Goal: Task Accomplishment & Management: Use online tool/utility

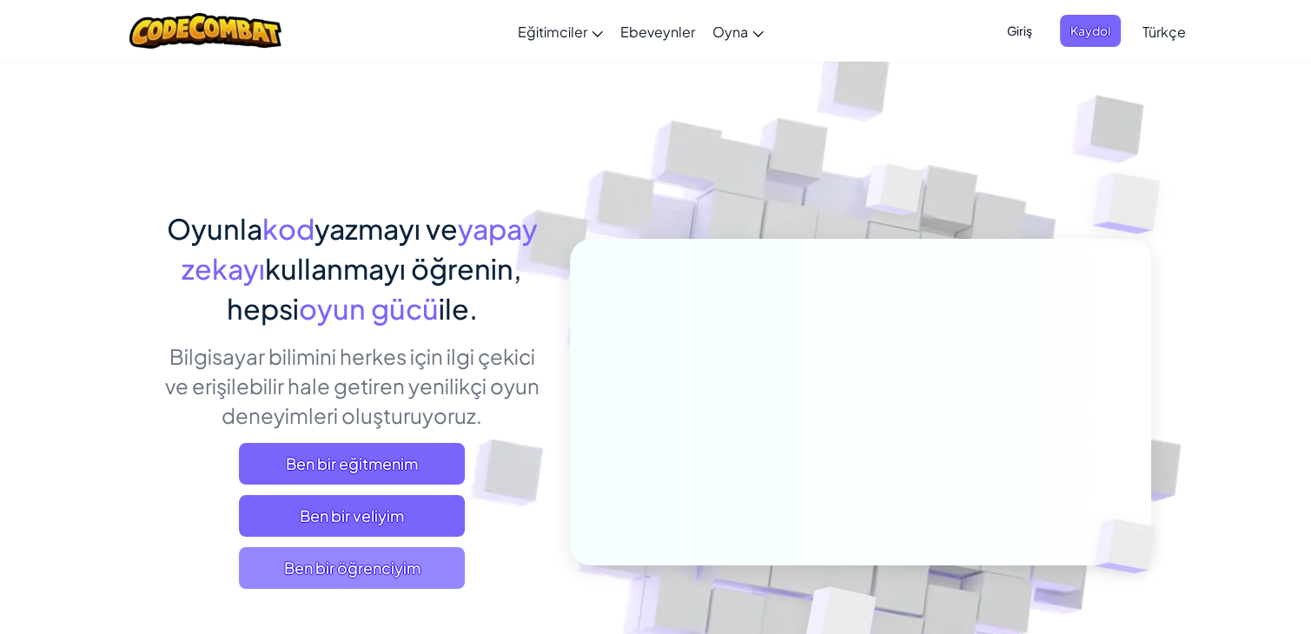
click at [435, 568] on span "Ben bir öğrenciyim" at bounding box center [352, 568] width 226 height 42
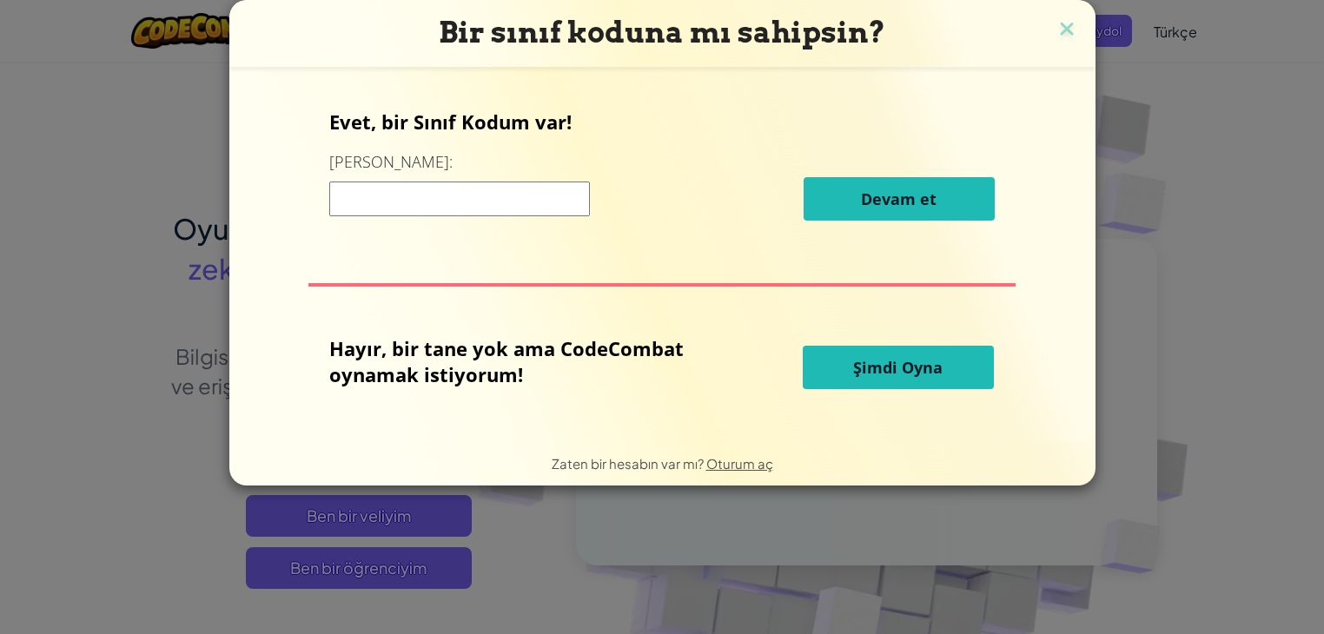
click at [875, 377] on span "Şimdi Oyna" at bounding box center [897, 367] width 89 height 21
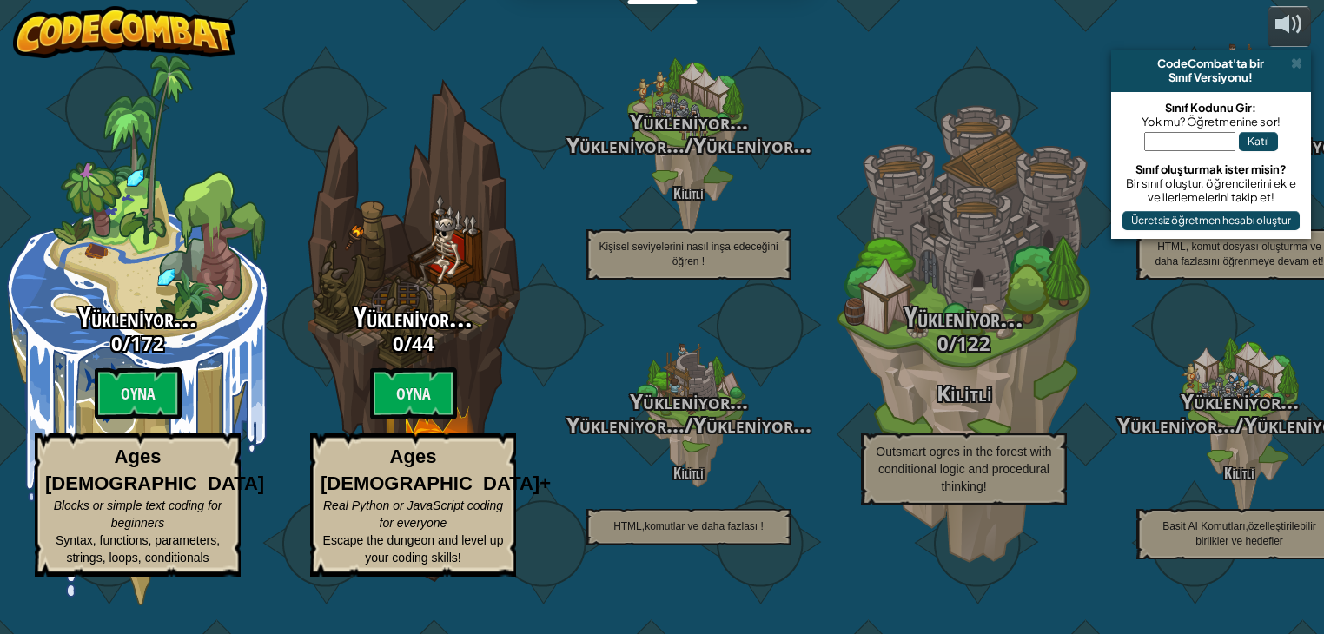
select select "tr"
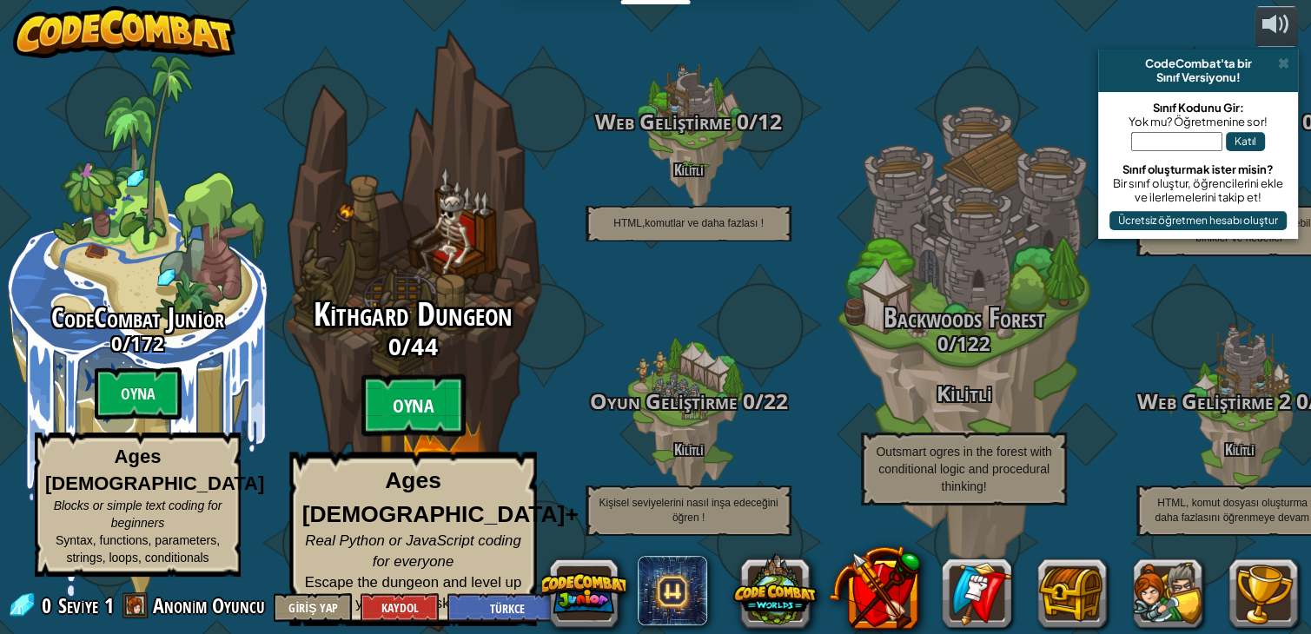
click at [419, 418] on btn "Oyna" at bounding box center [413, 405] width 104 height 63
select select "tr"
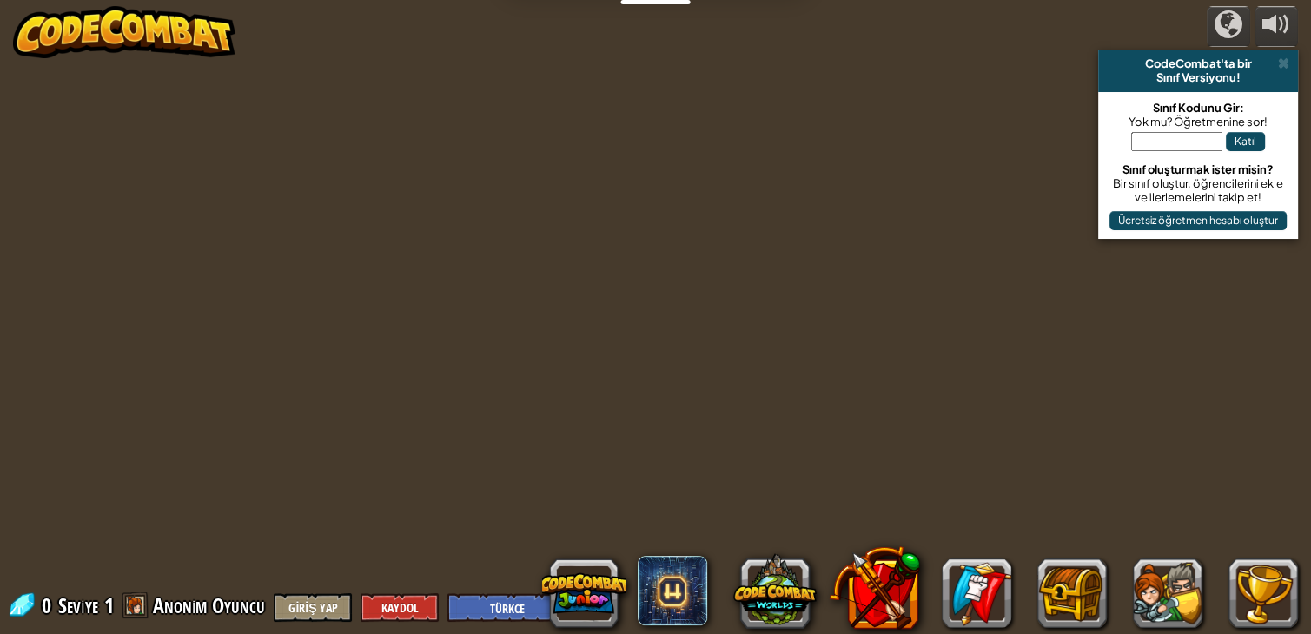
select select "tr"
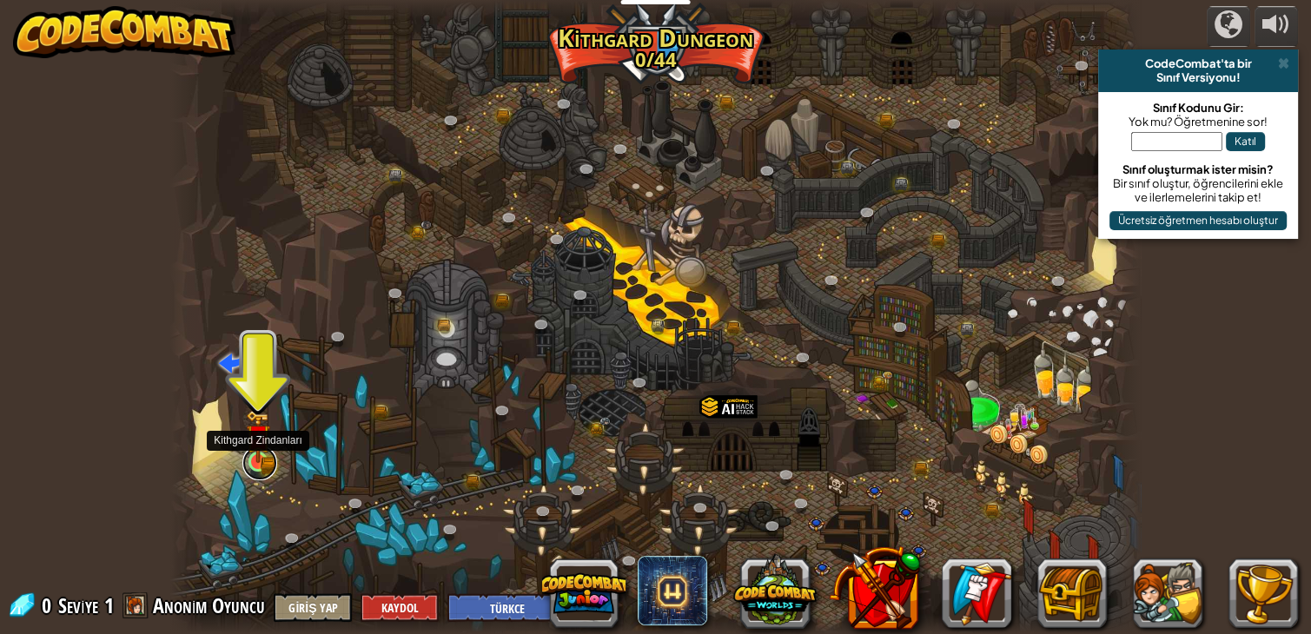
click at [258, 469] on link at bounding box center [259, 463] width 35 height 35
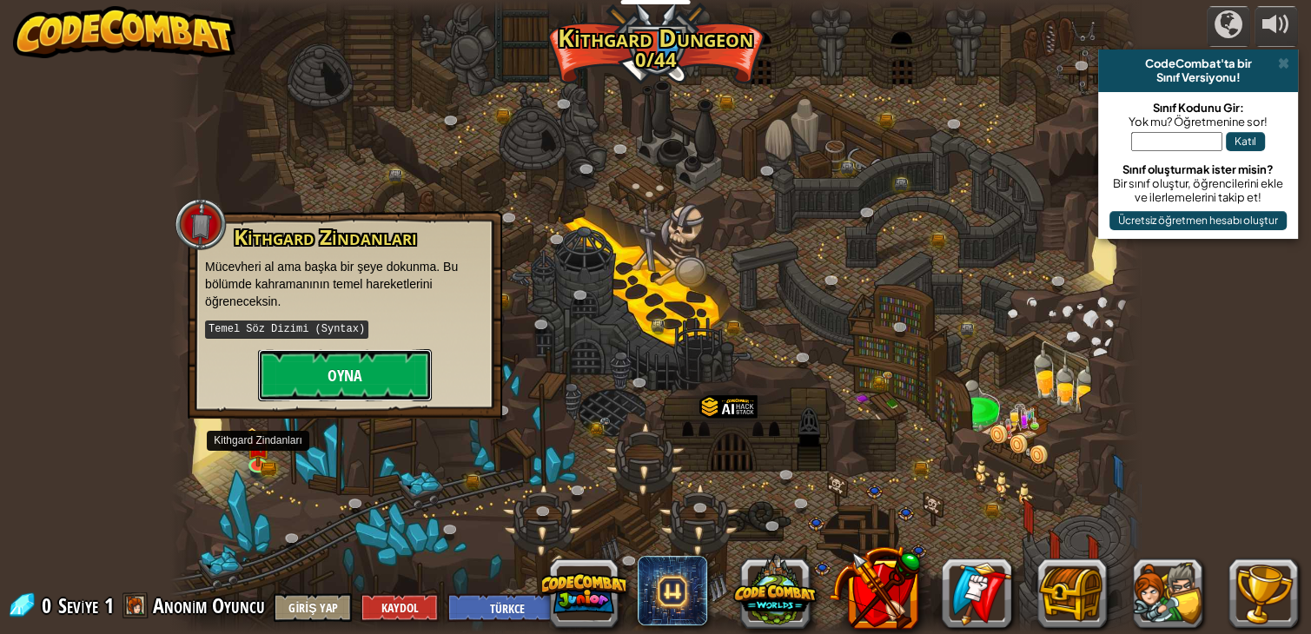
click at [329, 379] on button "Oyna" at bounding box center [345, 375] width 174 height 52
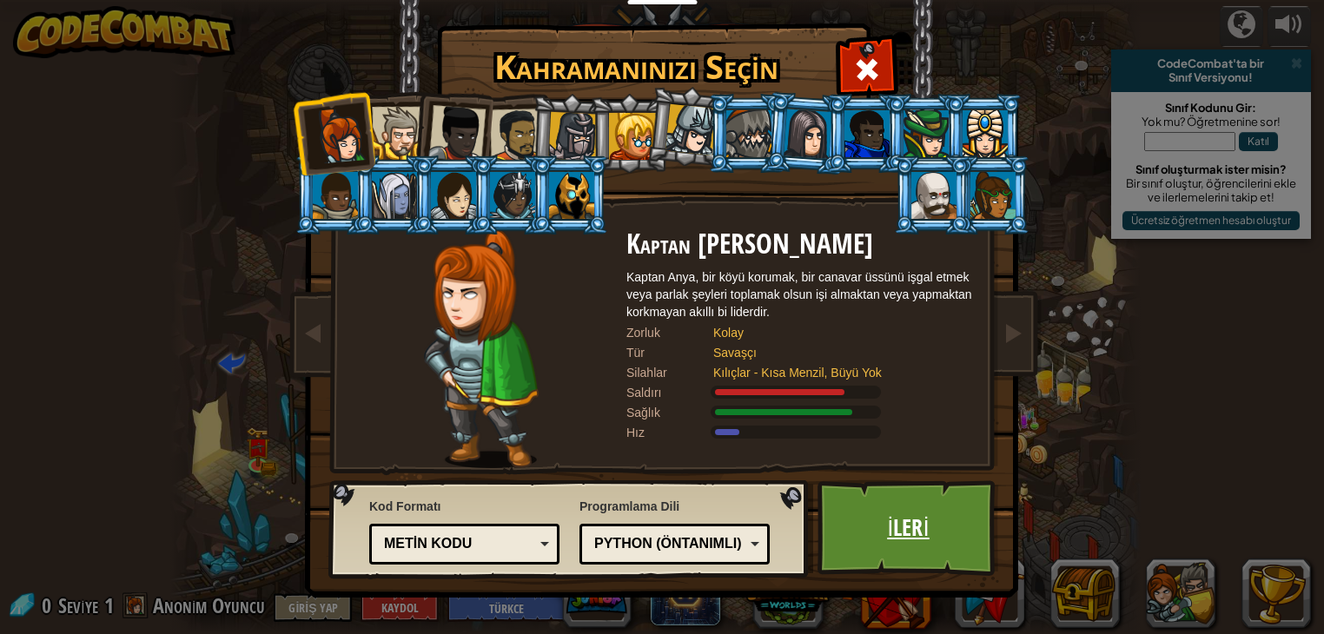
click at [924, 550] on link "İleri" at bounding box center [908, 528] width 182 height 96
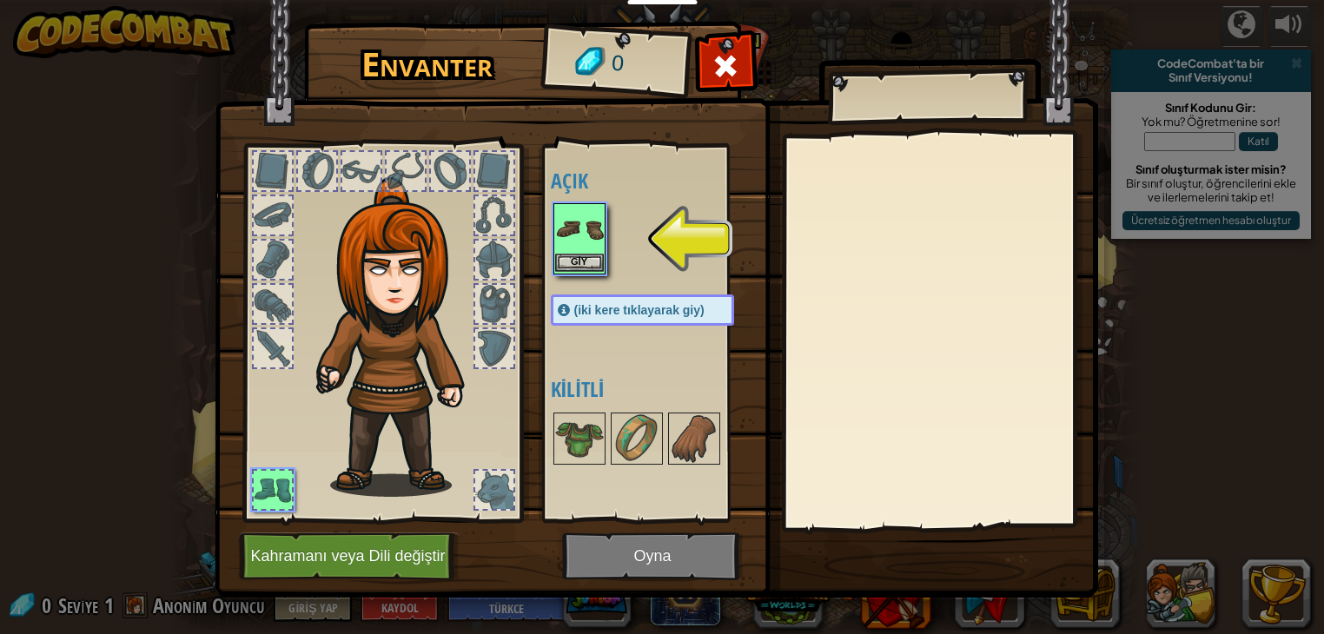
click at [570, 248] on img at bounding box center [579, 229] width 49 height 49
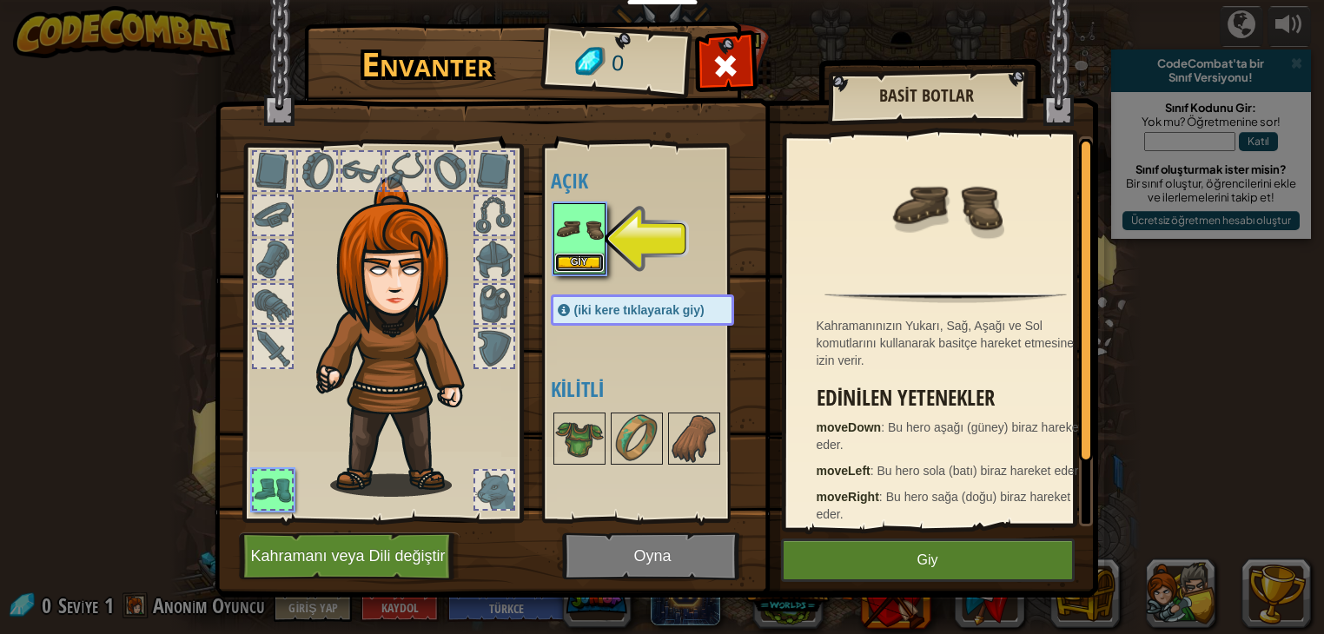
click at [580, 255] on button "Giy" at bounding box center [579, 263] width 49 height 18
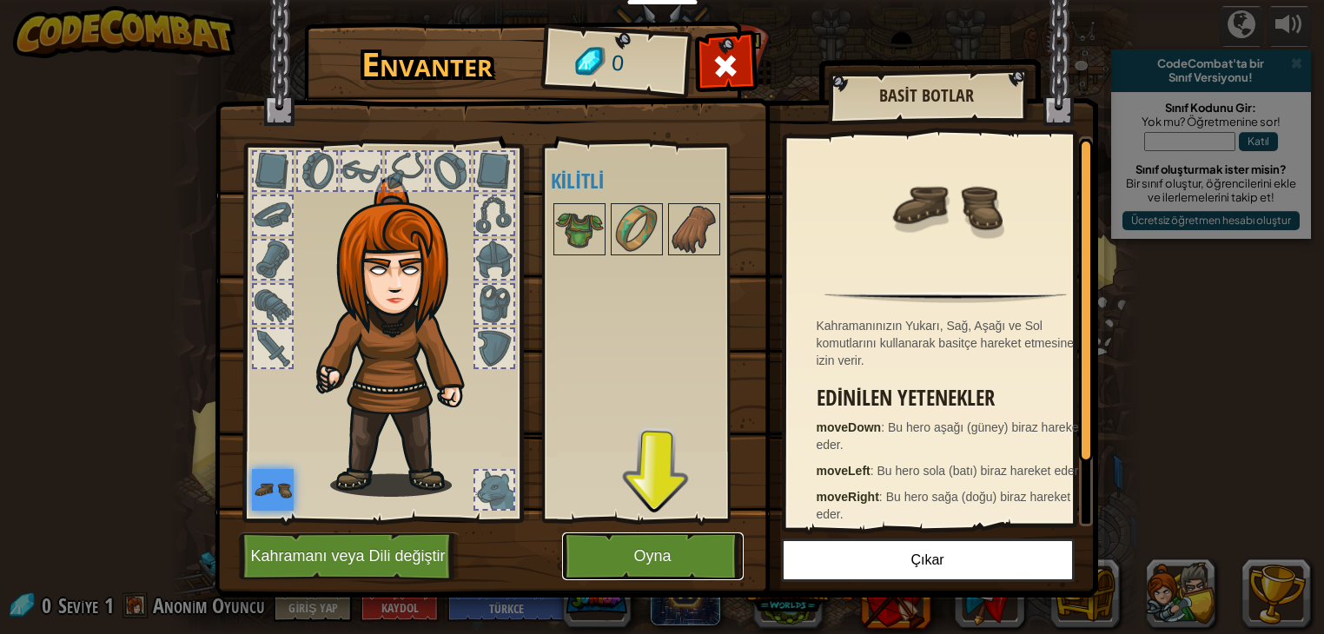
click at [660, 553] on button "Oyna" at bounding box center [653, 557] width 182 height 48
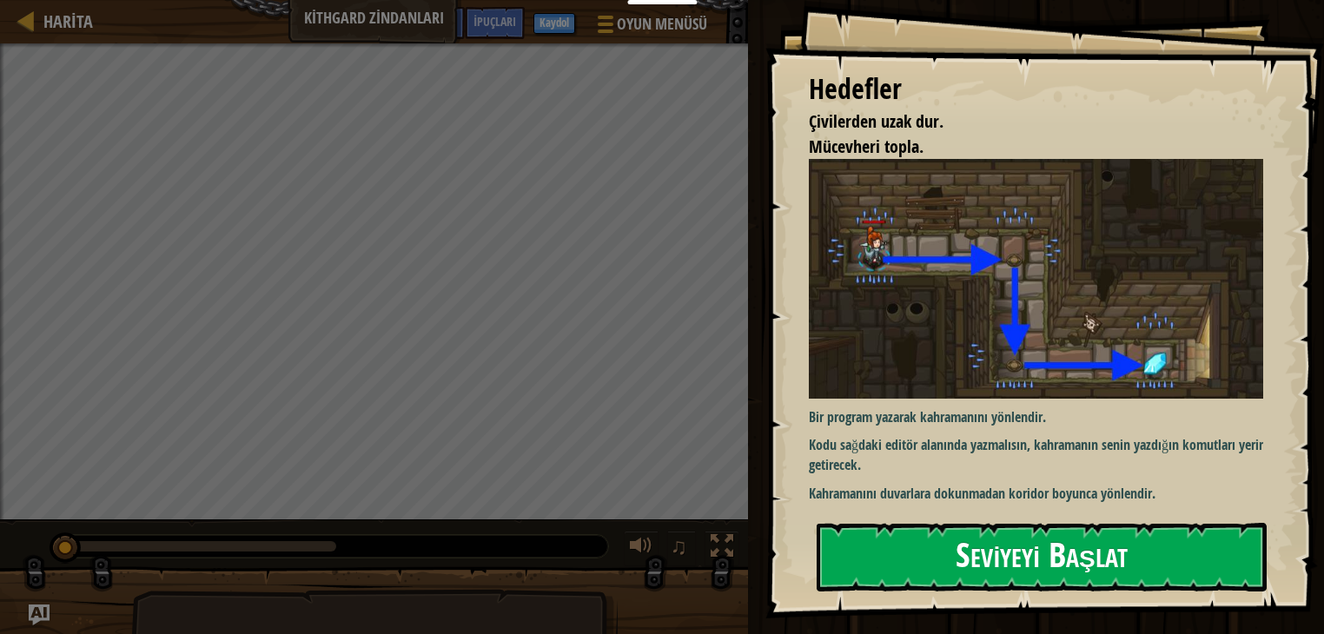
drag, startPoint x: 966, startPoint y: 515, endPoint x: 973, endPoint y: 540, distance: 26.1
click at [967, 517] on div "Hedefler Çivilerden uzak dur. Mücevheri topla. Bir program yazarak kahramanını …" at bounding box center [1044, 309] width 559 height 619
click at [974, 542] on button "Seviyeyi Başlat" at bounding box center [1042, 557] width 450 height 69
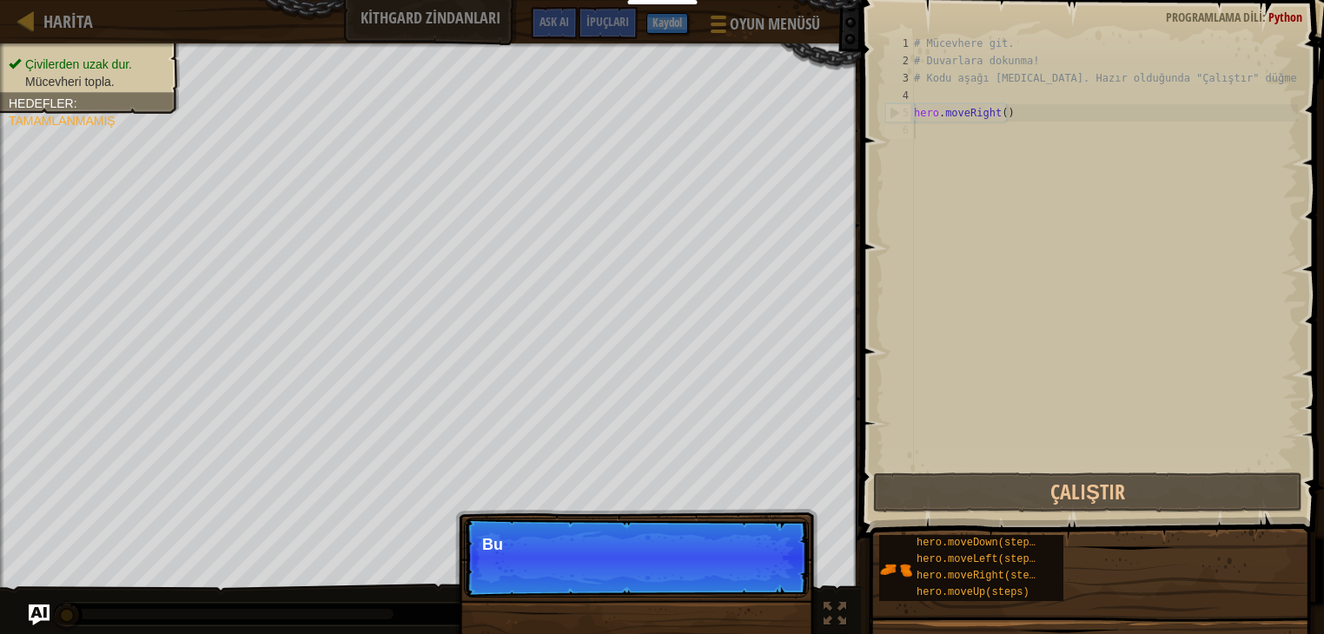
click at [775, 557] on p "Atla (ESC) [PERSON_NAME] et Bu" at bounding box center [636, 558] width 345 height 80
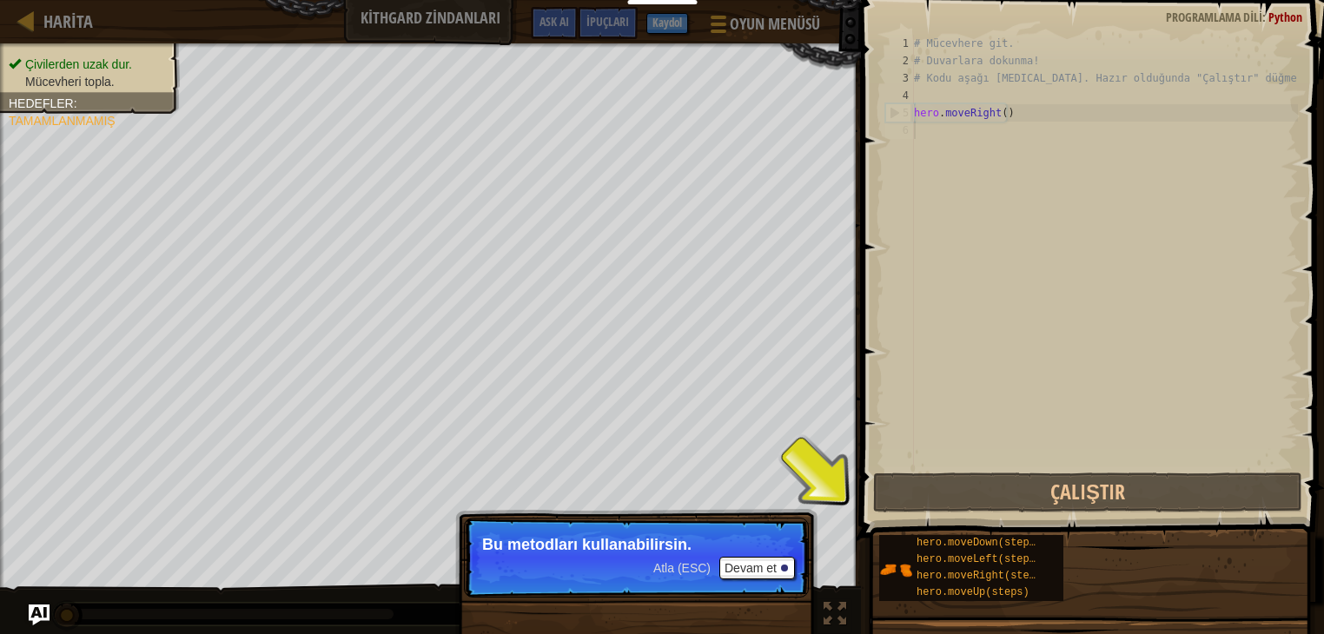
scroll to position [8, 0]
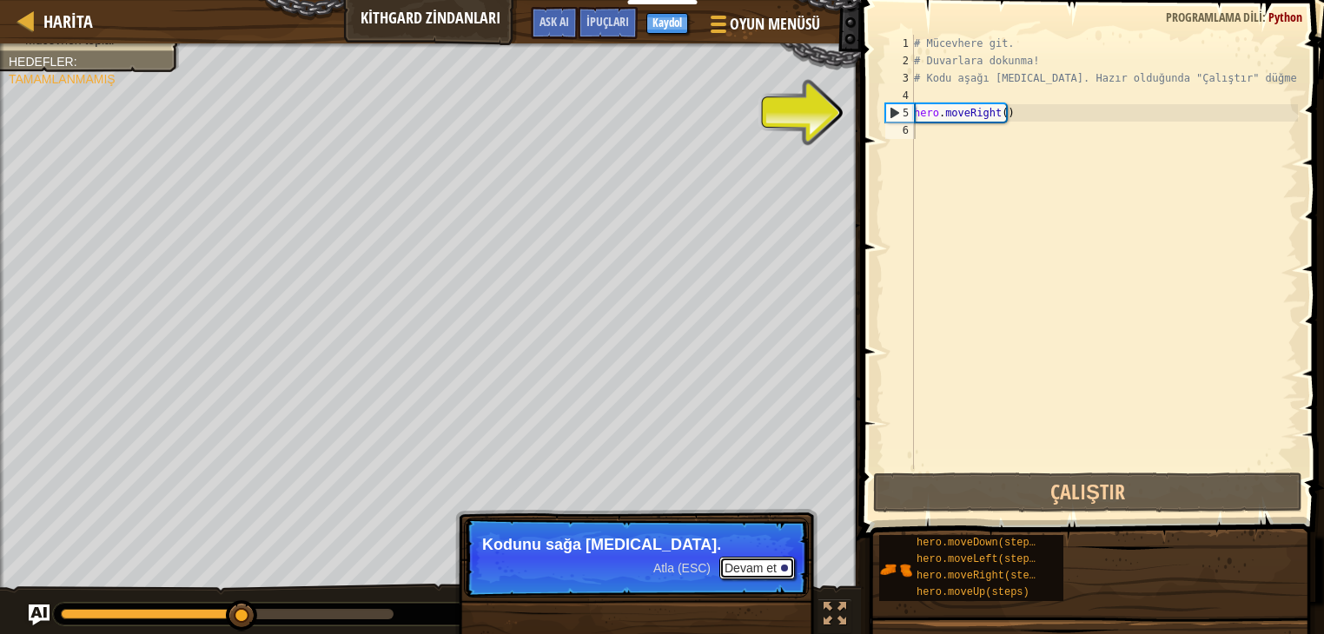
click at [780, 560] on button "Devam et" at bounding box center [757, 568] width 76 height 23
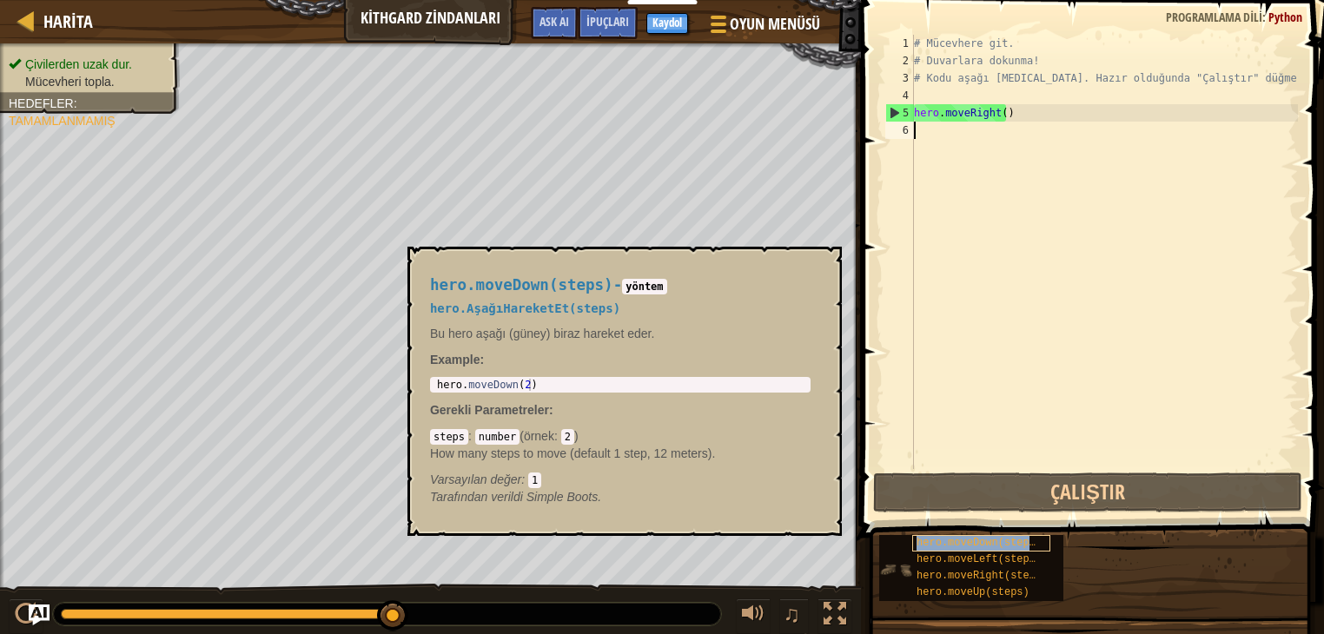
click at [1034, 539] on div "hero.moveDown(steps)" at bounding box center [981, 543] width 138 height 17
click at [818, 266] on button "×" at bounding box center [823, 267] width 14 height 24
click at [978, 539] on span "hero.moveDown(steps)" at bounding box center [978, 543] width 125 height 12
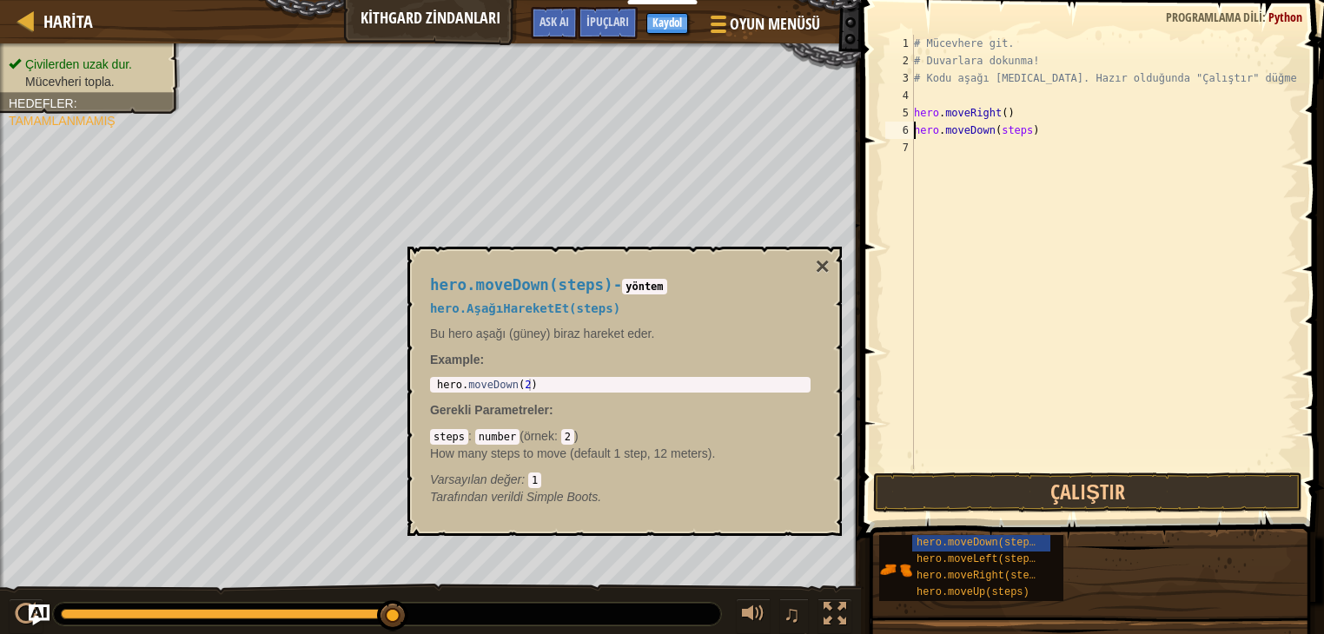
click at [836, 258] on div "hero.moveDown(steps) - yöntem hero.AşağıHareketEt(steps) Bu hero aşağı (güney) …" at bounding box center [624, 391] width 434 height 289
click at [824, 261] on button "×" at bounding box center [823, 267] width 14 height 24
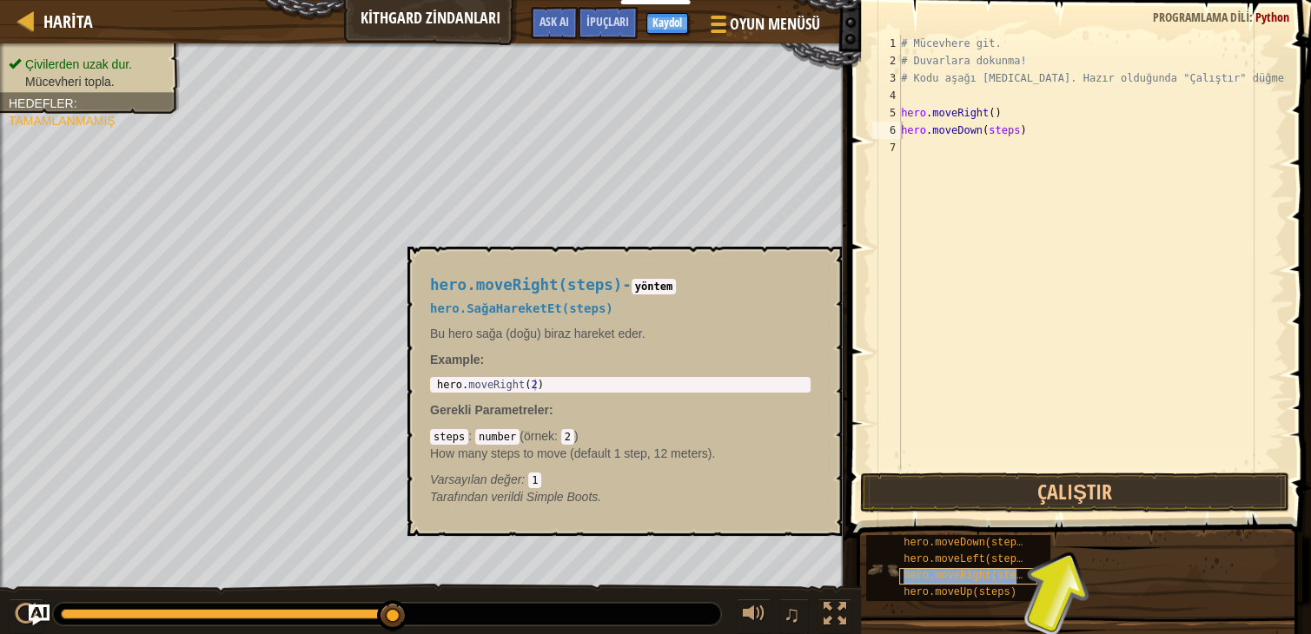
click at [997, 575] on span "hero.moveRight(steps)" at bounding box center [968, 576] width 131 height 12
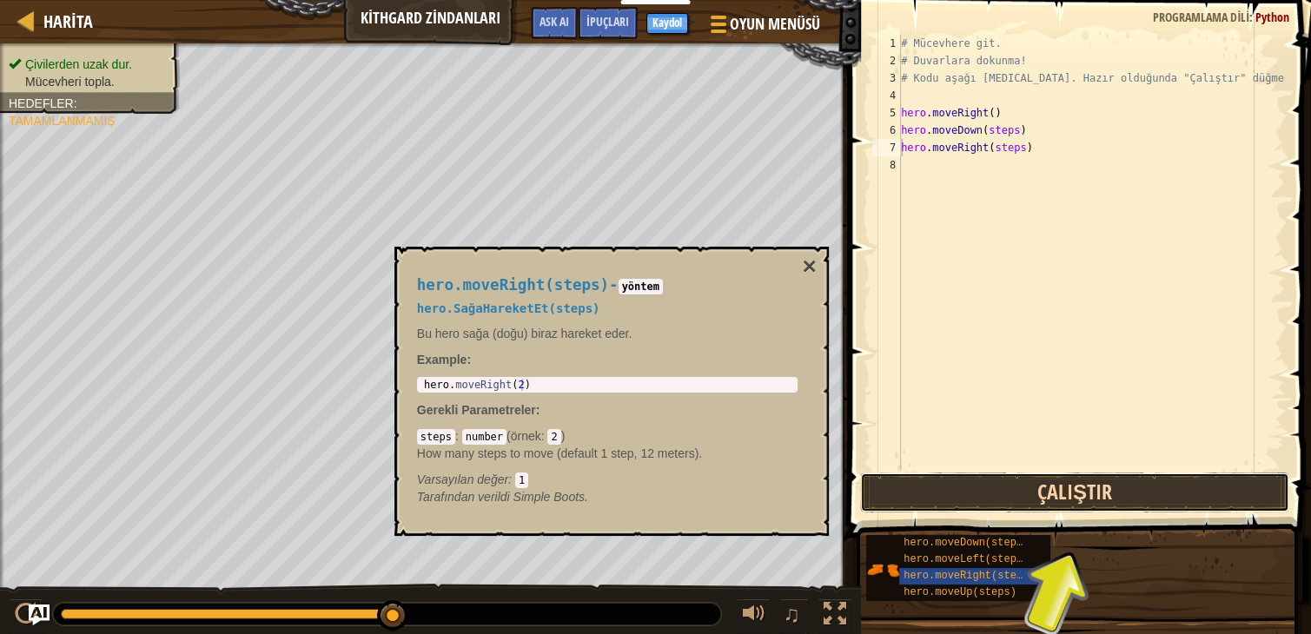
click at [1067, 480] on button "Çalıştır" at bounding box center [1074, 493] width 429 height 40
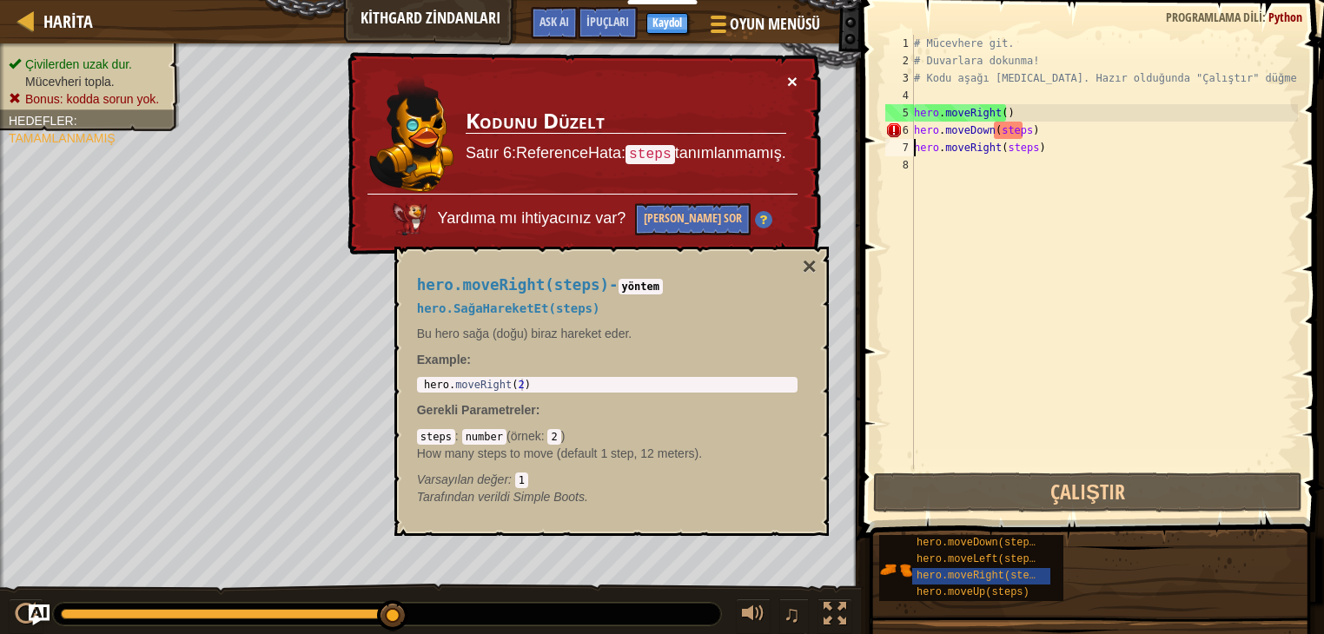
click at [789, 76] on button "×" at bounding box center [792, 81] width 10 height 18
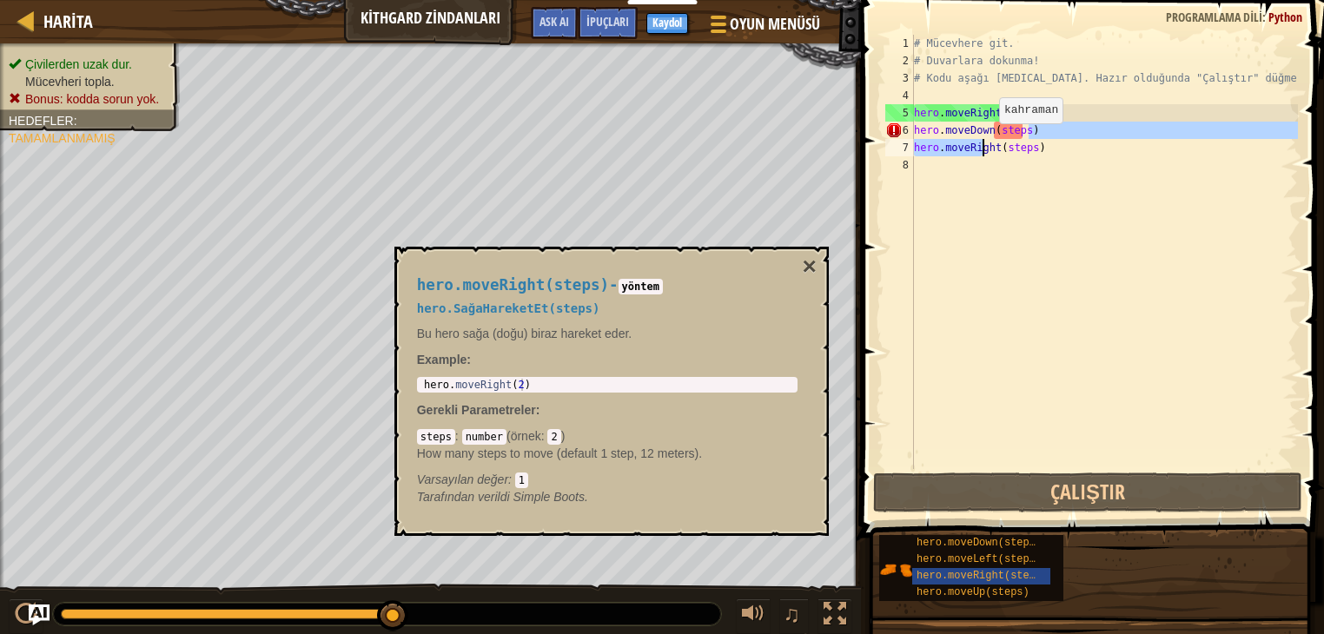
click at [1018, 138] on div "# Mücevhere git. # Duvarlara dokunma! # Kodu aşağı [MEDICAL_DATA]. Hazır olduğu…" at bounding box center [1103, 269] width 387 height 469
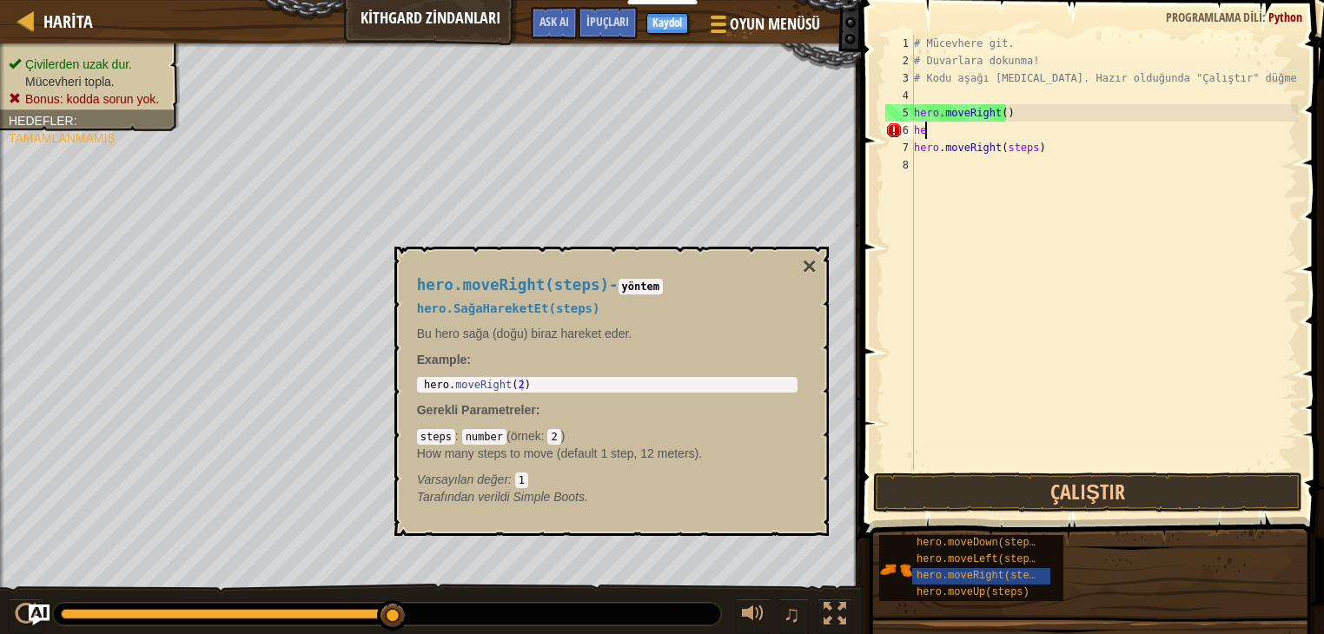
type textarea "h"
click at [1033, 149] on div "# Mücevhere git. # Duvarlara dokunma! # Kodu aşağı [MEDICAL_DATA]. Hazır olduğu…" at bounding box center [1103, 269] width 387 height 469
type textarea "h"
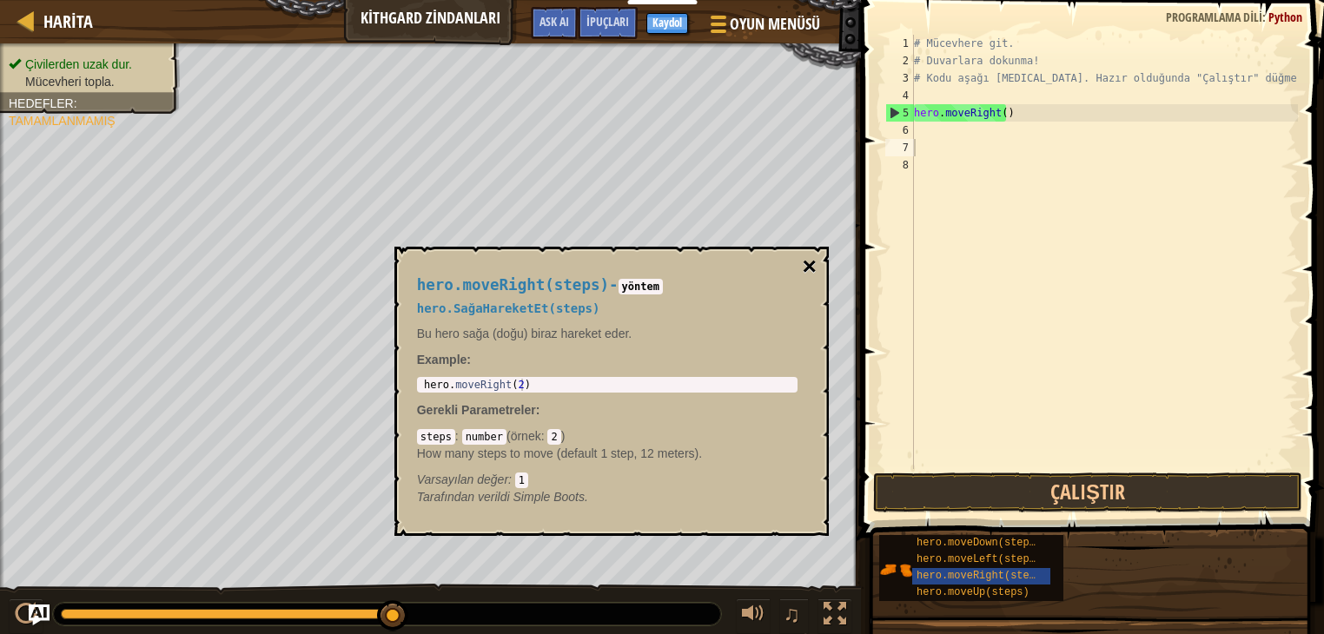
click at [810, 270] on button "×" at bounding box center [809, 267] width 14 height 24
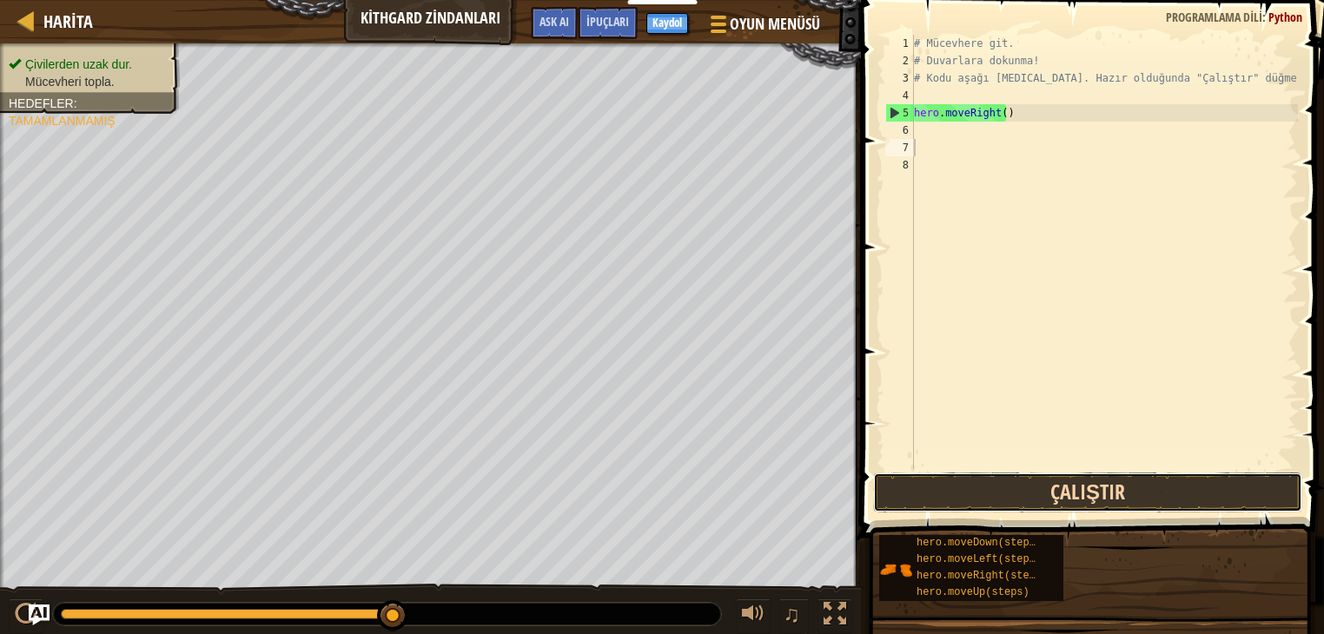
click at [1183, 477] on button "Çalıştır" at bounding box center [1087, 493] width 429 height 40
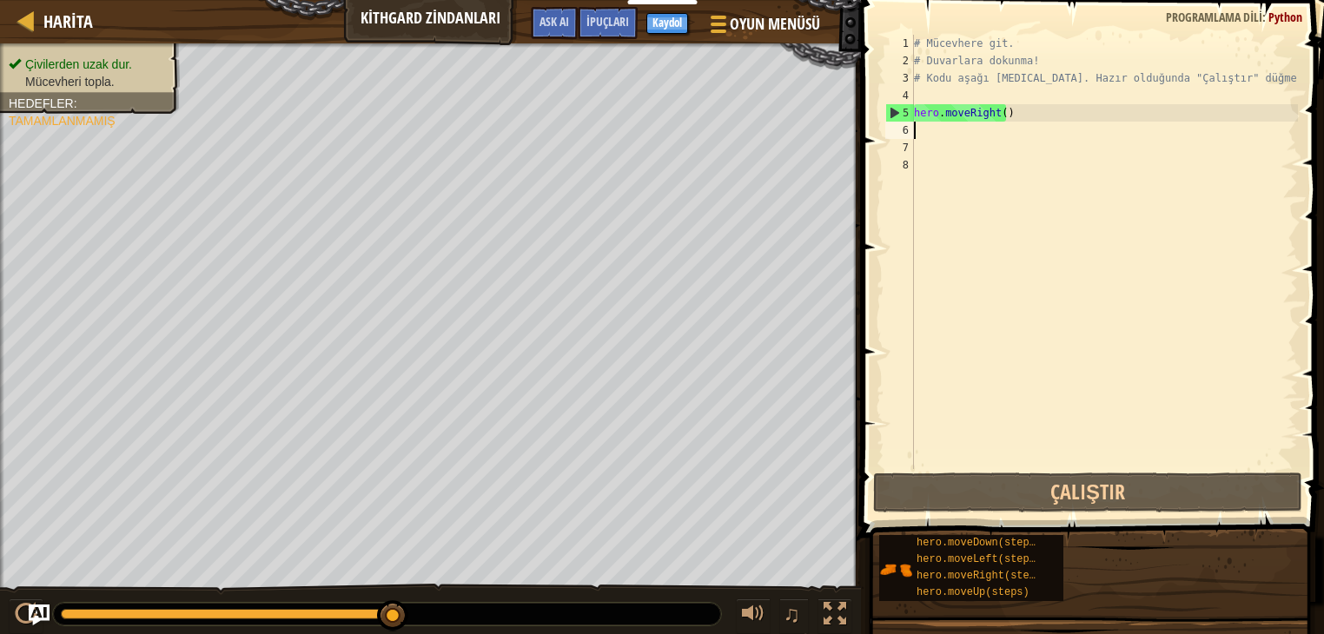
click at [934, 122] on div "# Mücevhere git. # Duvarlara dokunma! # Kodu aşağı [MEDICAL_DATA]. Hazır olduğu…" at bounding box center [1103, 269] width 387 height 469
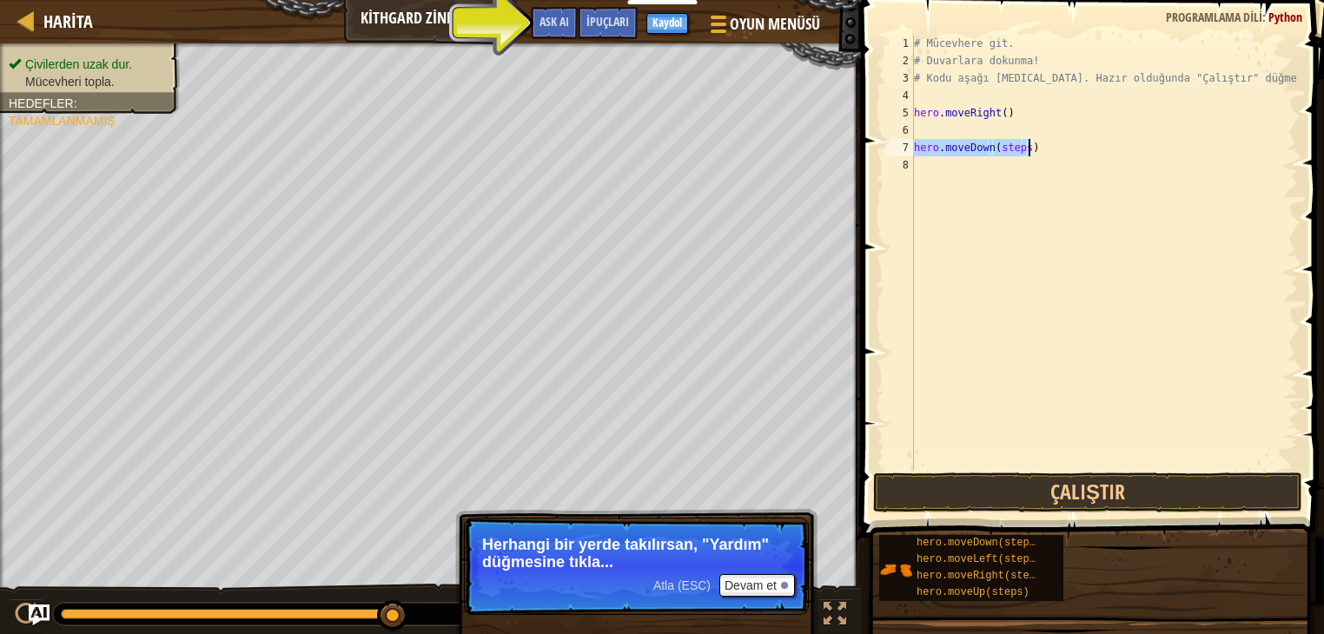
click at [1021, 146] on div "# Mücevhere git. # Duvarlara dokunma! # Kodu aşağı [MEDICAL_DATA]. Hazır olduğu…" at bounding box center [1103, 252] width 387 height 434
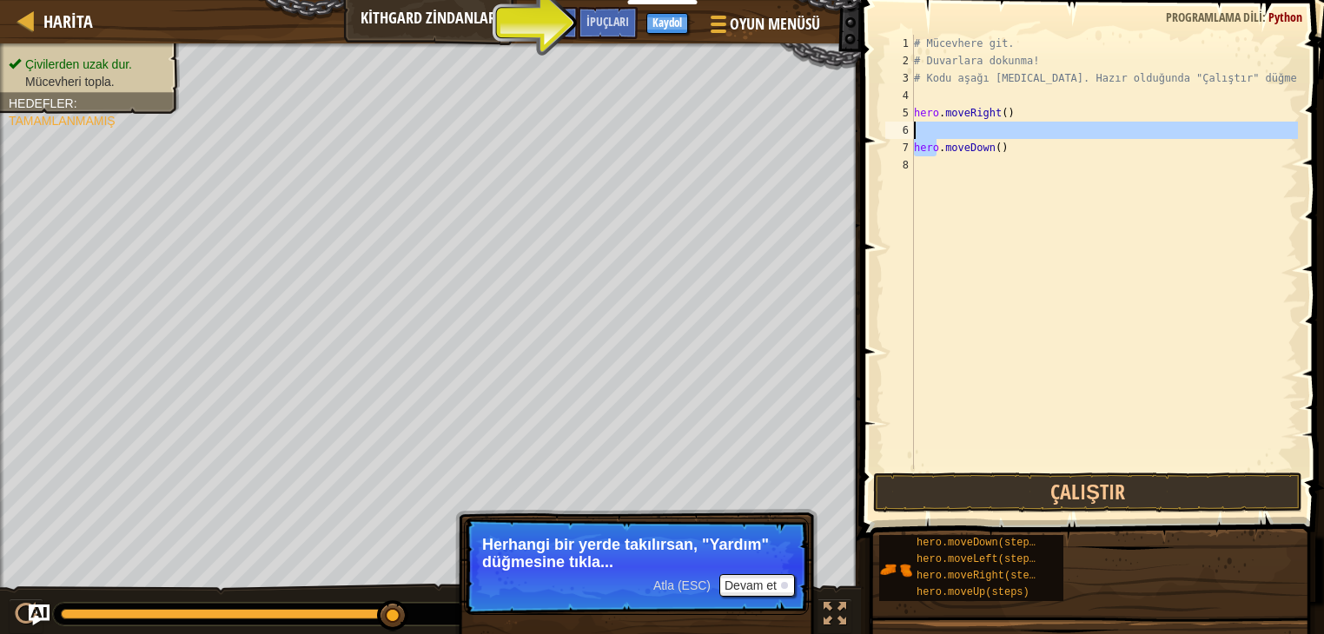
drag, startPoint x: 936, startPoint y: 148, endPoint x: 954, endPoint y: 157, distance: 19.8
click at [937, 136] on div "# Mücevhere git. # Duvarlara dokunma! # Kodu aşağı [MEDICAL_DATA]. Hazır olduğu…" at bounding box center [1103, 269] width 387 height 469
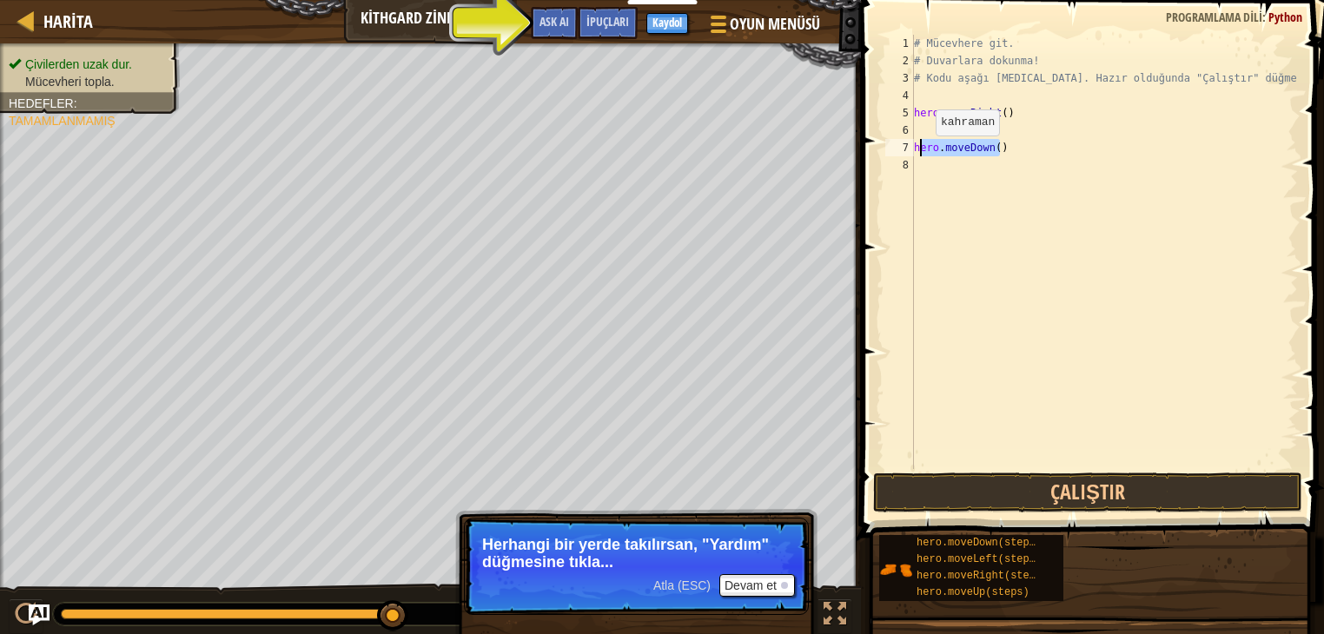
drag, startPoint x: 1005, startPoint y: 154, endPoint x: 920, endPoint y: 152, distance: 85.2
click at [920, 152] on div "# Mücevhere git. # Duvarlara dokunma! # Kodu aşağı [MEDICAL_DATA]. Hazır olduğu…" at bounding box center [1103, 269] width 387 height 469
type textarea "hero.moveDown()"
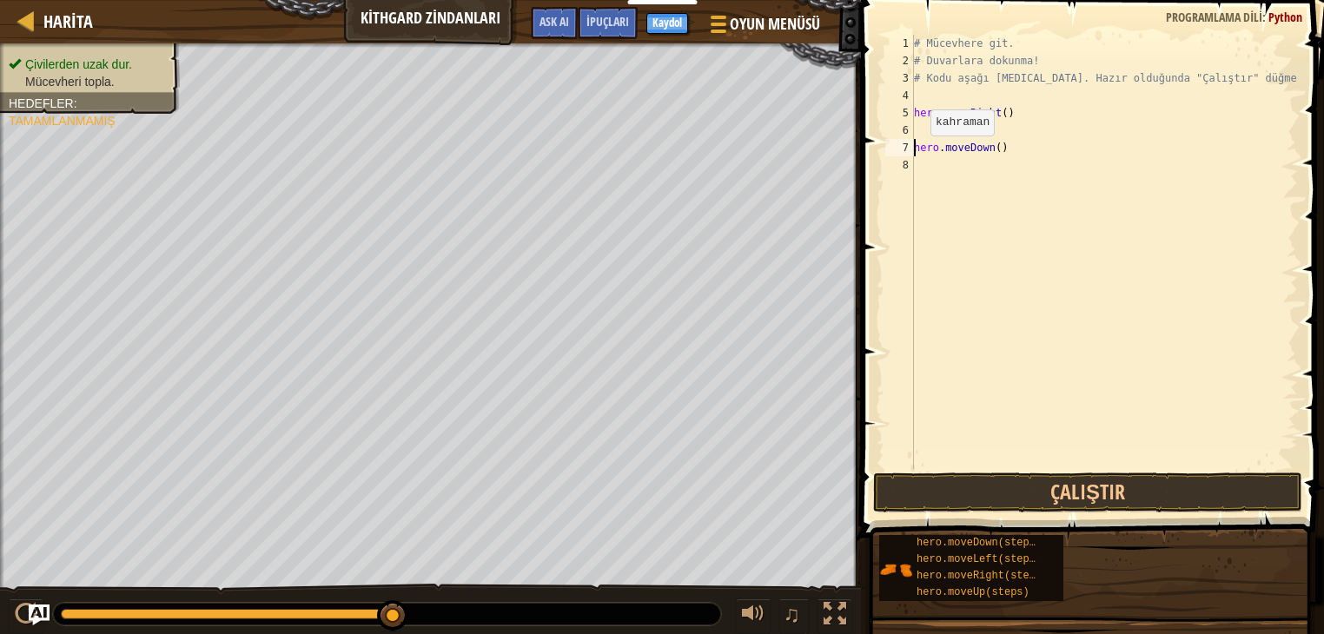
click at [916, 153] on div "# Mücevhere git. # Duvarlara dokunma! # Kodu aşağı [MEDICAL_DATA]. Hazır olduğu…" at bounding box center [1103, 269] width 387 height 469
drag, startPoint x: 1015, startPoint y: 150, endPoint x: 906, endPoint y: 150, distance: 108.6
click at [906, 150] on div "hero.moveDown() 1 2 3 4 5 6 7 8 # Mücevhere git. # Duvarlara dokunma! # Kodu aş…" at bounding box center [1090, 252] width 416 height 434
click at [1020, 129] on div "# Mücevhere git. # Duvarlara dokunma! # Kodu aşağı [MEDICAL_DATA]. Hazır olduğu…" at bounding box center [1103, 252] width 387 height 434
click at [1022, 147] on div "# Mücevhere git. # Duvarlara dokunma! # Kodu aşağı [MEDICAL_DATA]. Hazır olduğu…" at bounding box center [1103, 252] width 387 height 434
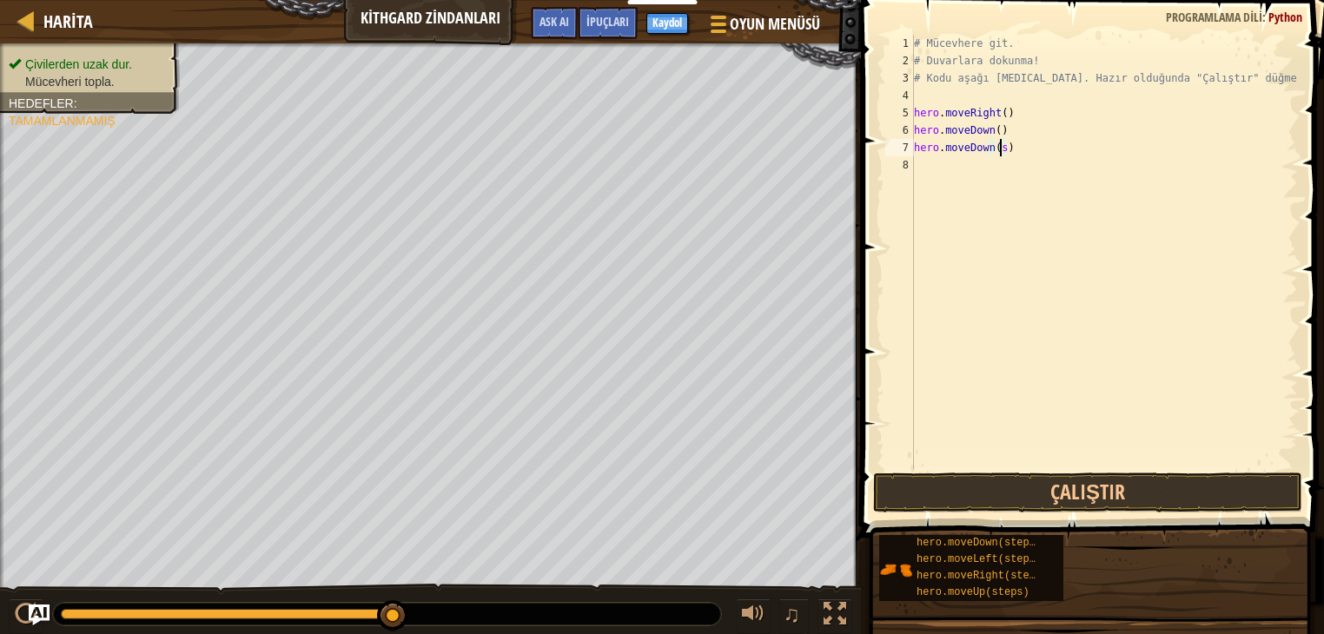
type textarea "hero.moveDown()"
drag, startPoint x: 999, startPoint y: 148, endPoint x: 917, endPoint y: 146, distance: 81.7
click at [917, 146] on div "# Mücevhere git. # Duvarlara dokunma! # Kodu aşağı [MEDICAL_DATA]. Hazır olduğu…" at bounding box center [1103, 269] width 387 height 469
click at [914, 146] on div "# Mücevhere git. # Duvarlara dokunma! # Kodu aşağı [MEDICAL_DATA]. Hazır olduğu…" at bounding box center [1103, 269] width 387 height 469
drag, startPoint x: 1023, startPoint y: 157, endPoint x: 976, endPoint y: 157, distance: 47.8
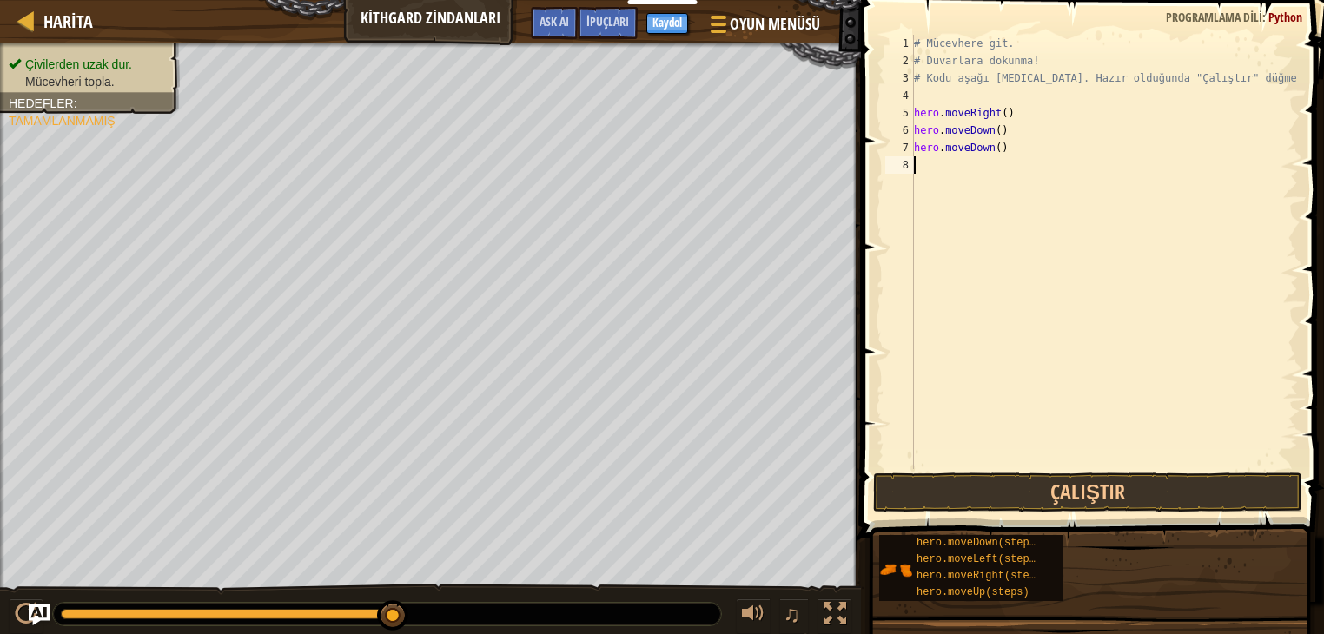
click at [928, 157] on div "# Mücevhere git. # Duvarlara dokunma! # Kodu aşağı [MEDICAL_DATA]. Hazır olduğu…" at bounding box center [1103, 269] width 387 height 469
drag, startPoint x: 998, startPoint y: 149, endPoint x: 910, endPoint y: 147, distance: 88.6
click at [910, 147] on div "1 2 3 4 5 6 7 8 # Mücevhere git. # Duvarlara dokunma! # Kodu aşağı [MEDICAL_DAT…" at bounding box center [1090, 252] width 416 height 434
type textarea "hero.moveDown()"
click at [1027, 142] on div "# Mücevhere git. # Duvarlara dokunma! # Kodu aşağı [MEDICAL_DATA]. Hazır olduğu…" at bounding box center [1103, 252] width 387 height 434
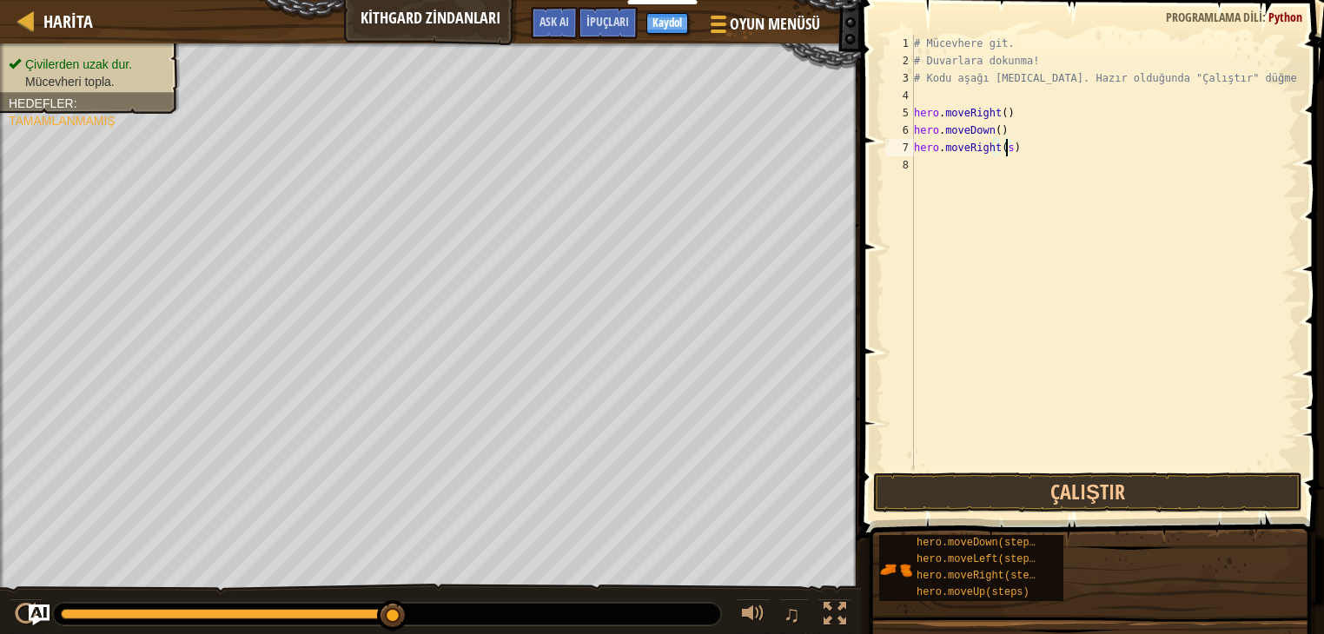
type textarea "hero.moveRight()"
click at [1193, 467] on div "# Mücevhere git. # Duvarlara dokunma! # Kodu aşağı [MEDICAL_DATA]. Hazır olduğu…" at bounding box center [1103, 269] width 387 height 469
click at [1195, 500] on button "Çalıştır" at bounding box center [1087, 493] width 429 height 40
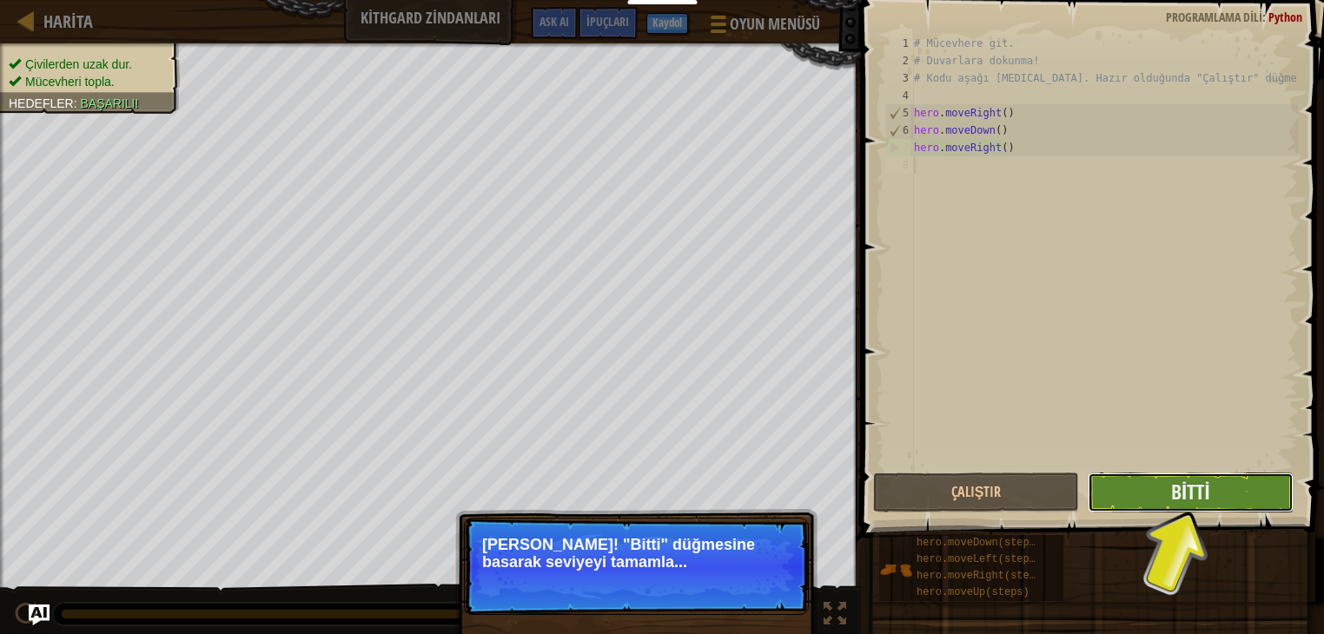
click at [1212, 495] on button "Bitti" at bounding box center [1191, 493] width 206 height 40
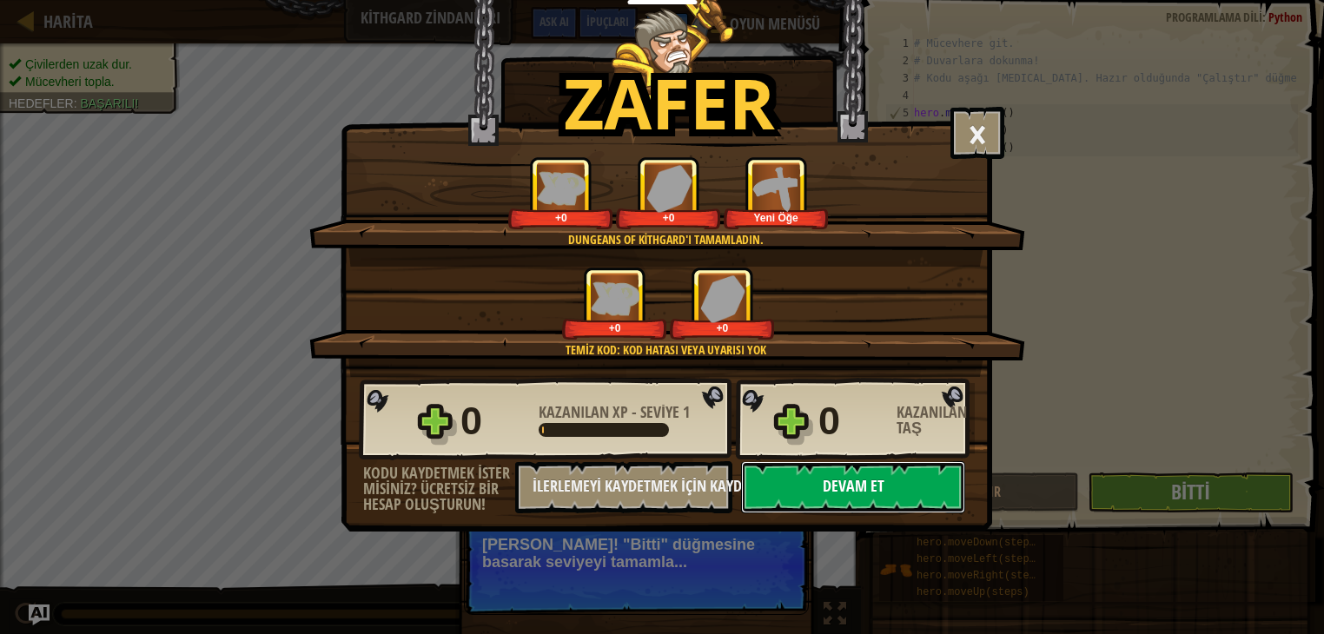
click at [858, 471] on button "Devam et" at bounding box center [853, 487] width 224 height 52
select select "tr"
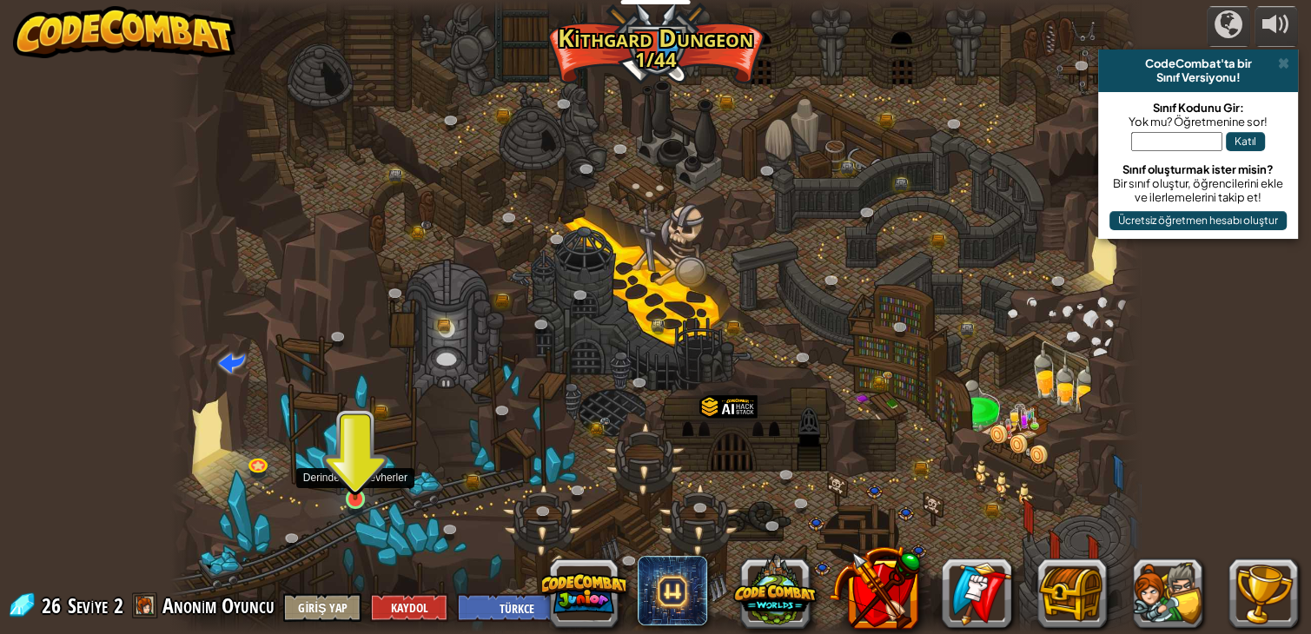
click at [365, 490] on img at bounding box center [355, 474] width 24 height 56
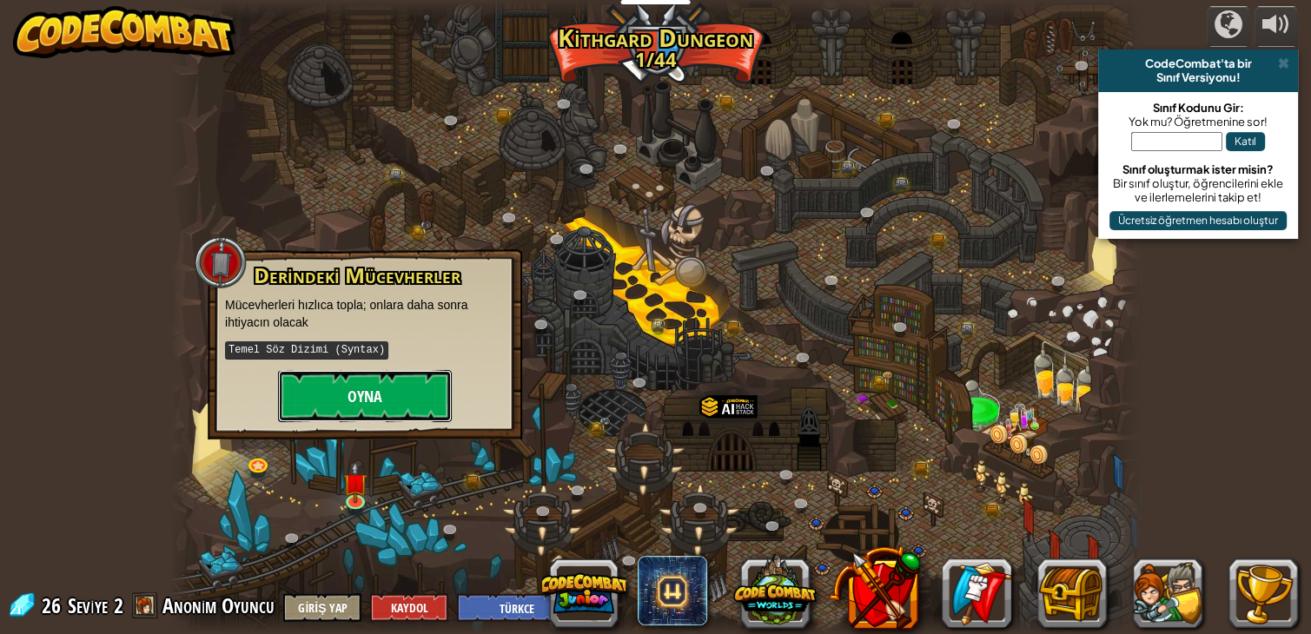
click at [400, 407] on button "Oyna" at bounding box center [365, 396] width 174 height 52
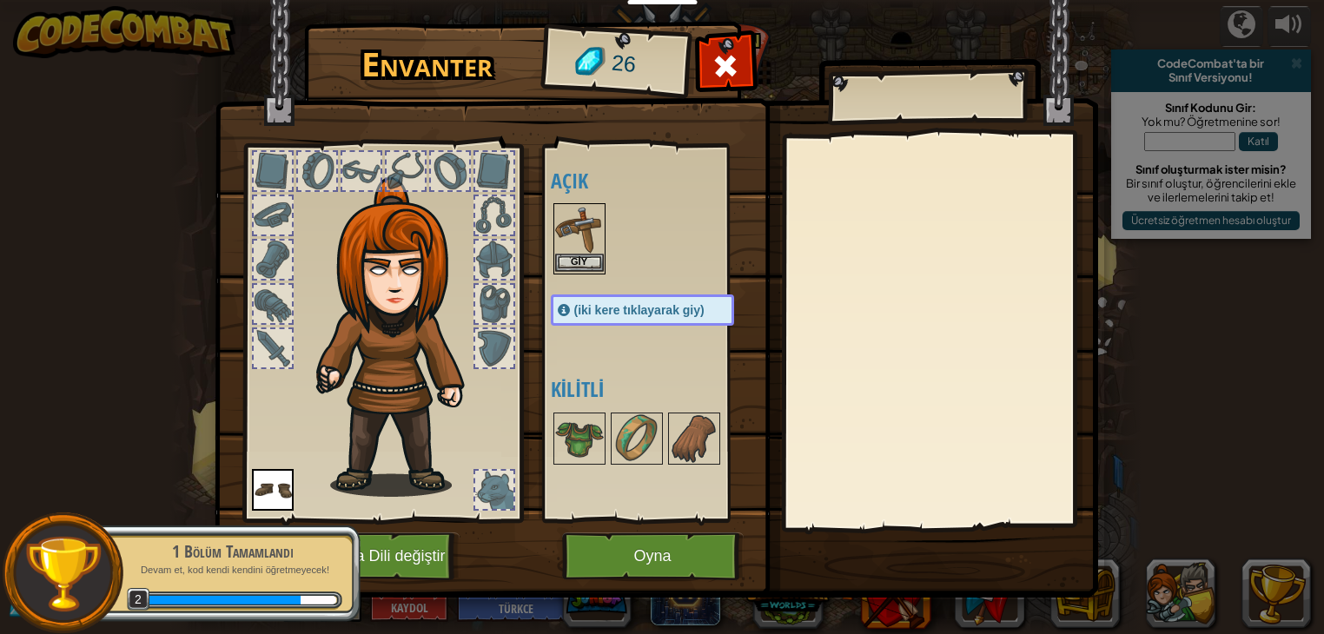
click at [580, 224] on img at bounding box center [579, 229] width 49 height 49
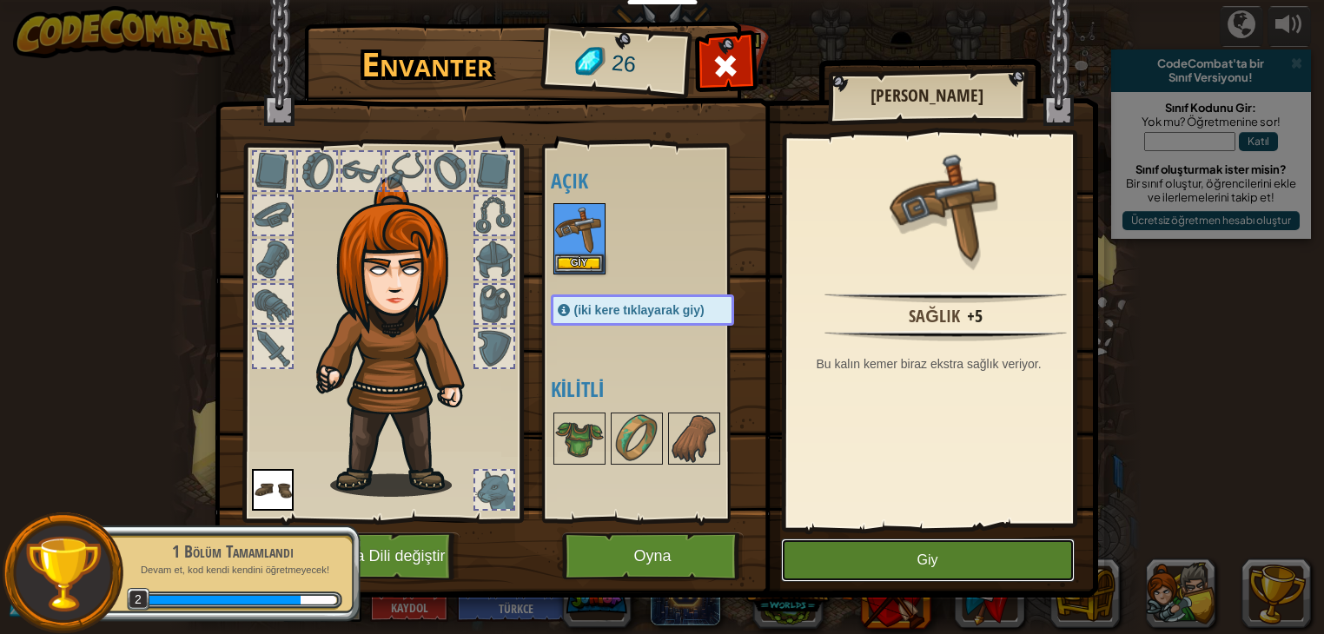
click at [859, 546] on button "Giy" at bounding box center [928, 560] width 294 height 43
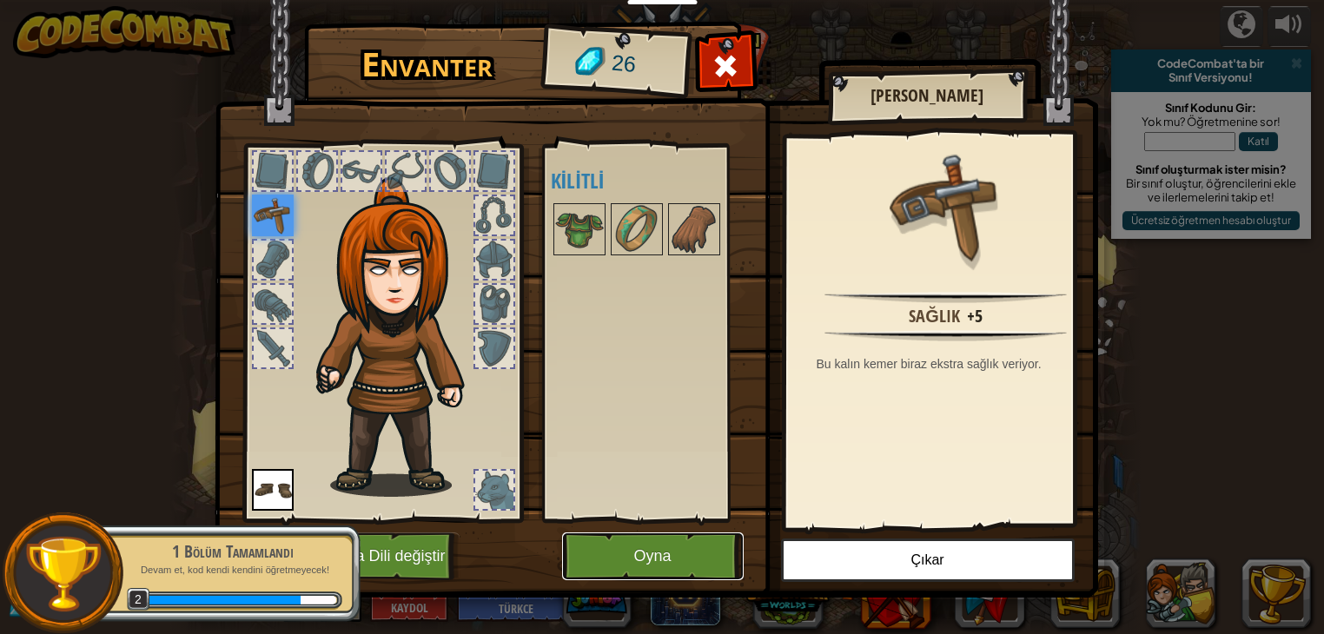
click at [699, 571] on button "Oyna" at bounding box center [653, 557] width 182 height 48
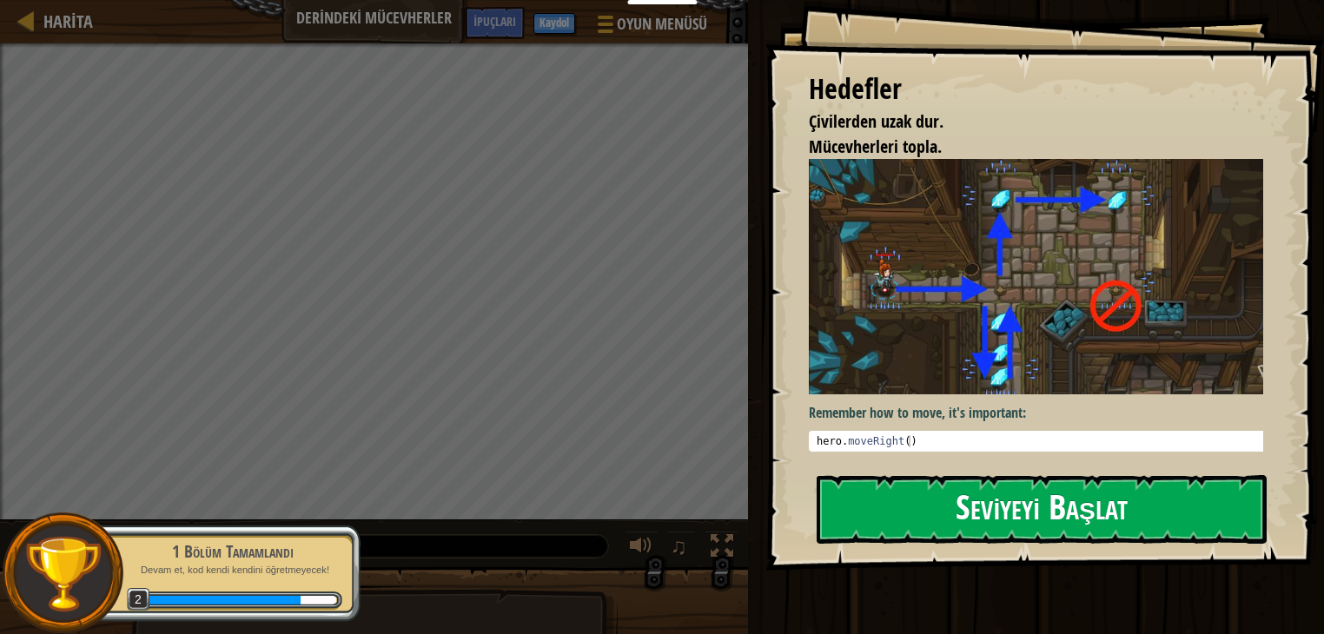
drag, startPoint x: 951, startPoint y: 540, endPoint x: 953, endPoint y: 532, distance: 8.9
click at [952, 534] on button "Seviyeyi Başlat" at bounding box center [1042, 509] width 450 height 69
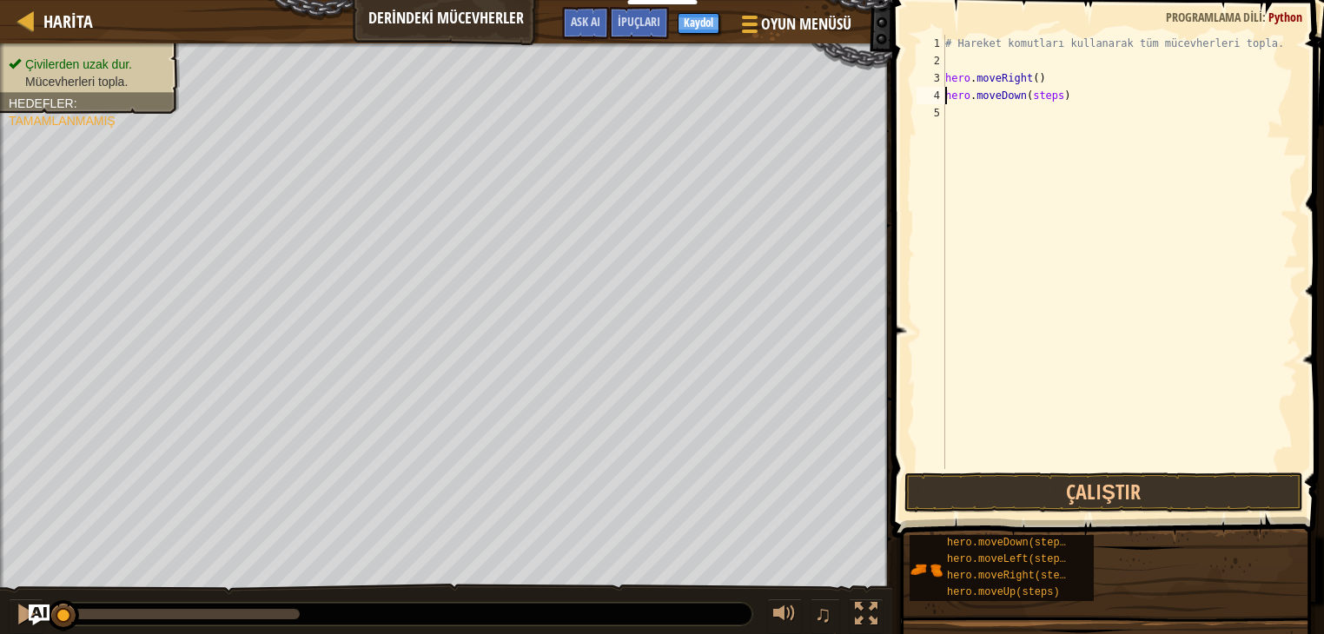
click at [1056, 96] on div "# Hareket komutları kullanarak tüm mücevherleri topla. hero . moveRight ( ) her…" at bounding box center [1120, 269] width 356 height 469
click at [1027, 115] on div "# Hareket komutları kullanarak tüm mücevherleri topla. hero . moveRight ( ) her…" at bounding box center [1120, 269] width 356 height 469
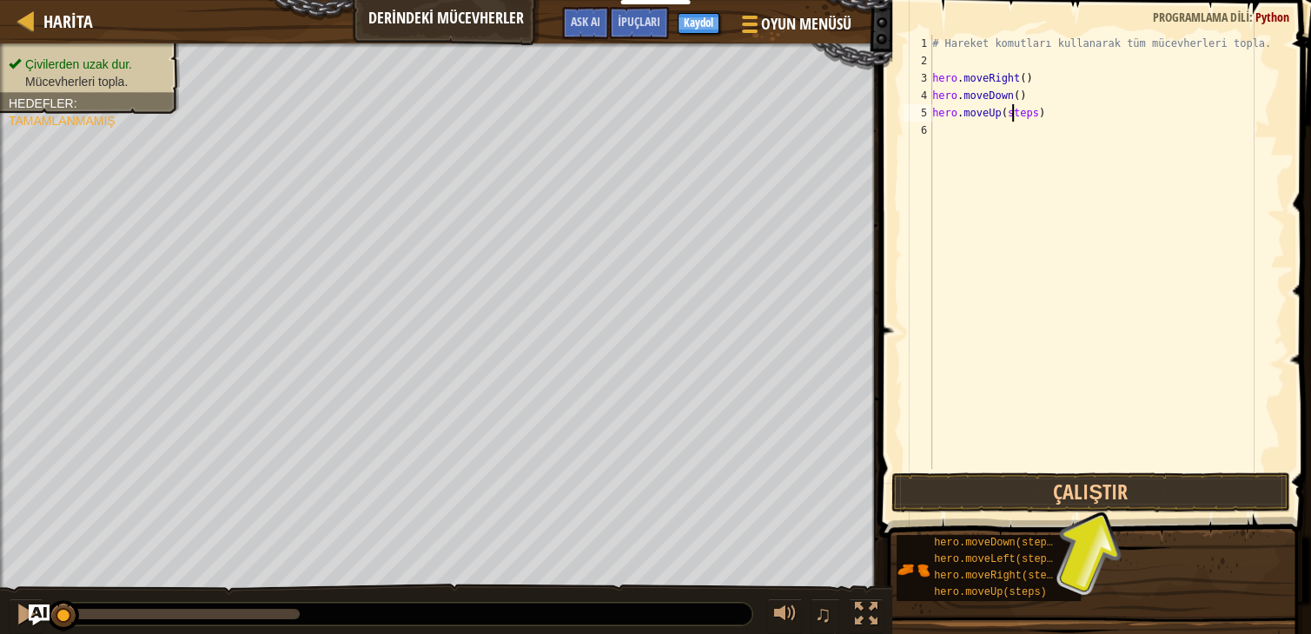
click at [1029, 112] on div "# Hareket komutları kullanarak tüm mücevherleri topla. hero . moveRight ( ) her…" at bounding box center [1107, 269] width 356 height 469
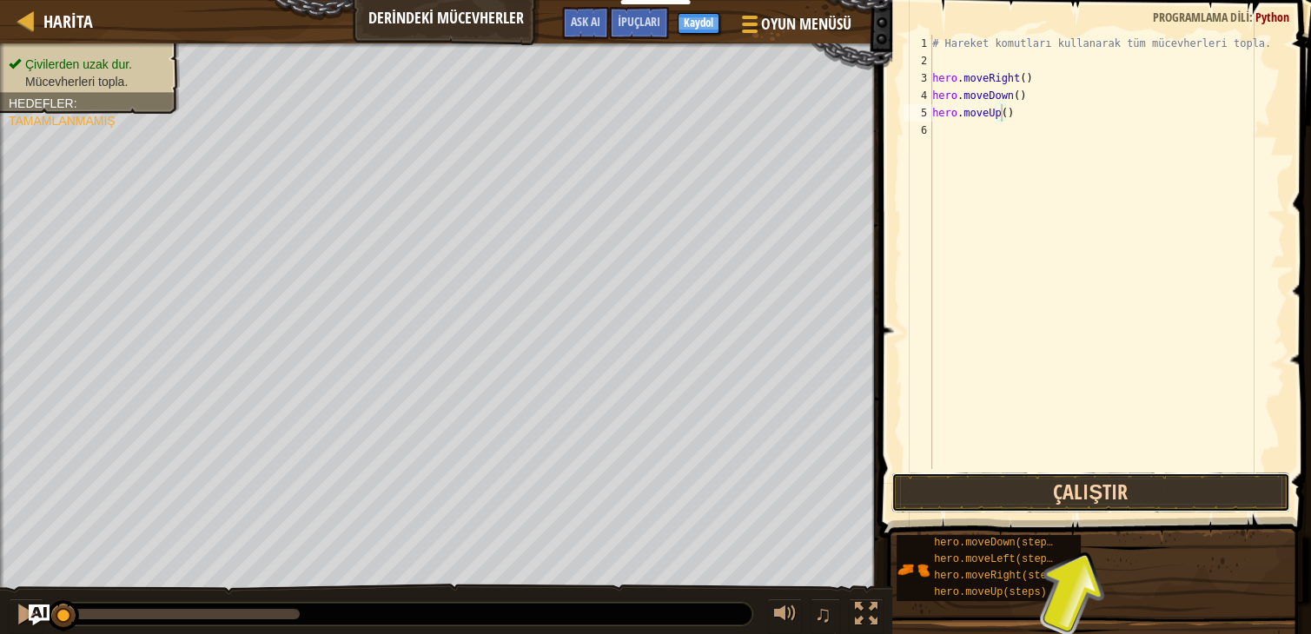
click at [1077, 506] on button "Çalıştır" at bounding box center [1090, 493] width 399 height 40
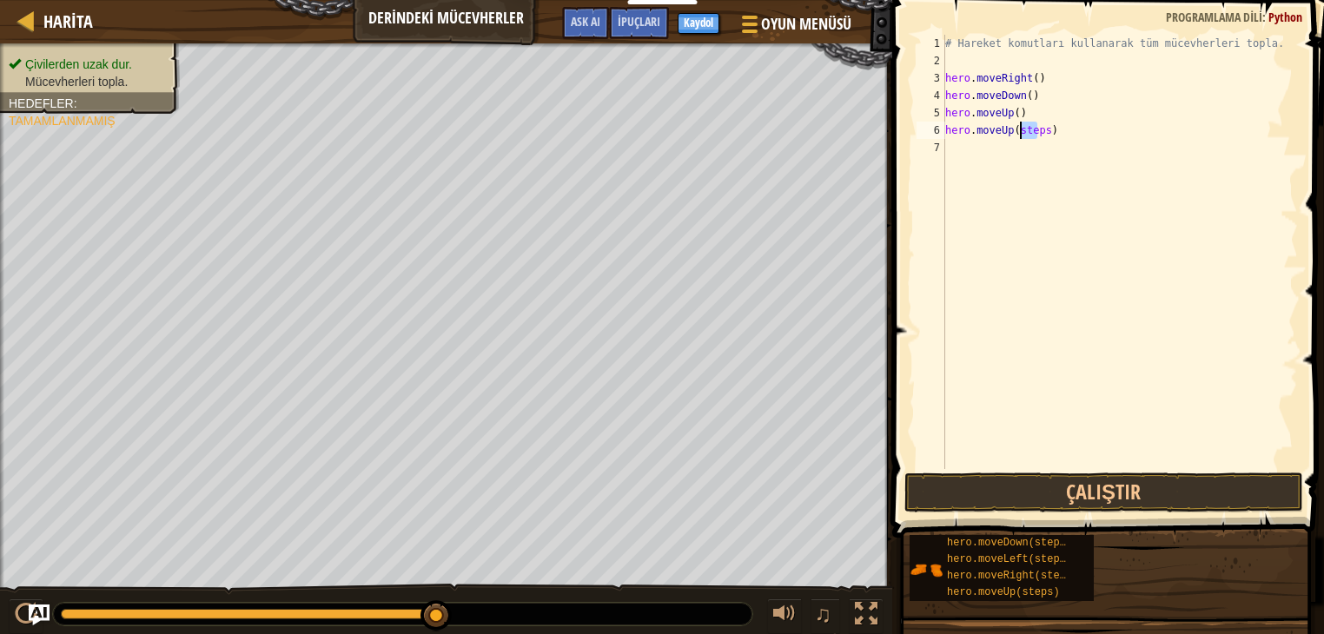
drag, startPoint x: 1039, startPoint y: 131, endPoint x: 1021, endPoint y: 136, distance: 19.0
click at [1021, 136] on div "# Hareket komutları kullanarak tüm mücevherleri topla. hero . moveRight ( ) her…" at bounding box center [1120, 269] width 356 height 469
click at [1022, 133] on div "# Hareket komutları kullanarak tüm mücevherleri topla. hero . moveRight ( ) her…" at bounding box center [1120, 269] width 356 height 469
click at [1015, 129] on div "# Hareket komutları kullanarak tüm mücevherleri topla. hero . moveRight ( ) her…" at bounding box center [1120, 269] width 356 height 469
click at [1018, 129] on div "# Hareket komutları kullanarak tüm mücevherleri topla. hero . moveRight ( ) her…" at bounding box center [1120, 269] width 356 height 469
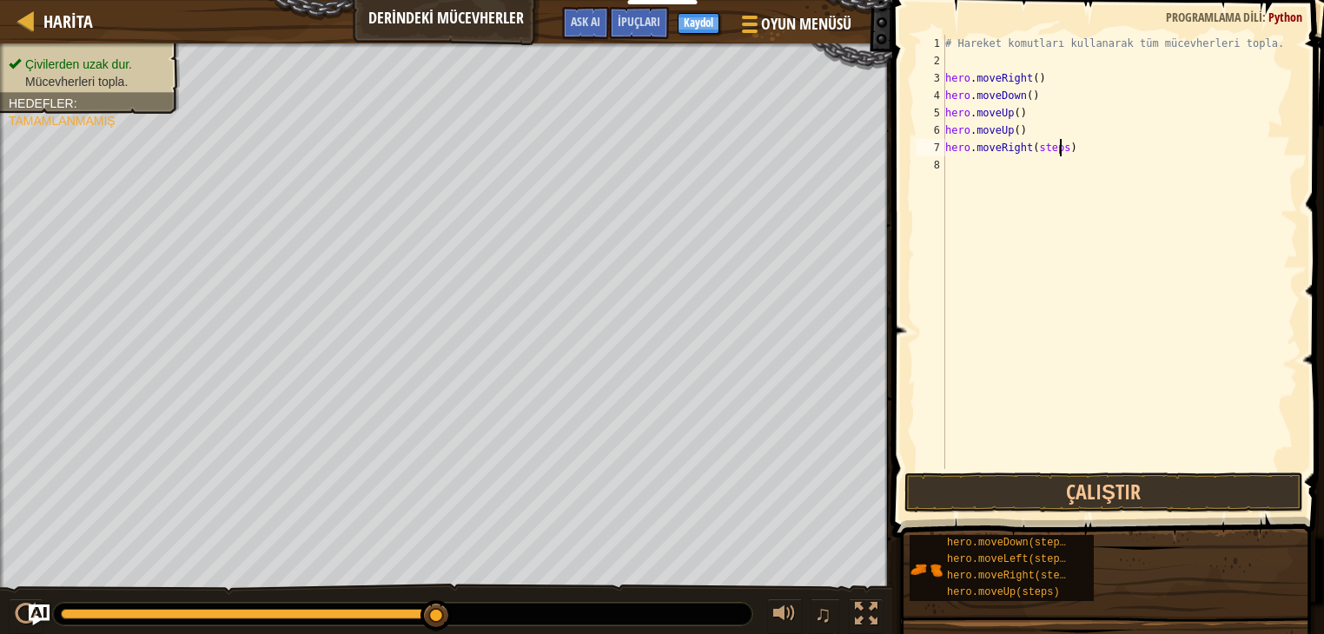
click at [1058, 151] on div "# Hareket komutları kullanarak tüm mücevherleri topla. hero . moveRight ( ) her…" at bounding box center [1120, 269] width 356 height 469
type textarea "hero.moveRight()"
click at [1016, 494] on button "Çalıştır" at bounding box center [1103, 493] width 399 height 40
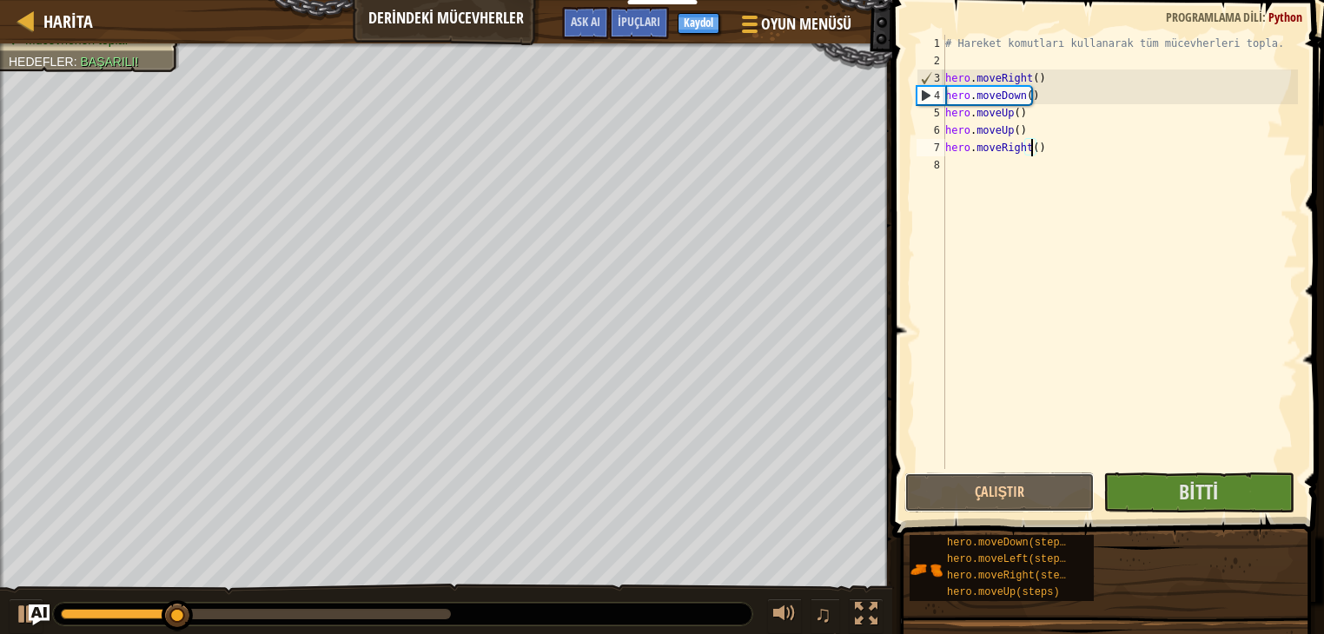
click at [1094, 502] on button "Çalıştır" at bounding box center [999, 493] width 190 height 40
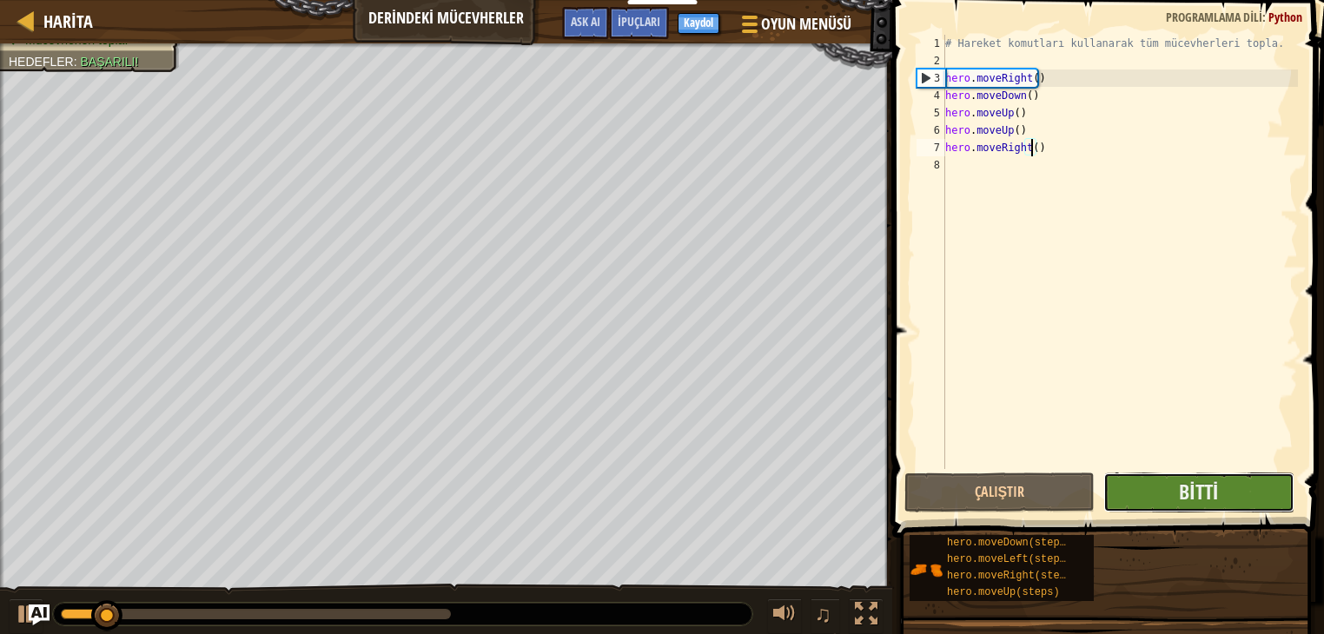
click at [1129, 492] on button "Bitti" at bounding box center [1198, 493] width 190 height 40
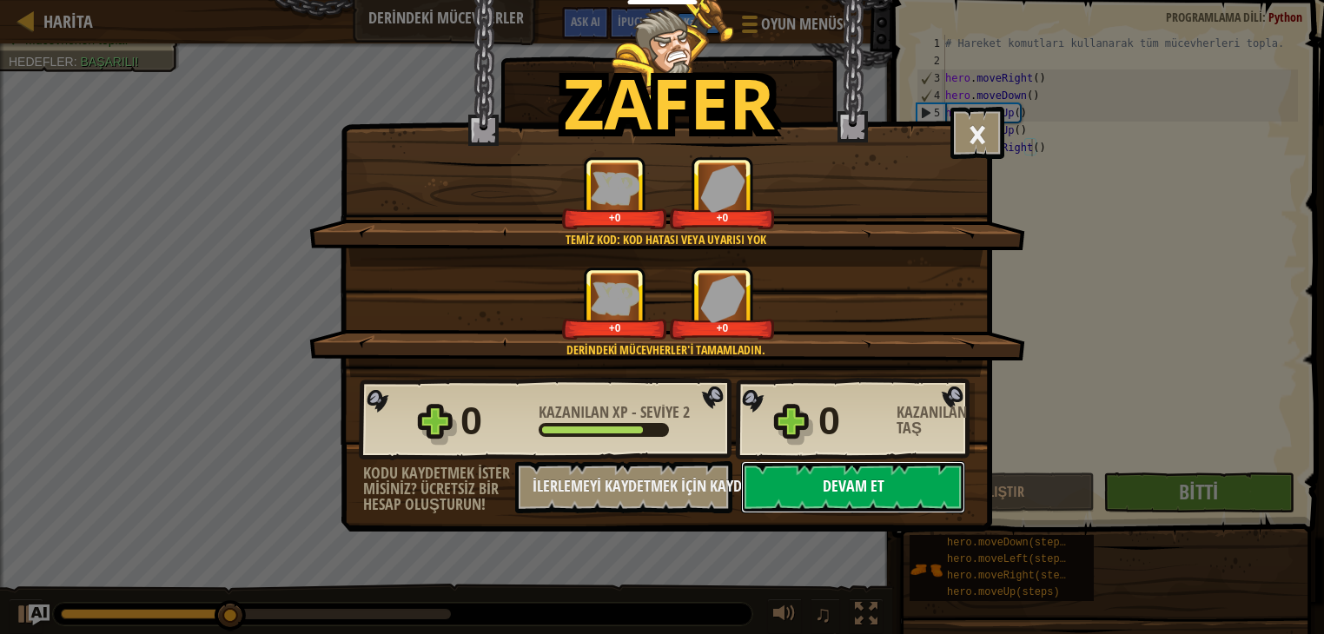
click at [793, 477] on button "Devam et" at bounding box center [853, 487] width 224 height 52
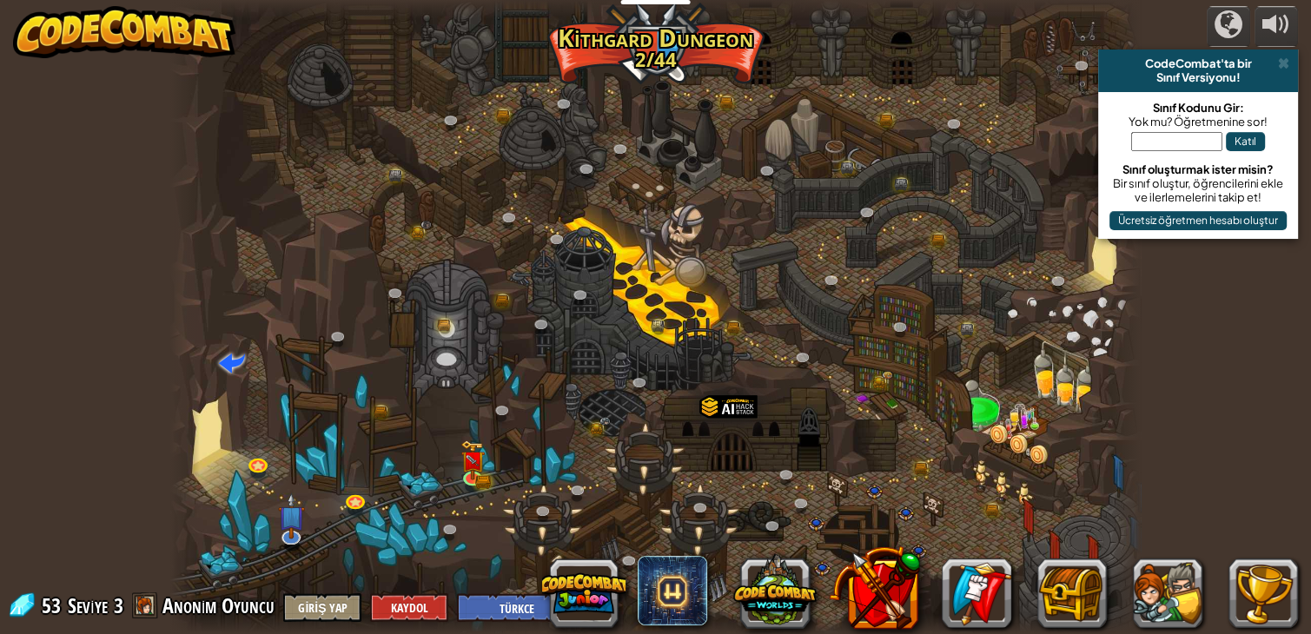
select select "tr"
click at [480, 461] on img at bounding box center [472, 450] width 24 height 53
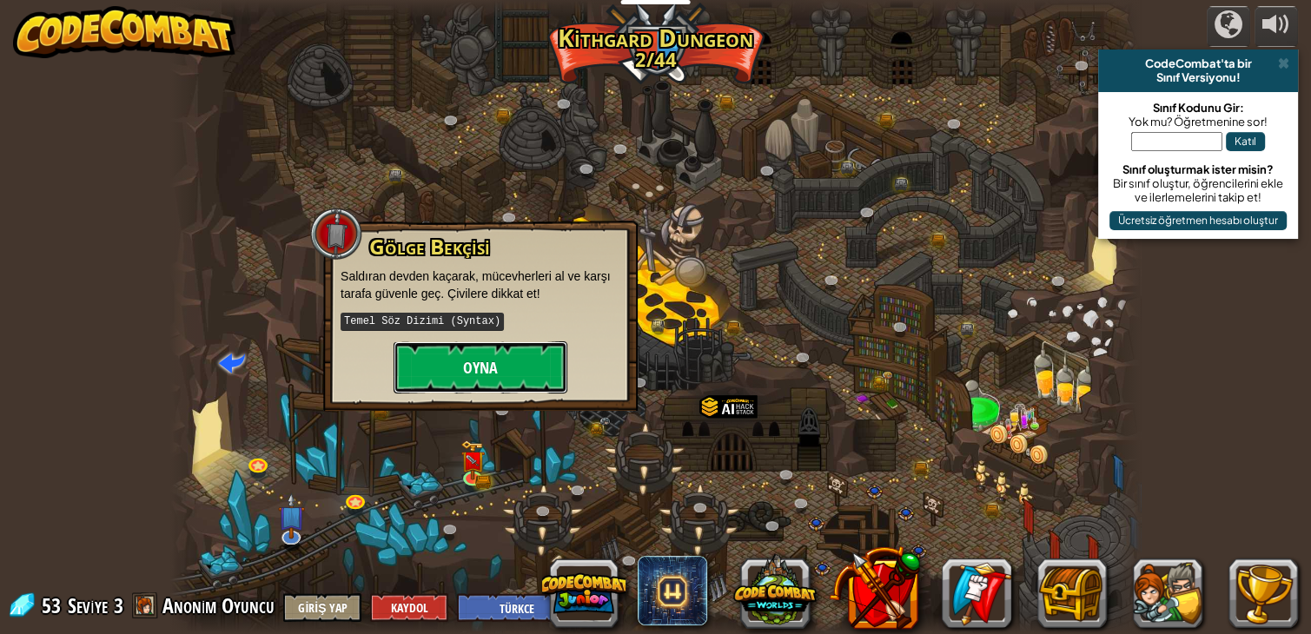
click at [513, 354] on button "Oyna" at bounding box center [481, 367] width 174 height 52
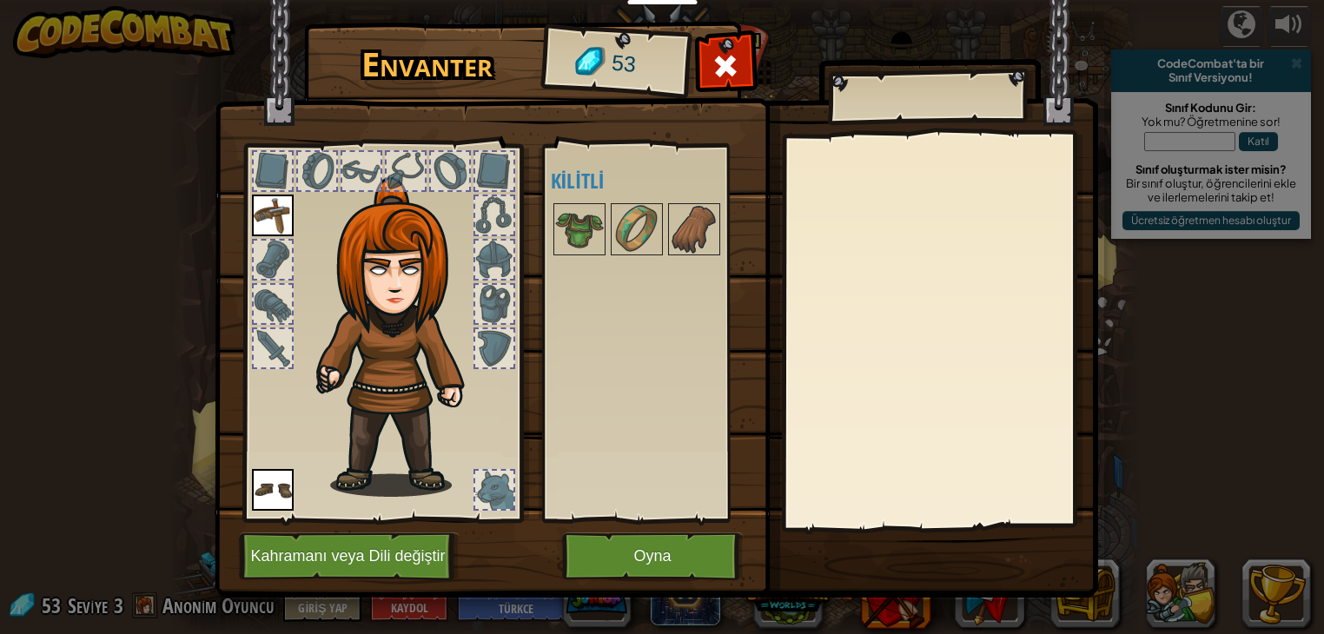
click at [698, 580] on img at bounding box center [656, 282] width 883 height 631
click at [692, 565] on button "Oyna" at bounding box center [653, 557] width 182 height 48
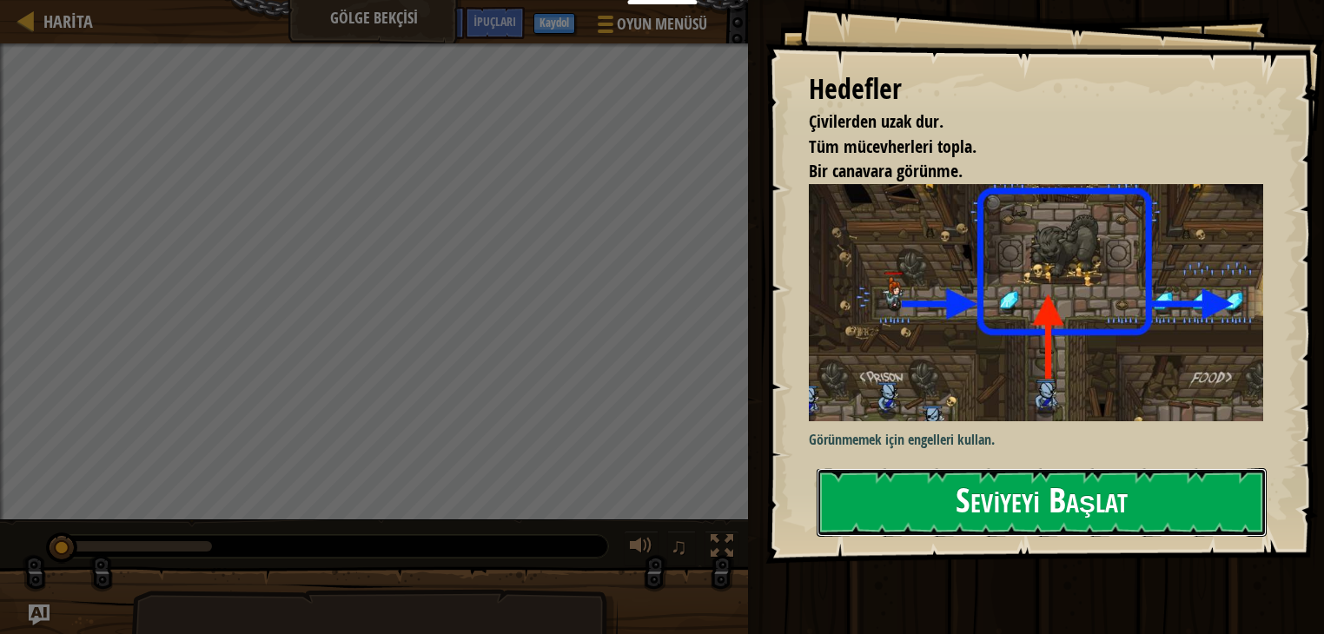
click at [877, 520] on button "Seviyeyi Başlat" at bounding box center [1042, 502] width 450 height 69
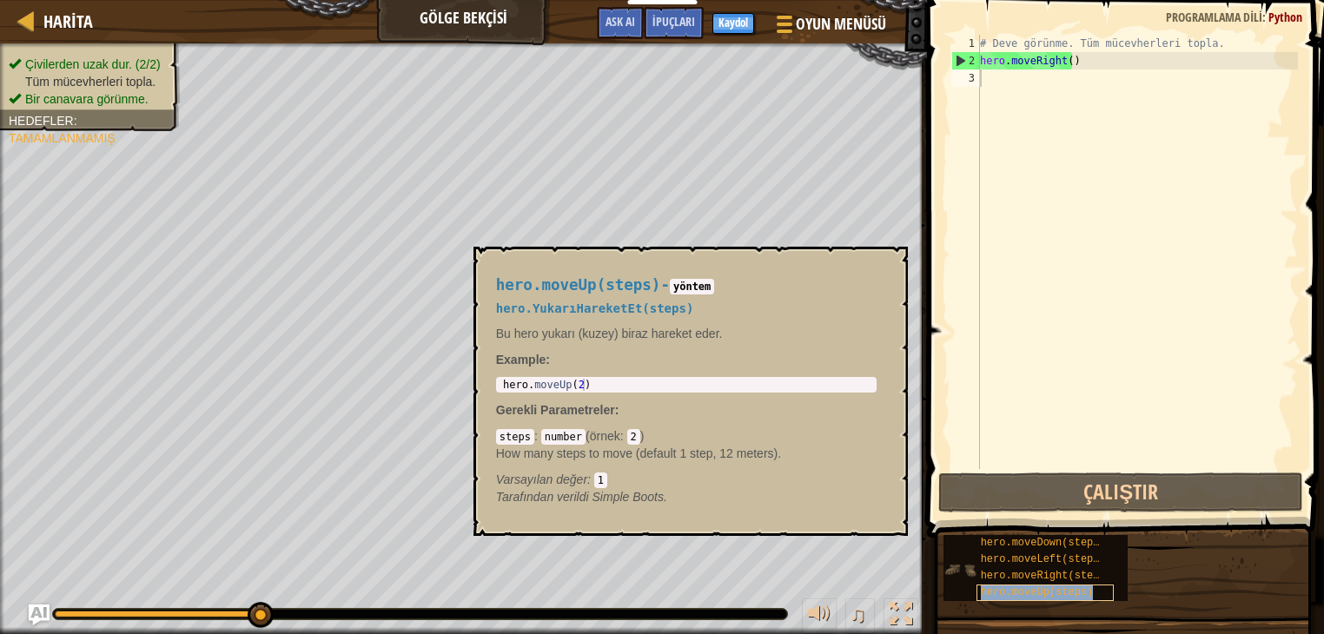
click at [1088, 593] on div "hero.moveUp(steps)" at bounding box center [1045, 593] width 138 height 17
drag, startPoint x: 1086, startPoint y: 594, endPoint x: 1053, endPoint y: 229, distance: 366.4
click at [1066, 172] on div "İpuçları 1 2 3 # Deve görünme. Tüm mücevherleri topla. hero . moveRight ( ) ההה…" at bounding box center [1123, 312] width 402 height 625
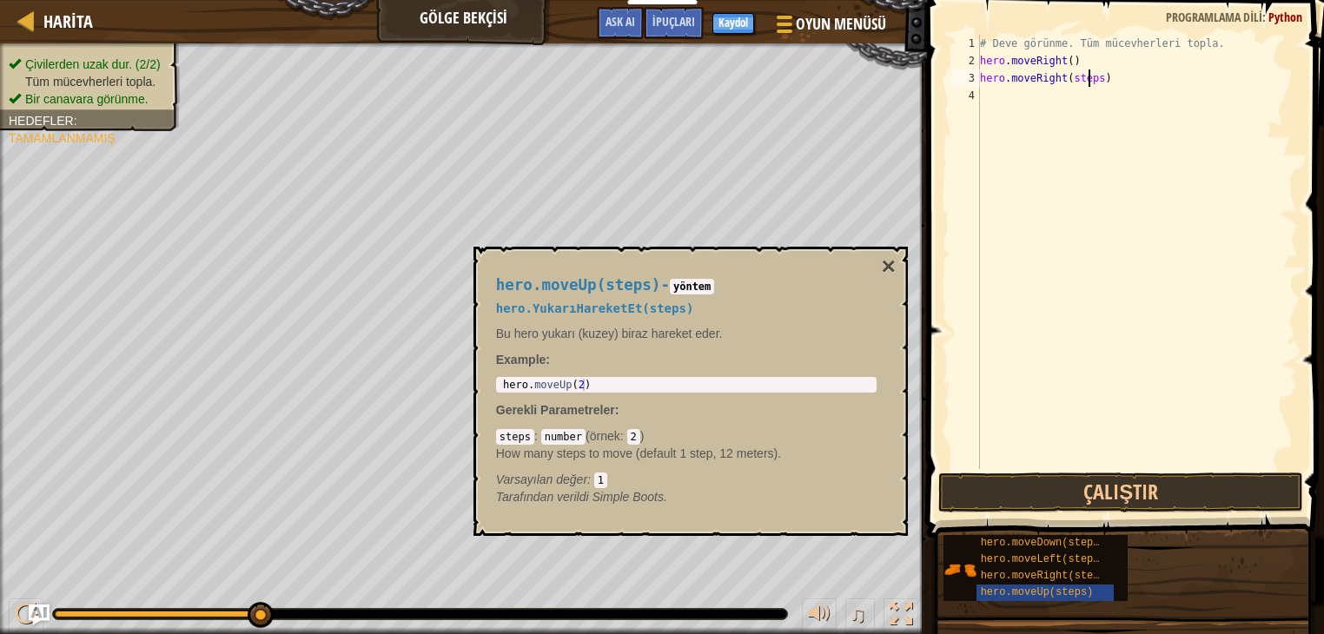
click at [1091, 77] on div "# Deve görünme. Tüm mücevherleri topla. hero . moveRight ( ) hero . moveRight (…" at bounding box center [1136, 269] width 321 height 469
click at [1101, 76] on div "# Deve görünme. Tüm mücevherleri topla. hero . moveRight ( ) hero . moveRight (…" at bounding box center [1136, 269] width 321 height 469
click at [1094, 74] on div "# Deve görünme. Tüm mücevherleri topla. hero . moveRight ( ) hero . moveRight (…" at bounding box center [1136, 269] width 321 height 469
click at [1114, 79] on div "# Deve görünme. Tüm mücevherleri topla. hero . moveRight ( ) hero . moveRight (…" at bounding box center [1136, 252] width 321 height 434
drag, startPoint x: 1093, startPoint y: 79, endPoint x: 1067, endPoint y: 80, distance: 26.1
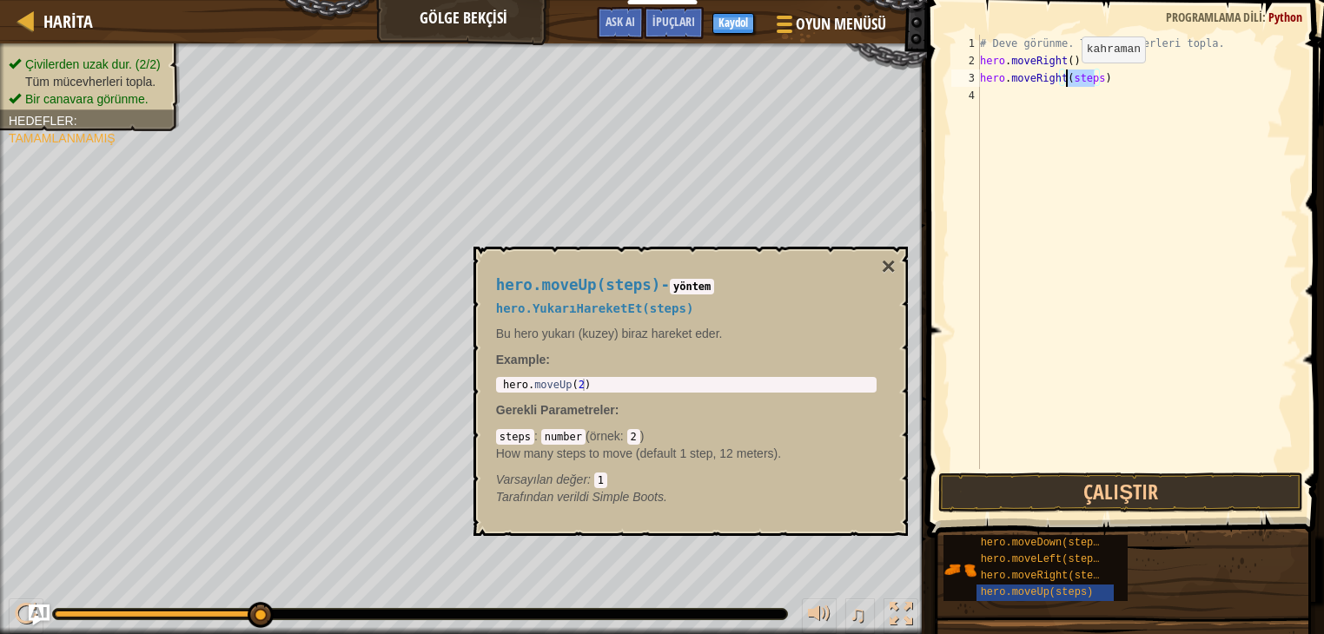
click at [1067, 80] on div "# Deve görünme. Tüm mücevherleri topla. hero . moveRight ( ) hero . moveRight (…" at bounding box center [1136, 269] width 321 height 469
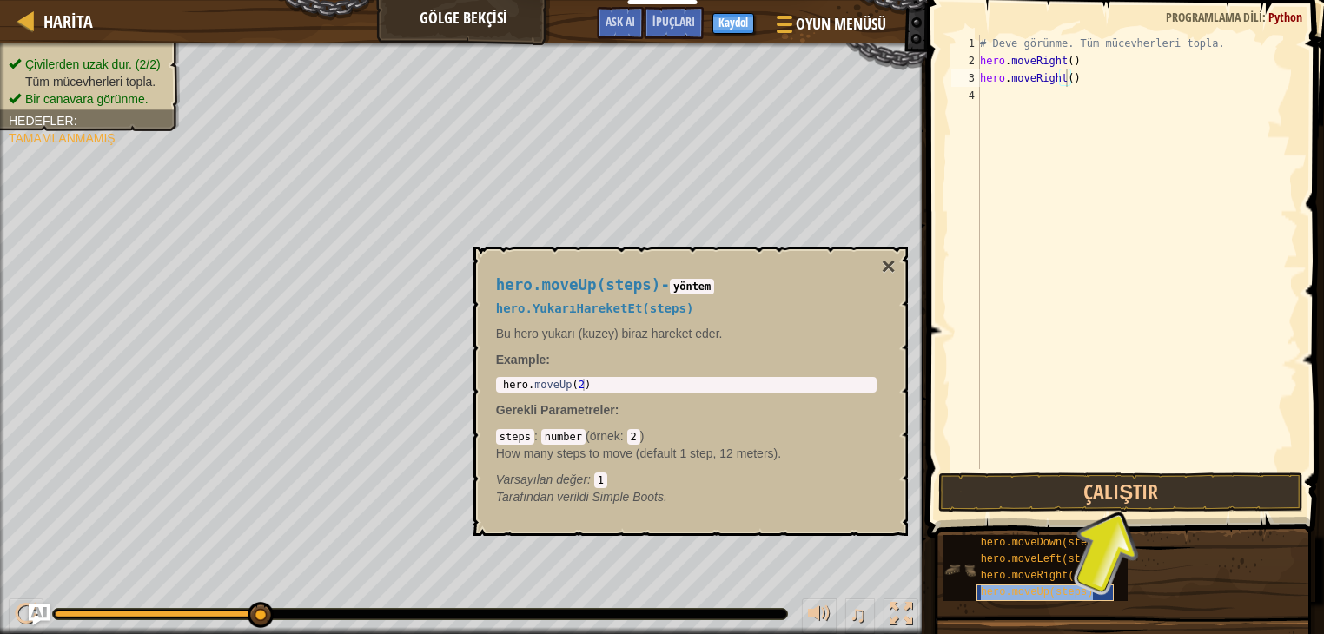
click at [1056, 585] on div "hero.moveUp(steps)" at bounding box center [1045, 593] width 138 height 17
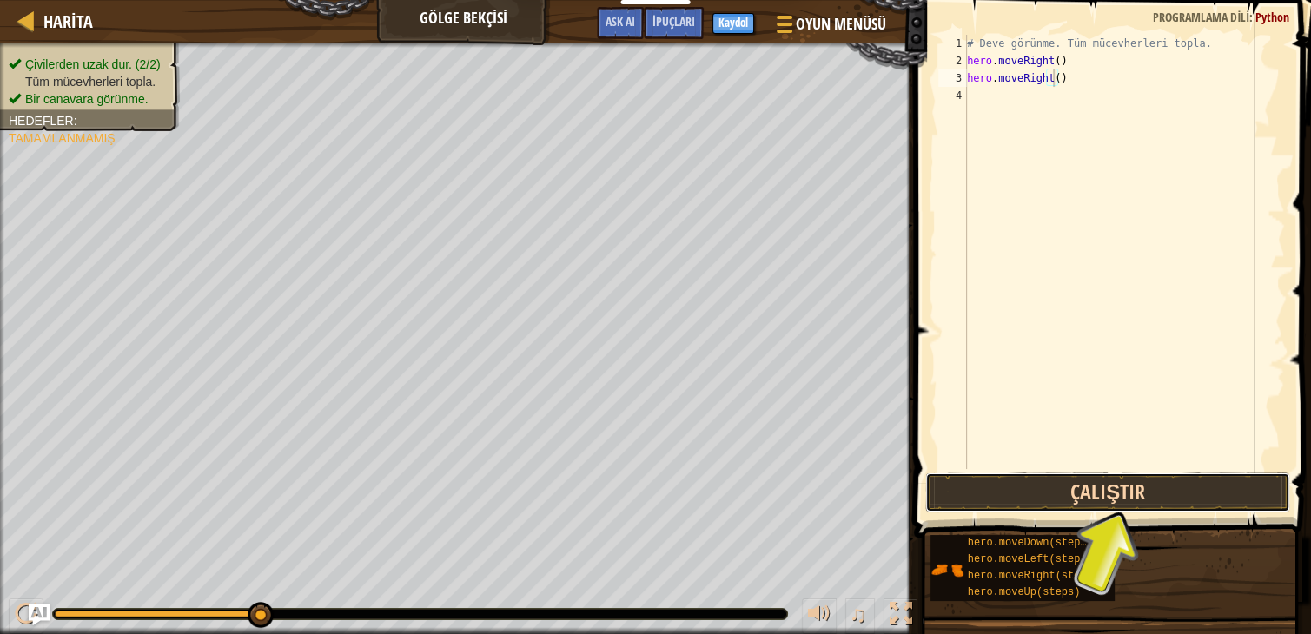
click at [1099, 493] on button "Çalıştır" at bounding box center [1107, 493] width 365 height 40
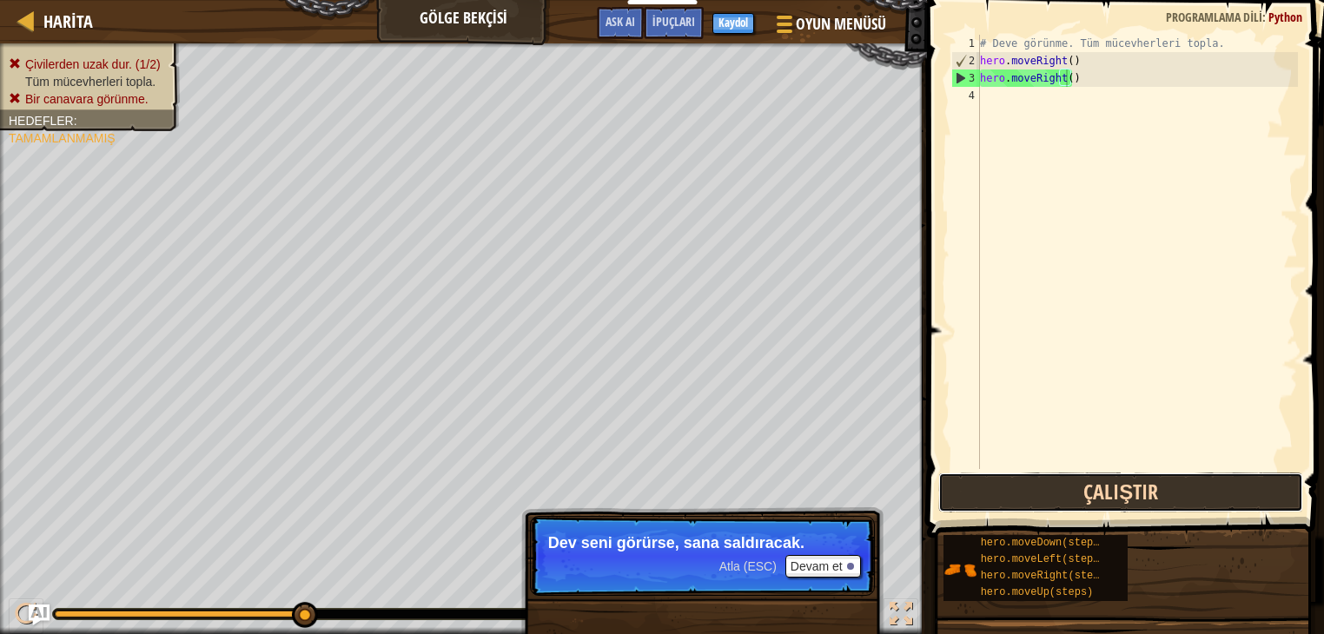
click at [1047, 492] on button "Çalıştır" at bounding box center [1120, 493] width 365 height 40
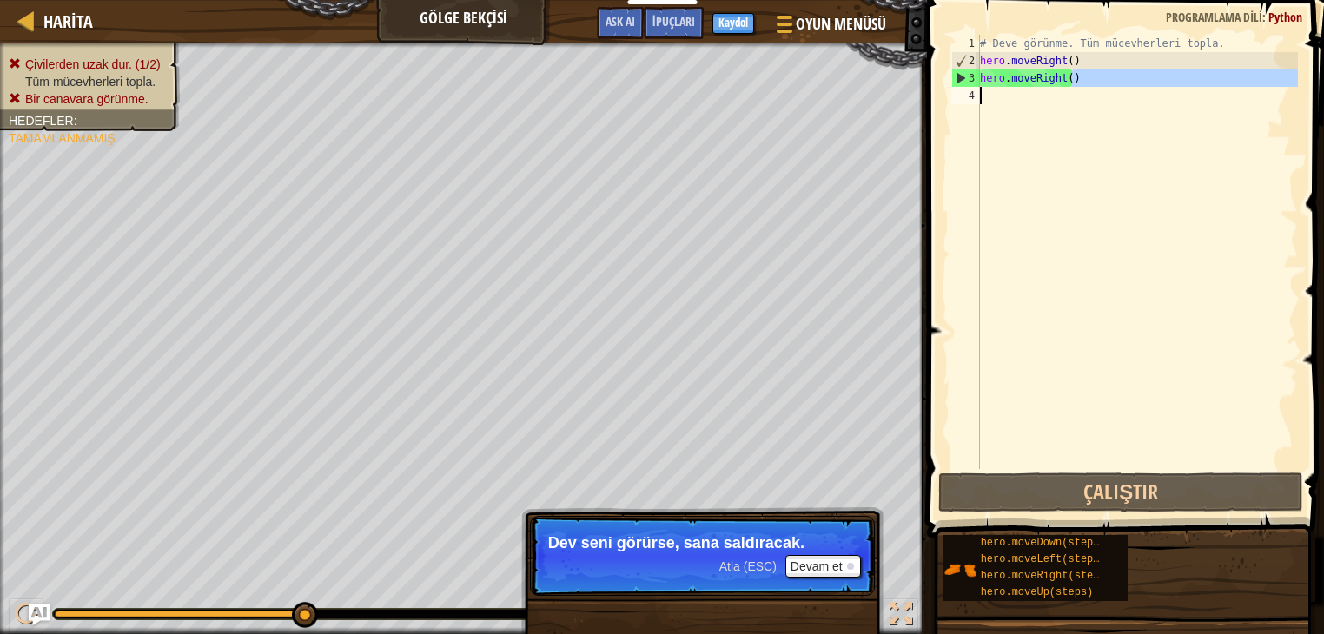
drag, startPoint x: 1069, startPoint y: 78, endPoint x: 1039, endPoint y: 82, distance: 29.7
click at [1022, 90] on div "# Deve görünme. Tüm mücevherleri topla. hero . moveRight ( ) hero . moveRight (…" at bounding box center [1136, 269] width 321 height 469
drag, startPoint x: 1090, startPoint y: 60, endPoint x: 1074, endPoint y: 81, distance: 26.6
click at [1074, 81] on div "# Deve görünme. Tüm mücevherleri topla. hero . moveRight ( ) hero . moveRight (…" at bounding box center [1136, 269] width 321 height 469
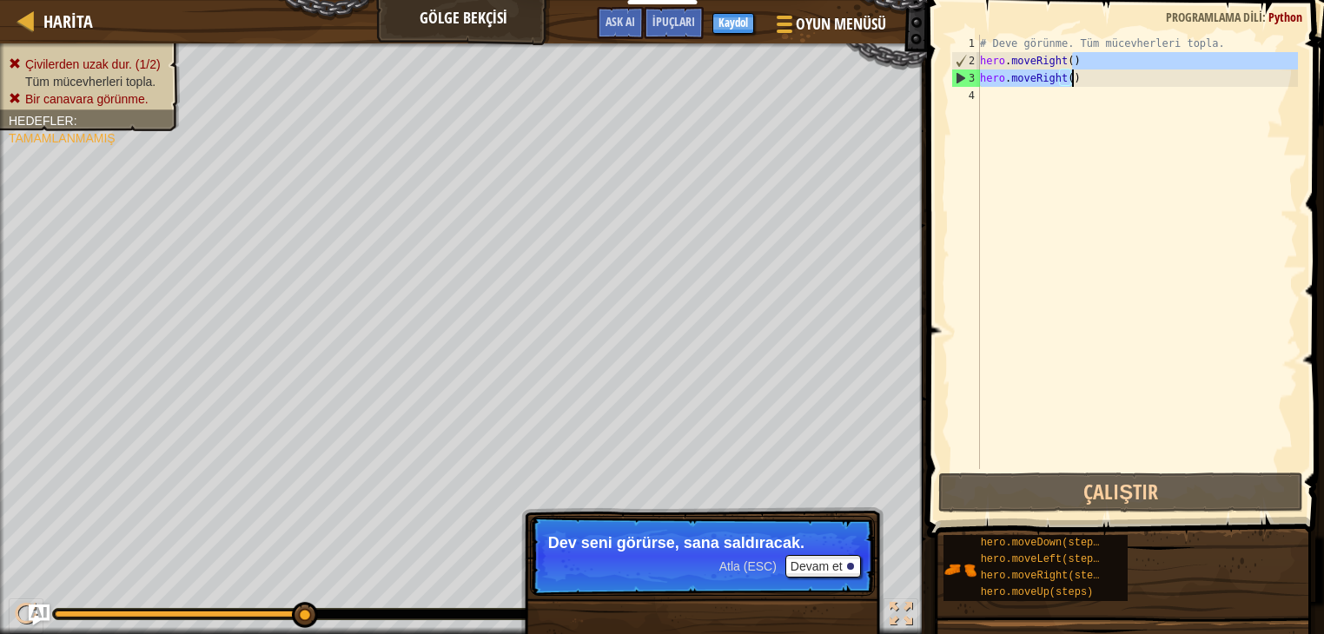
type textarea "hero.moveRight()"
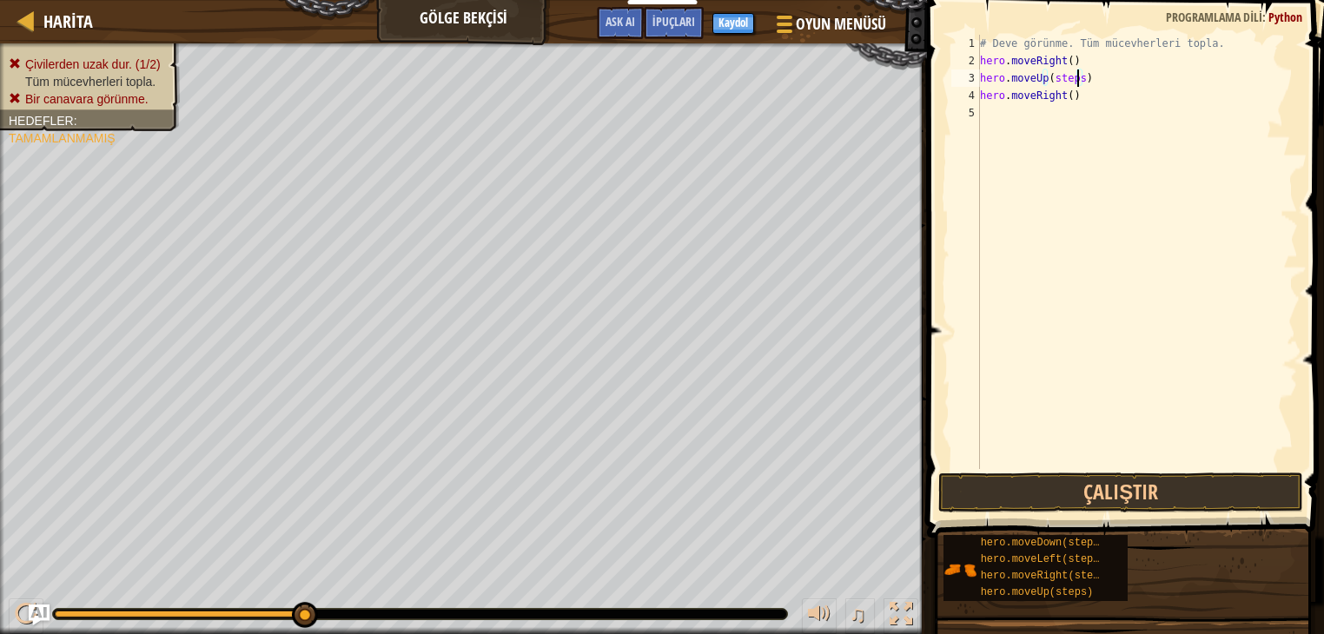
click at [1075, 81] on div "# Deve görünme. Tüm mücevherleri topla. hero . moveRight ( ) hero . moveUp ( st…" at bounding box center [1136, 269] width 321 height 469
click at [1067, 493] on button "Çalıştır" at bounding box center [1120, 493] width 365 height 40
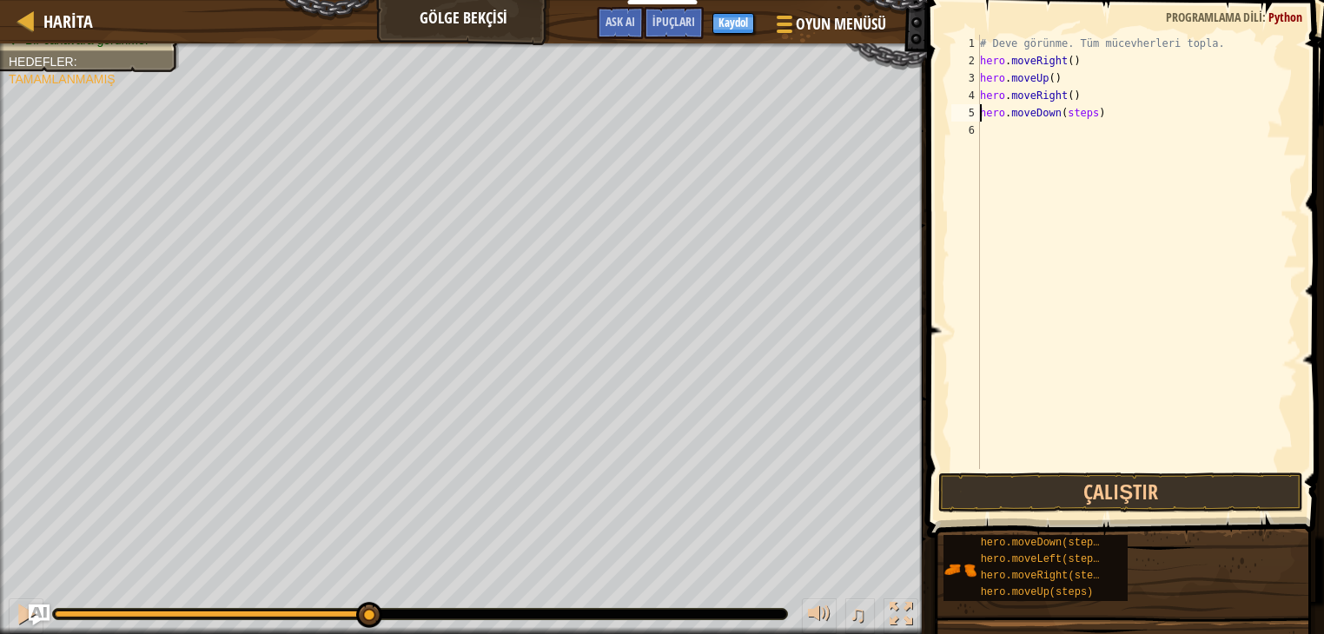
click at [1086, 109] on div "# Deve görünme. Tüm mücevherleri topla. hero . moveRight ( ) hero . moveUp ( ) …" at bounding box center [1136, 269] width 321 height 469
click at [1092, 131] on div "# Deve görünme. Tüm mücevherleri topla. hero . moveRight ( ) hero . moveUp ( ) …" at bounding box center [1136, 269] width 321 height 469
type textarea "hero.moveRight()"
click at [1063, 501] on button "Çalıştır" at bounding box center [1120, 493] width 365 height 40
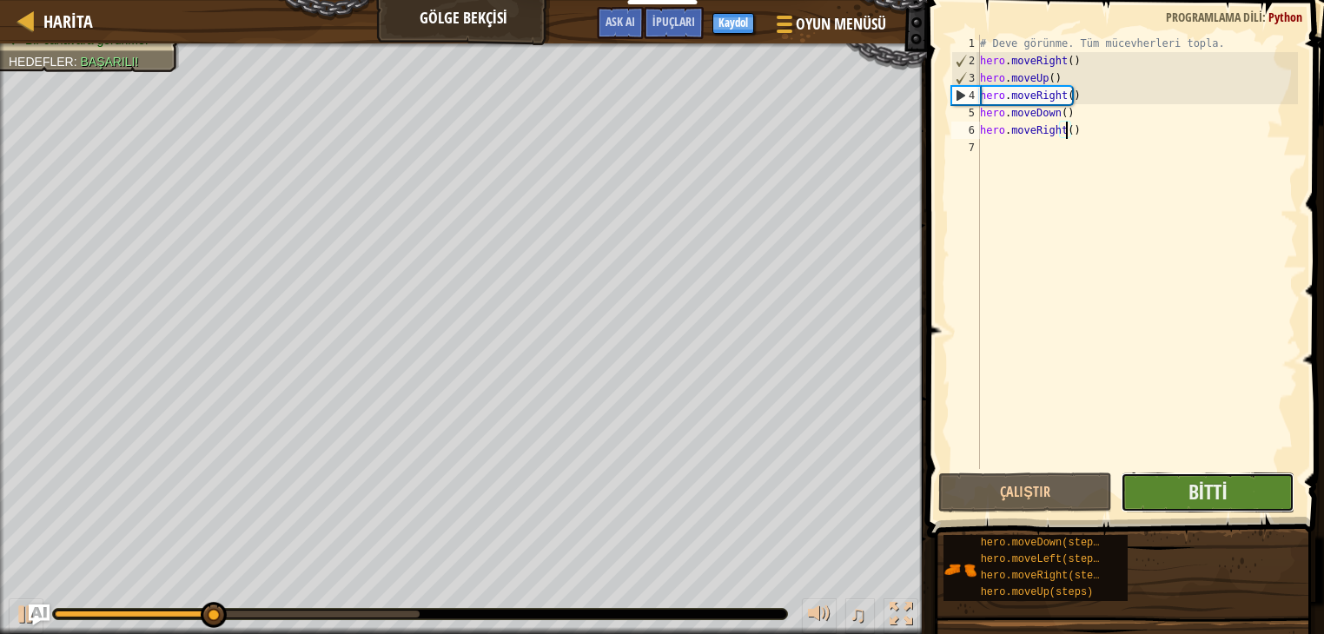
click at [1258, 495] on button "Bitti" at bounding box center [1208, 493] width 174 height 40
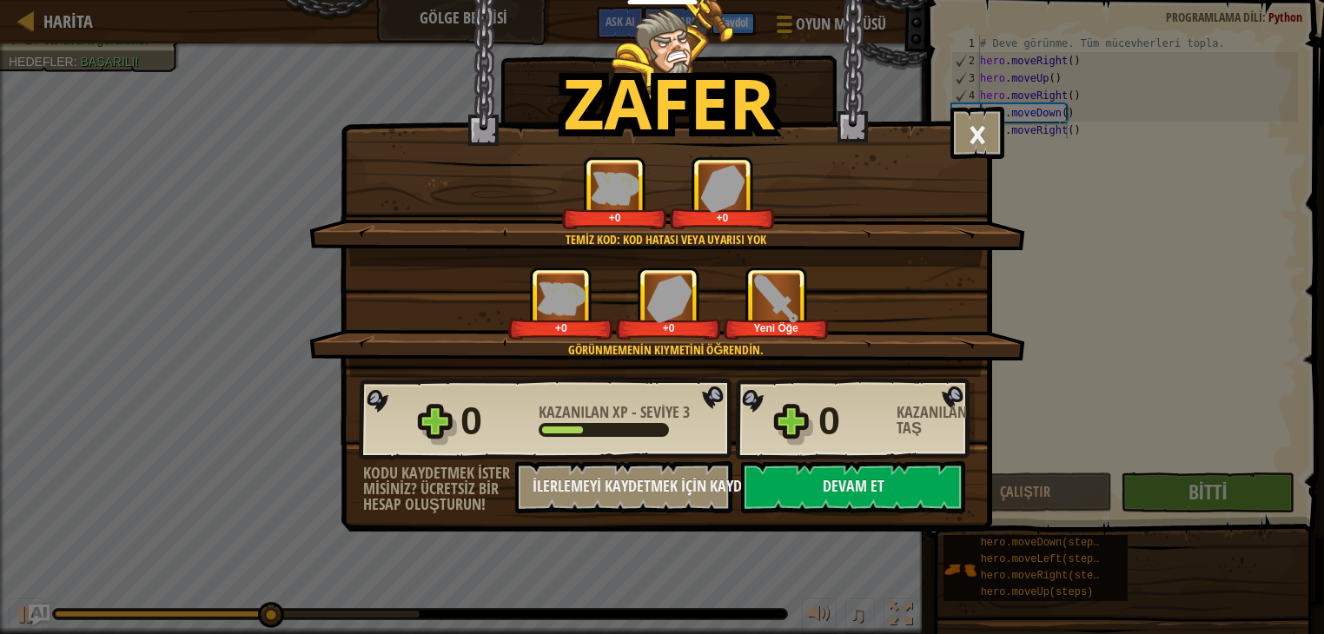
click at [796, 444] on div "0 Kazanılan XP - Seviye 3 0 Kazanılan Taş" at bounding box center [667, 419] width 616 height 83
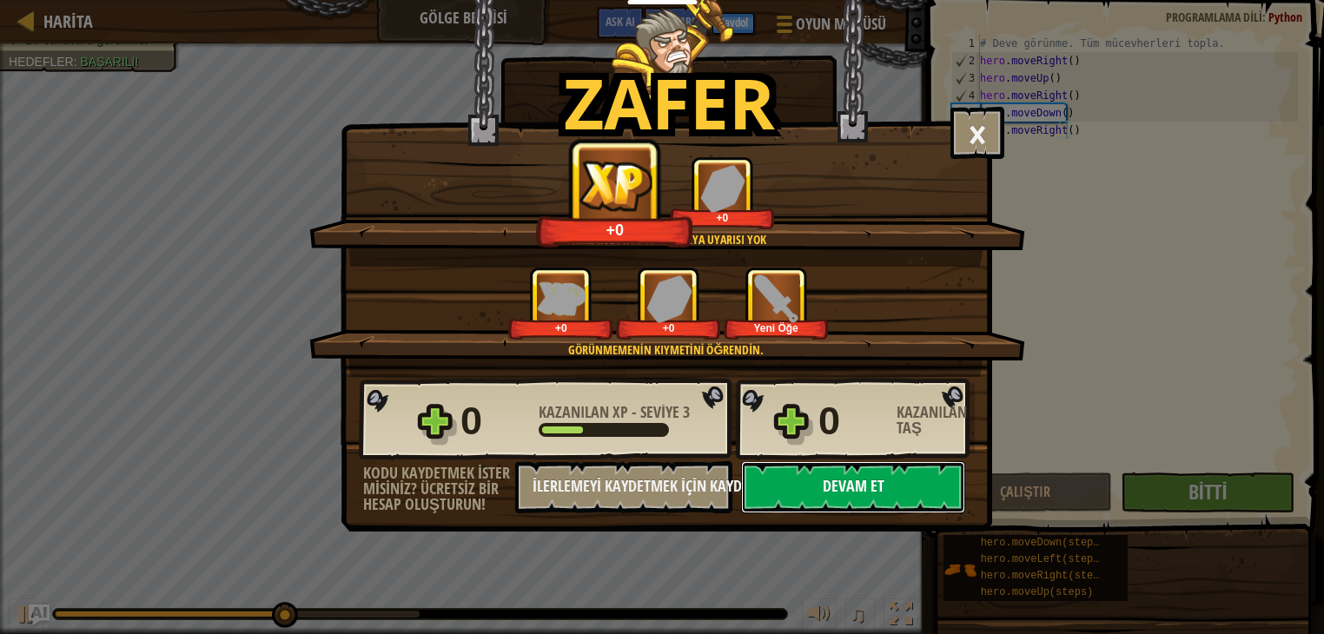
click at [826, 483] on button "Devam et" at bounding box center [853, 487] width 224 height 52
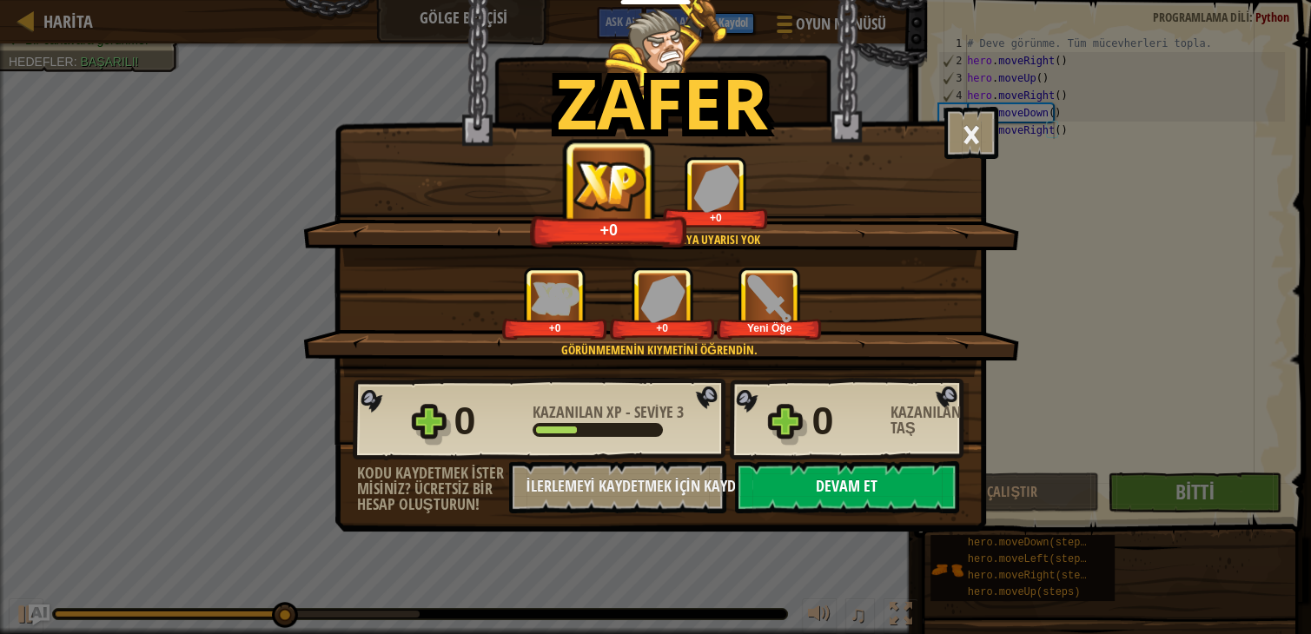
select select "tr"
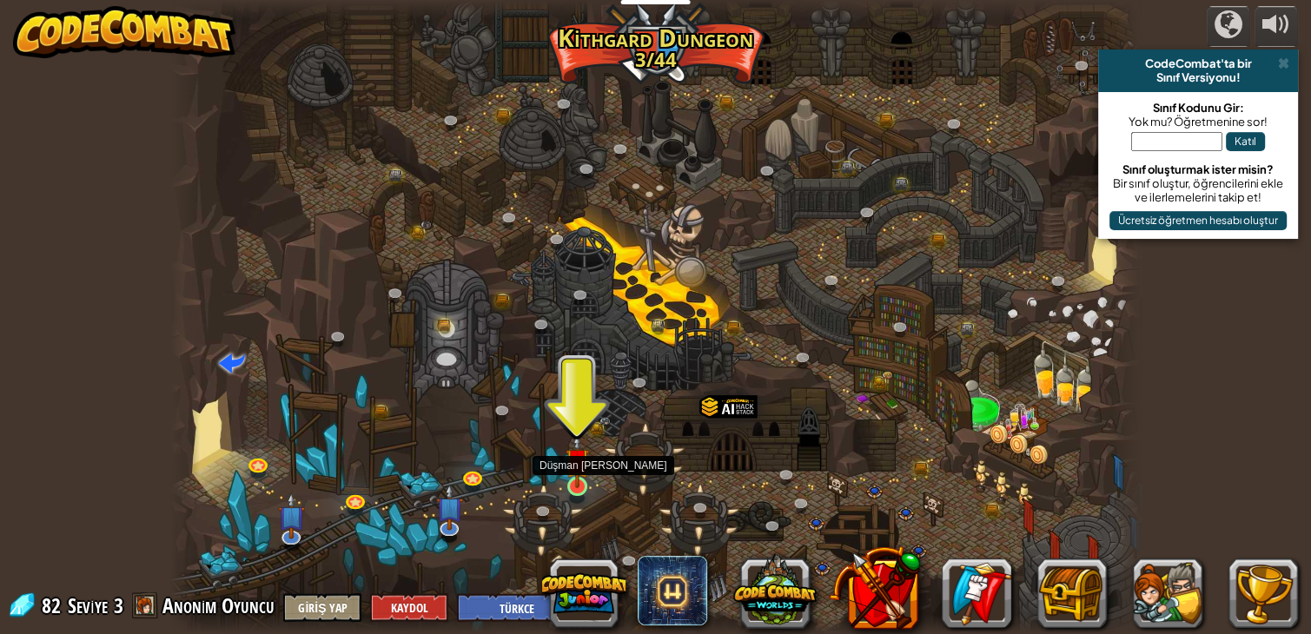
click at [580, 476] on img at bounding box center [578, 461] width 24 height 56
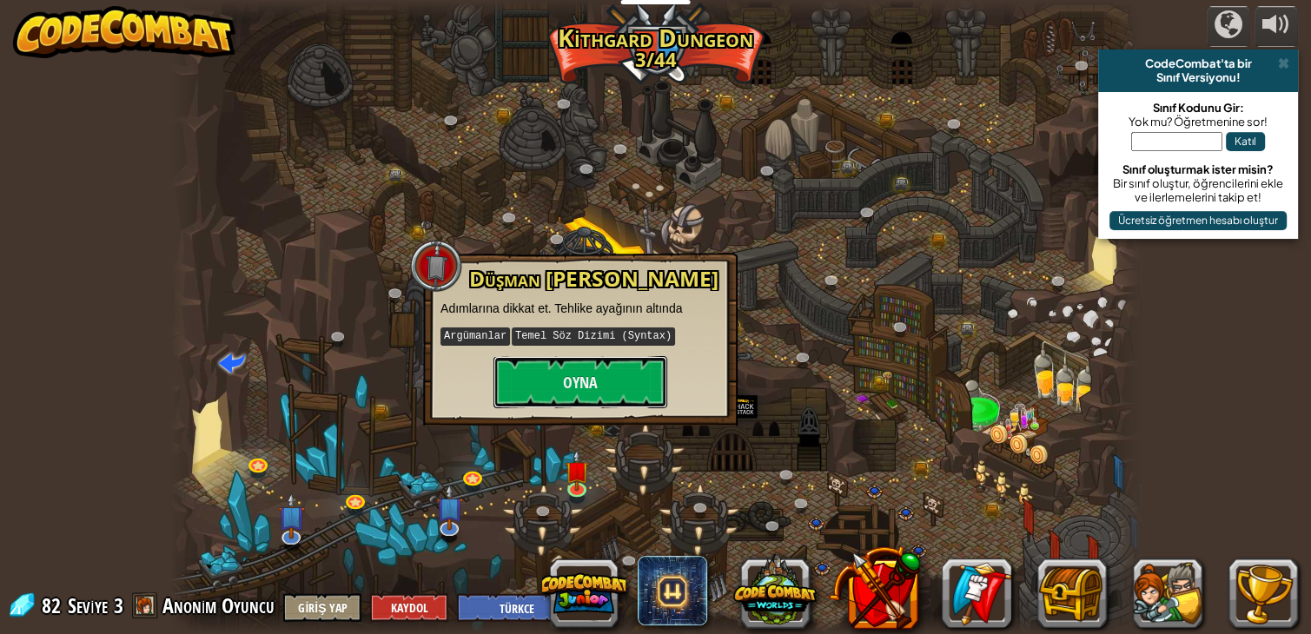
click at [612, 375] on button "Oyna" at bounding box center [580, 382] width 174 height 52
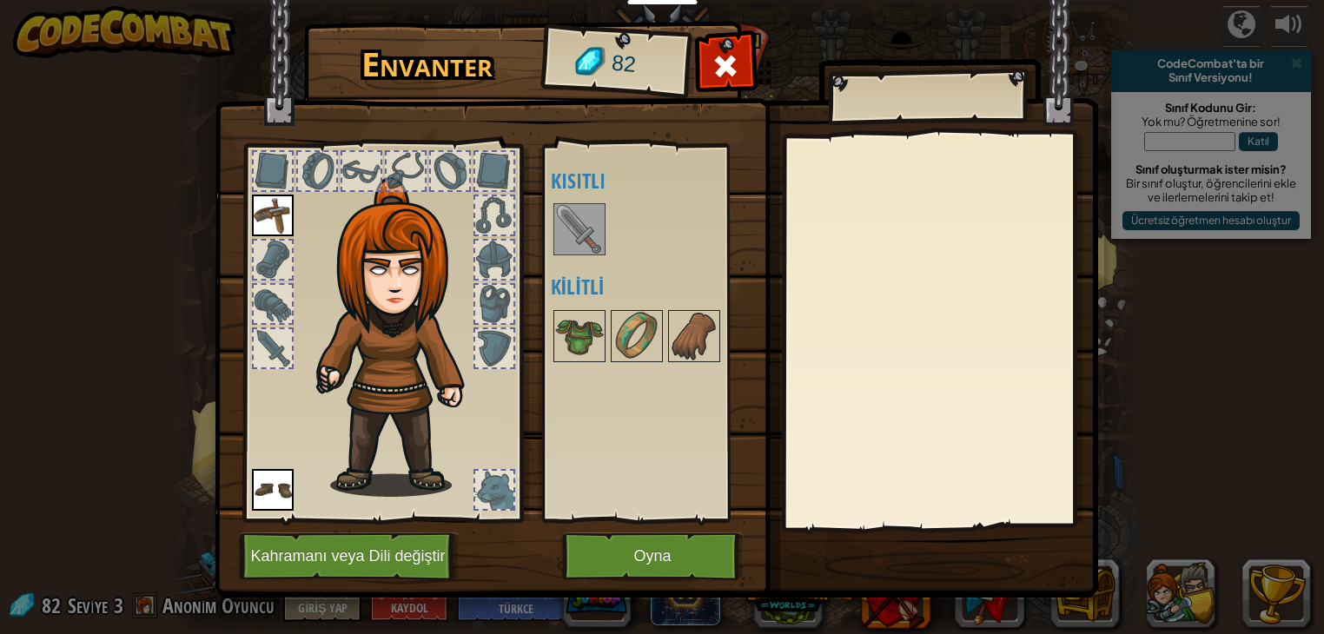
drag, startPoint x: 574, startPoint y: 234, endPoint x: 580, endPoint y: 260, distance: 26.8
click at [575, 234] on img at bounding box center [579, 229] width 49 height 49
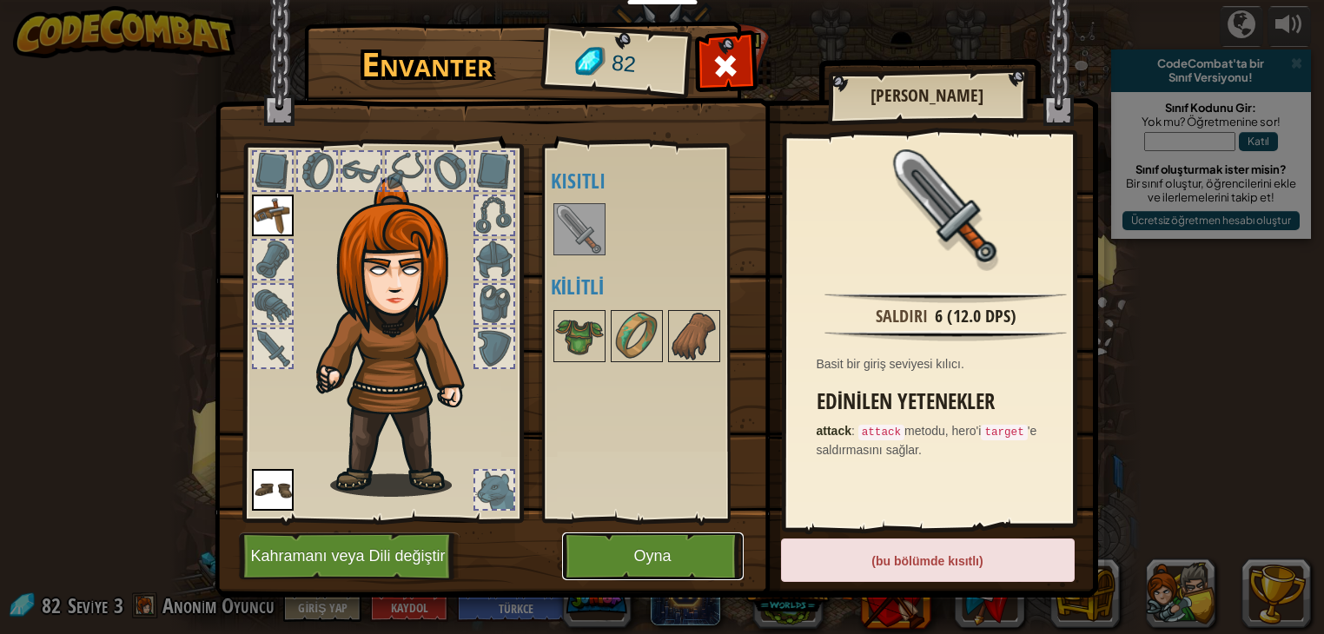
click at [685, 576] on button "Oyna" at bounding box center [653, 557] width 182 height 48
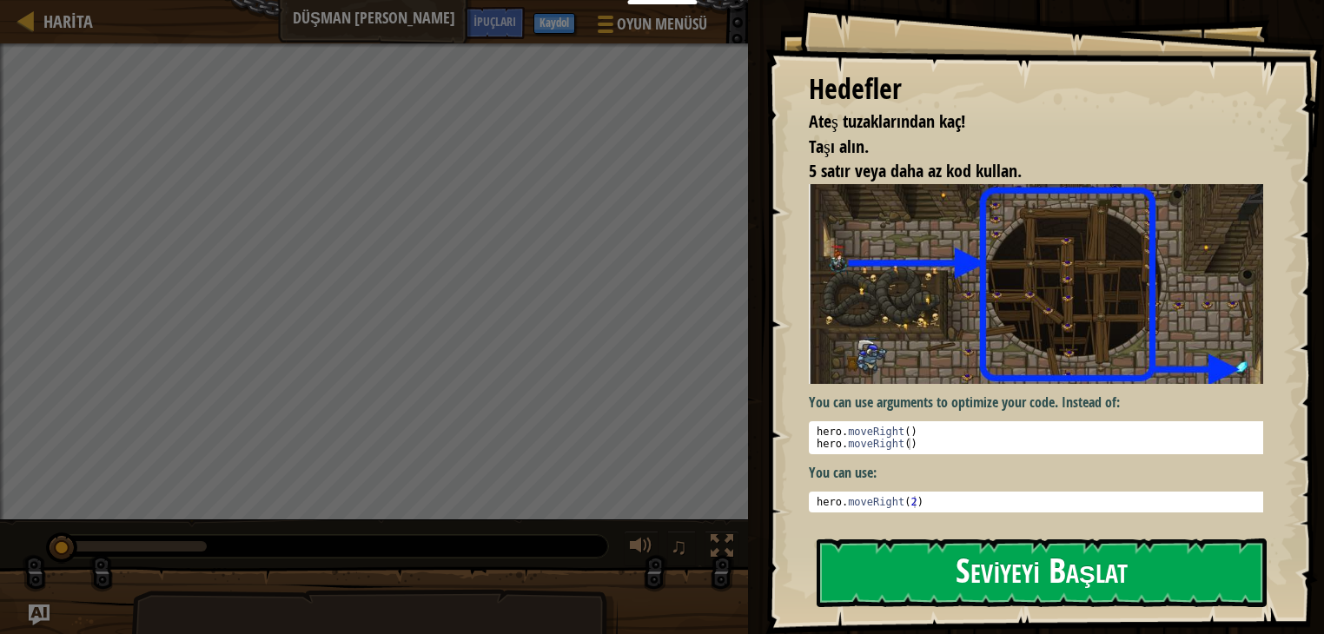
click at [1025, 546] on button "Seviyeyi Başlat" at bounding box center [1042, 573] width 450 height 69
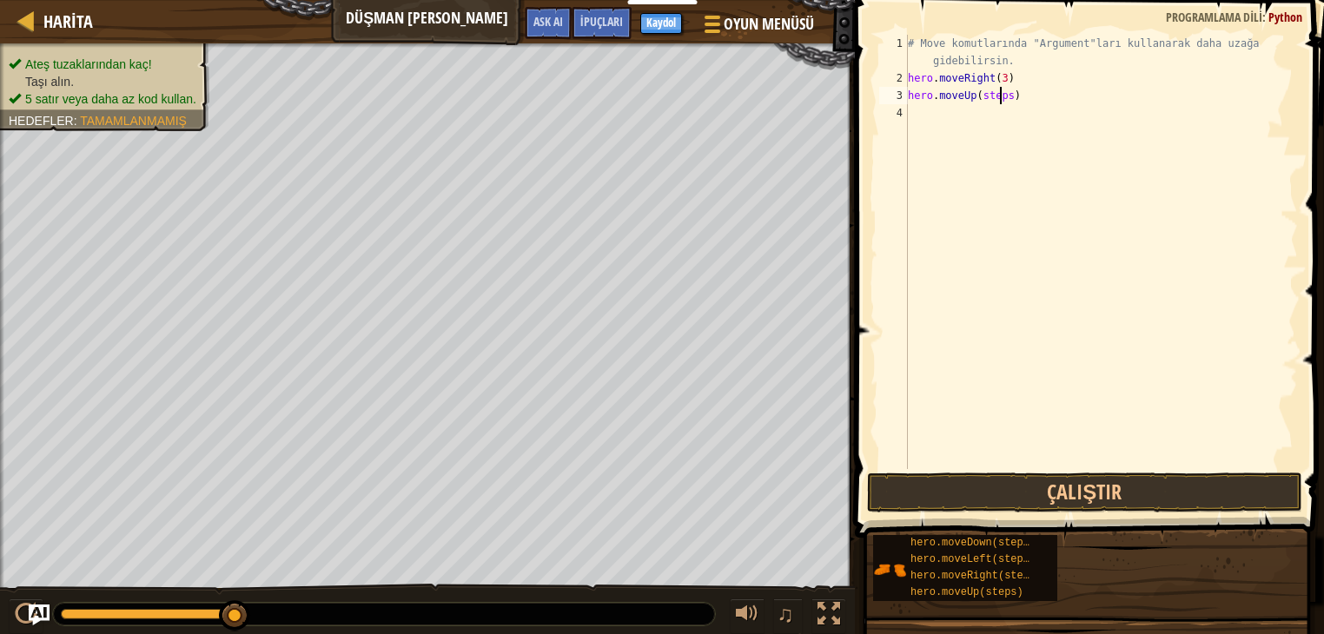
click at [1000, 94] on div "# Move komutlarında "Argument"ları kullanarak daha uzağa gidebilirsin. hero . m…" at bounding box center [1101, 278] width 394 height 486
click at [1003, 94] on div "# Move komutlarında "Argument"ları kullanarak daha uzağa gidebilirsin. hero . m…" at bounding box center [1101, 278] width 394 height 486
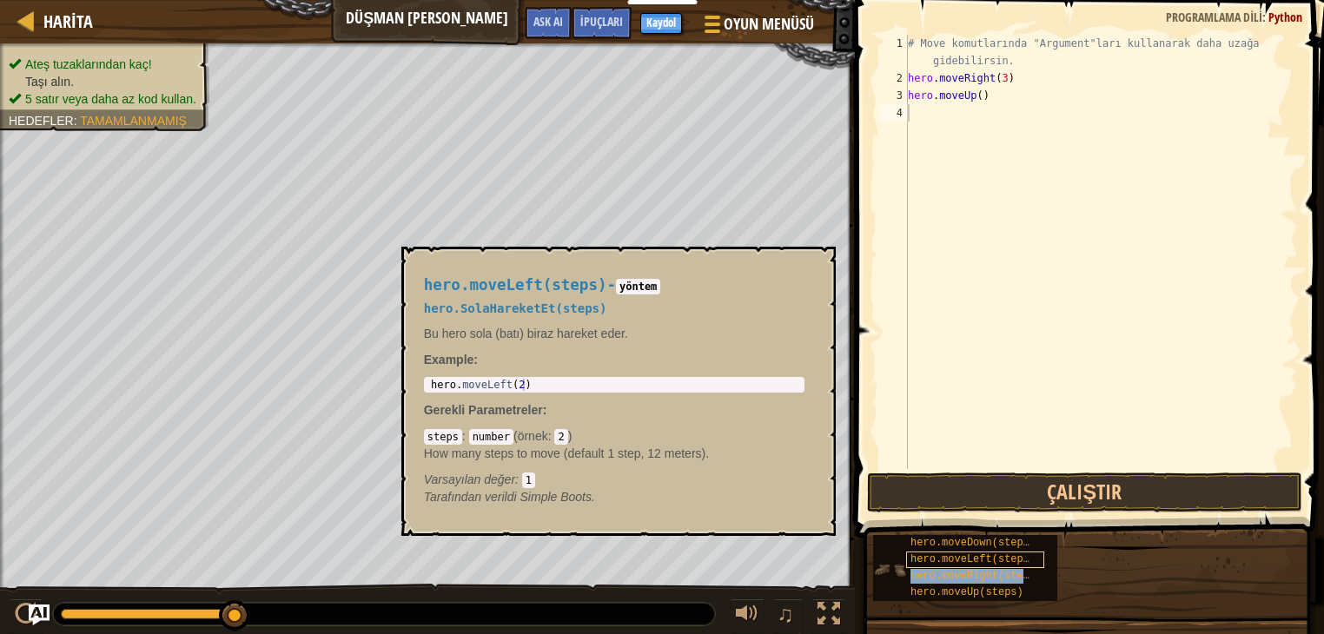
type textarea "hero.moveUp()hero.moveRight(steps)"
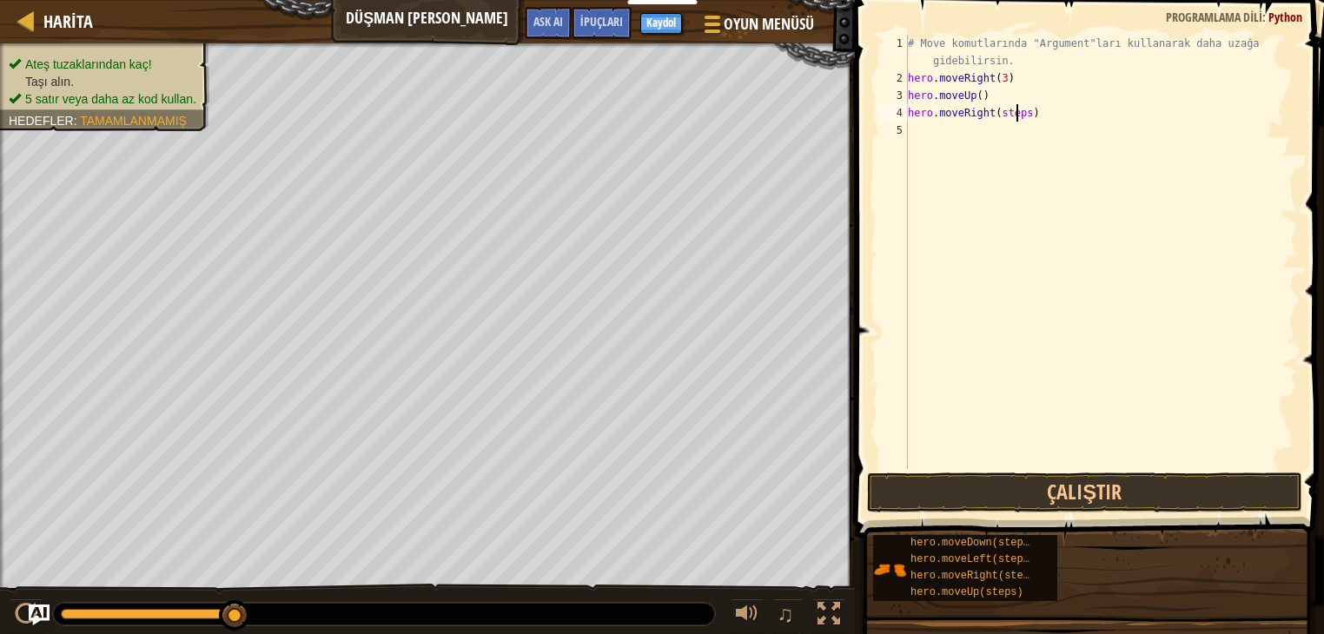
click at [1016, 109] on div "# Move komutlarında "Argument"ları kullanarak daha uzağa gidebilirsin. hero . m…" at bounding box center [1101, 278] width 394 height 486
click at [1021, 117] on div "# Move komutlarında "Argument"ları kullanarak daha uzağa gidebilirsin. hero . m…" at bounding box center [1101, 278] width 394 height 486
click at [1013, 133] on div "# Move komutlarında "Argument"ları kullanarak daha uzağa gidebilirsin. hero . m…" at bounding box center [1101, 278] width 394 height 486
click at [1016, 133] on div "# Move komutlarında "Argument"ları kullanarak daha uzağa gidebilirsin. hero . m…" at bounding box center [1101, 278] width 394 height 486
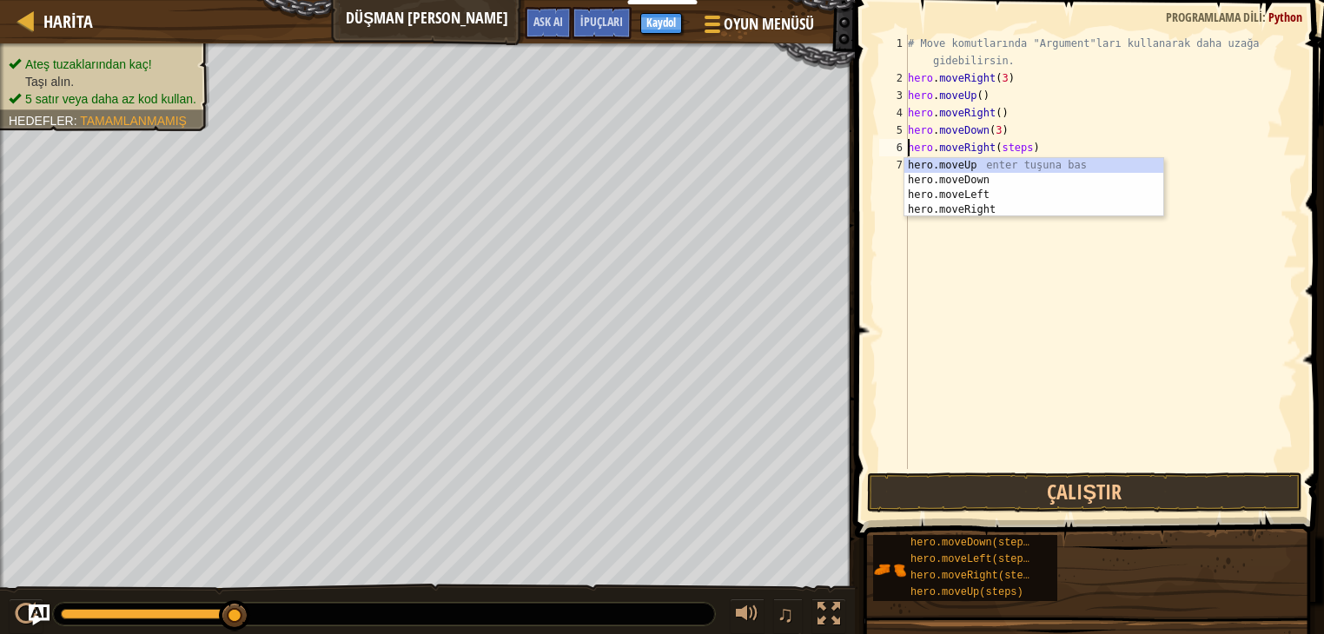
click at [1020, 148] on div "# Move komutlarında "Argument"ları kullanarak daha uzağa gidebilirsin. hero . m…" at bounding box center [1101, 278] width 394 height 486
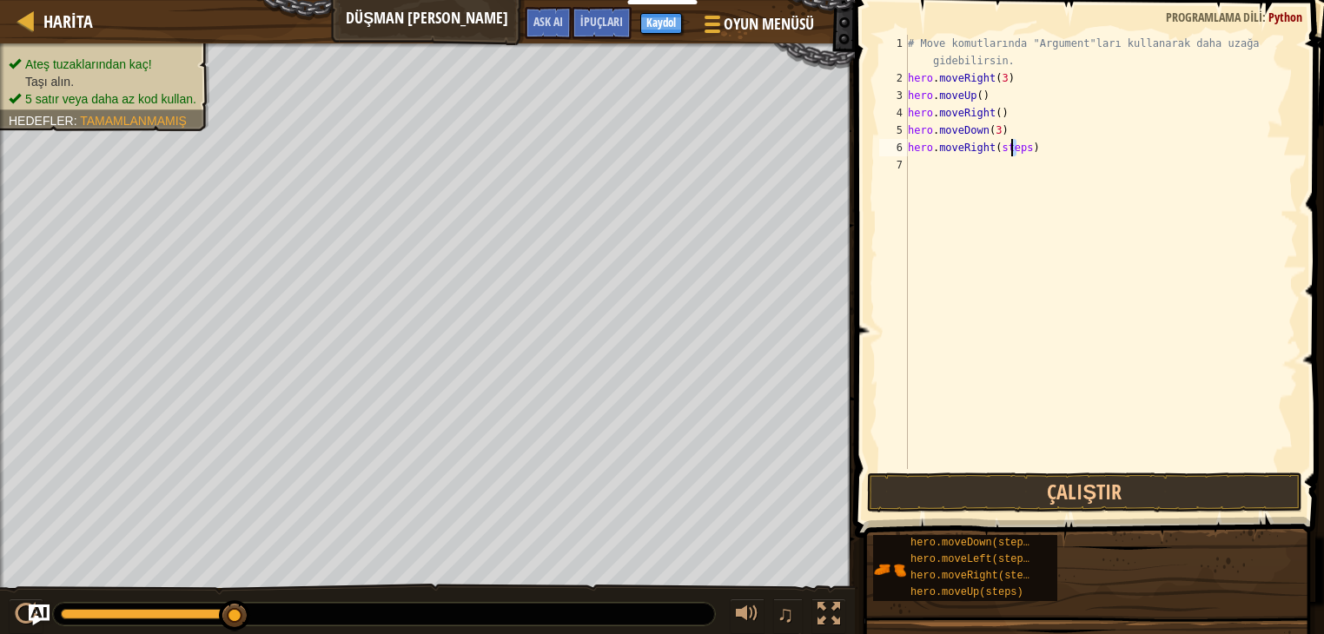
click at [1015, 155] on div "# Move komutlarında "Argument"ları kullanarak daha uzağa gidebilirsin. hero . m…" at bounding box center [1101, 278] width 394 height 486
drag, startPoint x: 1022, startPoint y: 150, endPoint x: 995, endPoint y: 150, distance: 26.9
click at [995, 150] on div "# Move komutlarında "Argument"ları kullanarak daha uzağa gidebilirsin. hero . m…" at bounding box center [1101, 278] width 394 height 486
type textarea "hero.moveRight(2)"
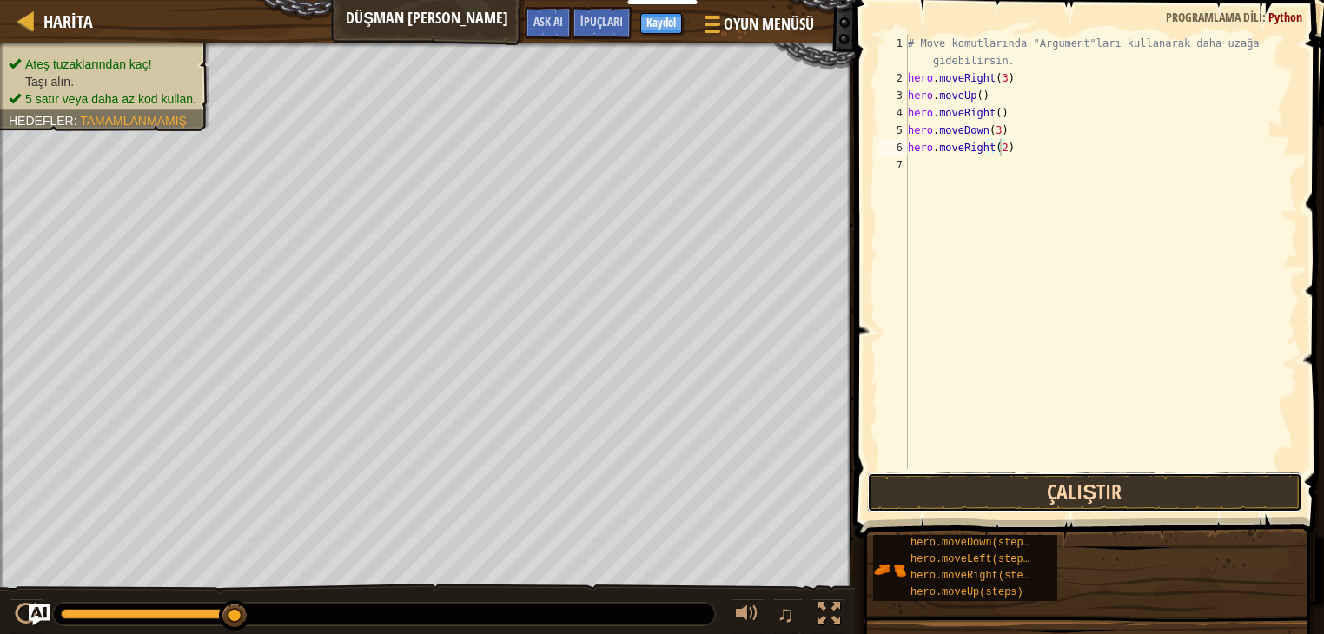
drag, startPoint x: 1036, startPoint y: 500, endPoint x: 1069, endPoint y: 493, distance: 33.7
click at [1042, 496] on button "Çalıştır" at bounding box center [1084, 493] width 435 height 40
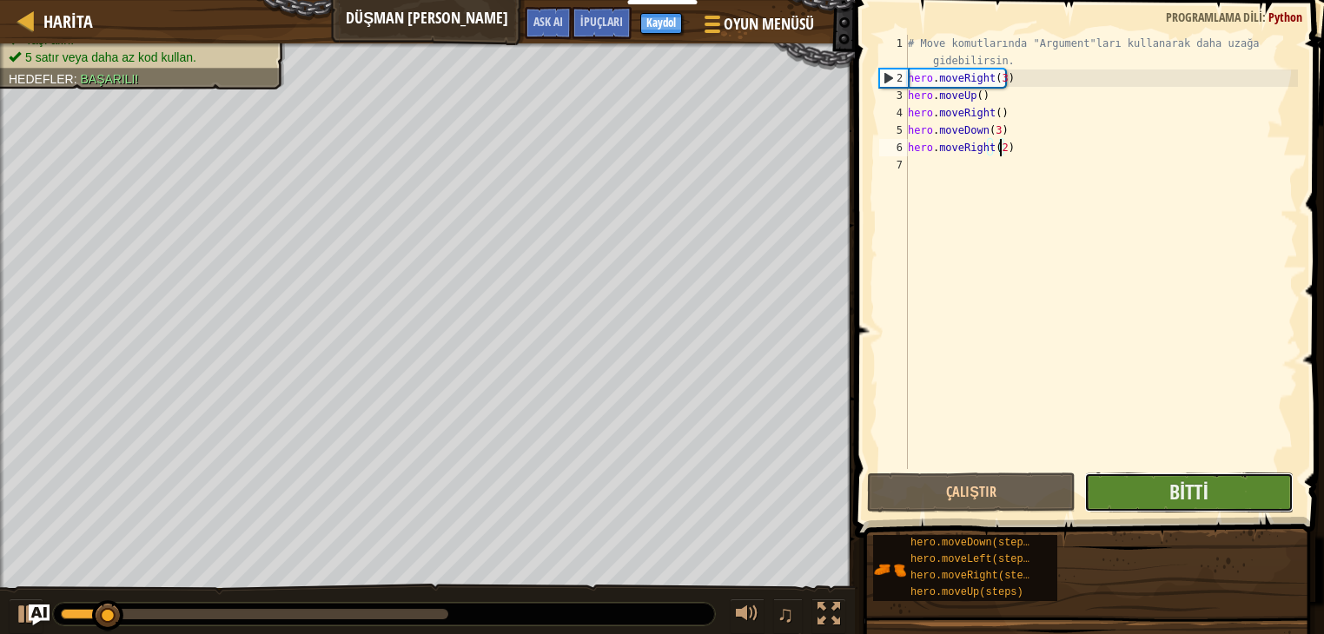
click at [1161, 500] on button "Bitti" at bounding box center [1188, 493] width 208 height 40
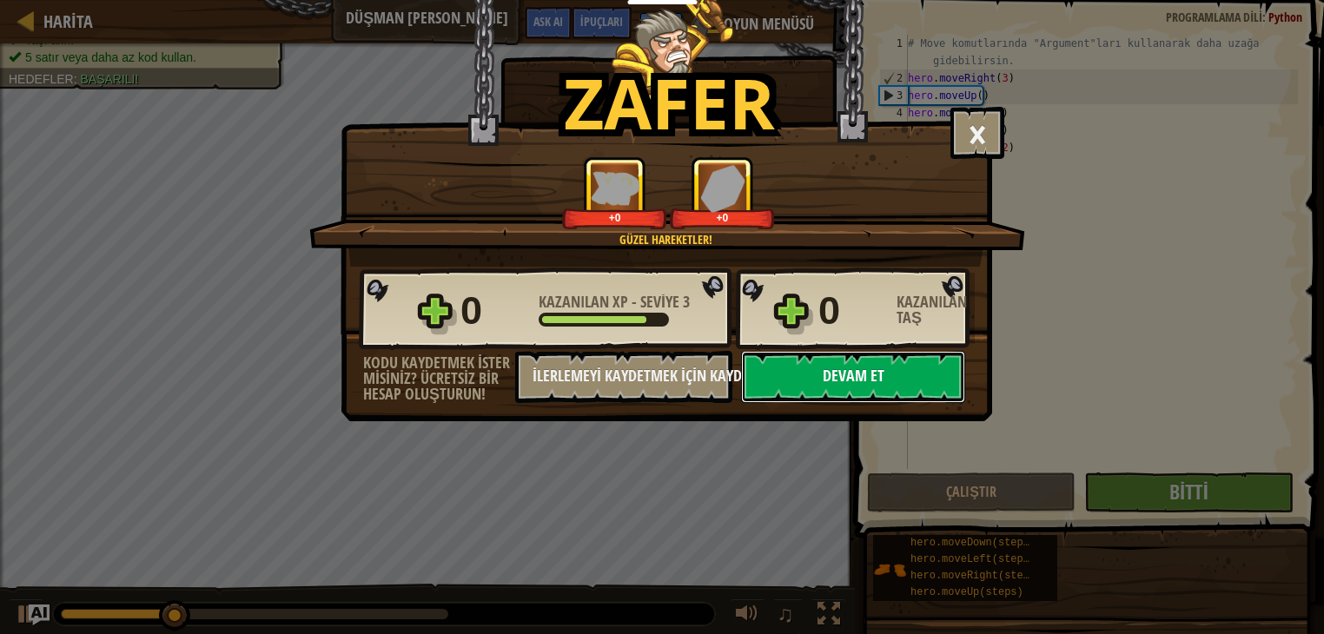
click at [916, 378] on button "Devam et" at bounding box center [853, 377] width 224 height 52
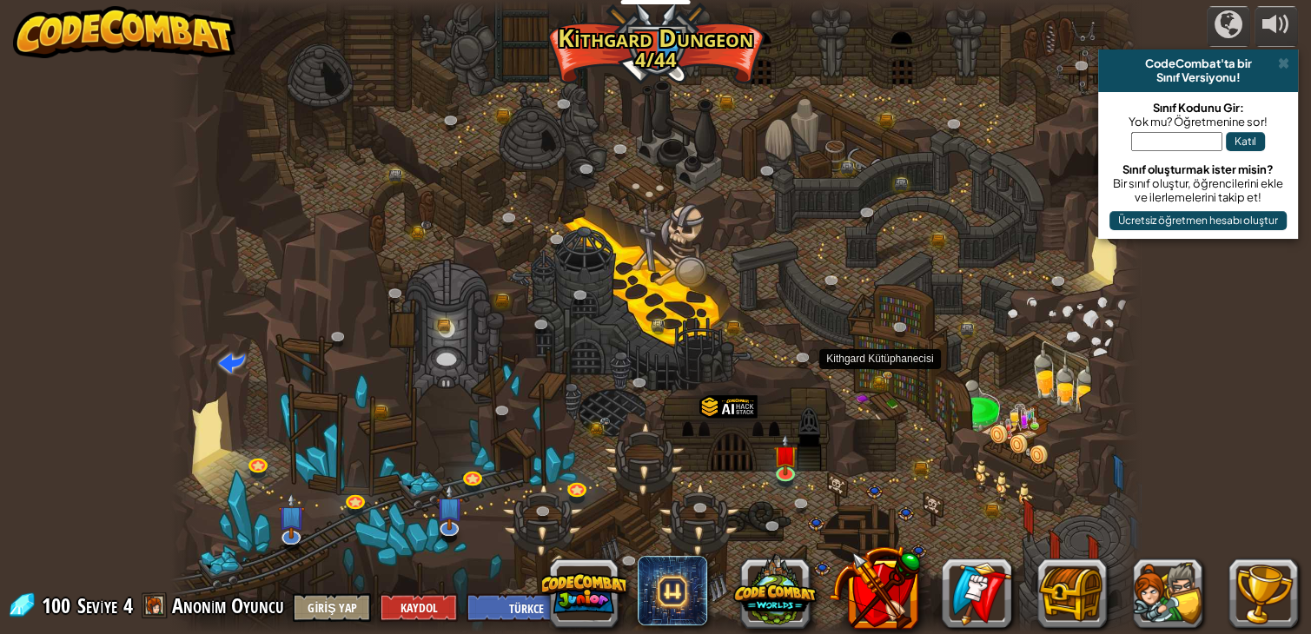
select select "tr"
click at [781, 445] on img at bounding box center [785, 445] width 24 height 56
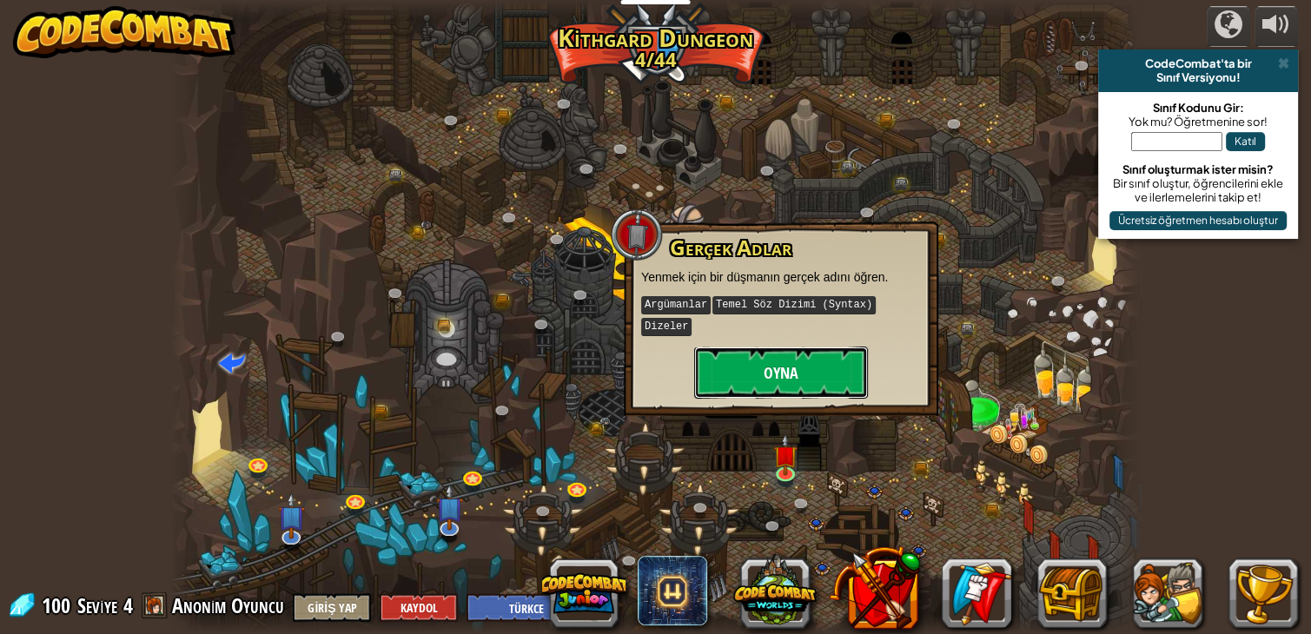
click at [813, 367] on button "Oyna" at bounding box center [781, 373] width 174 height 52
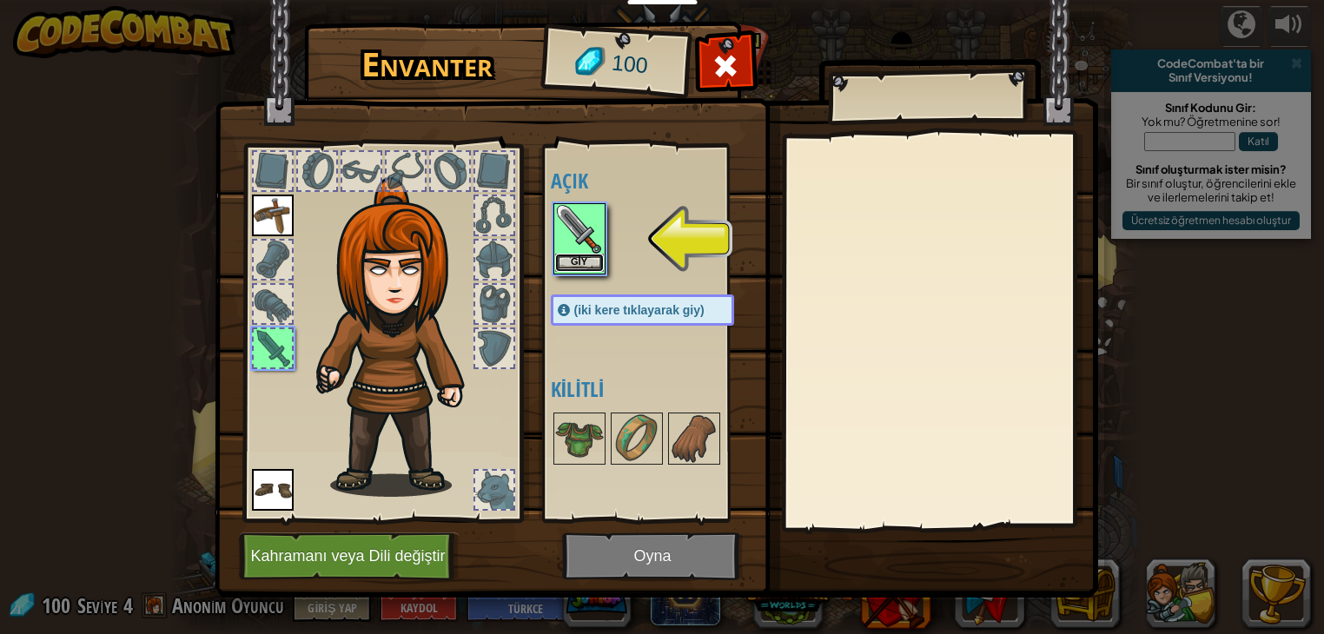
click at [565, 255] on button "Giy" at bounding box center [579, 263] width 49 height 18
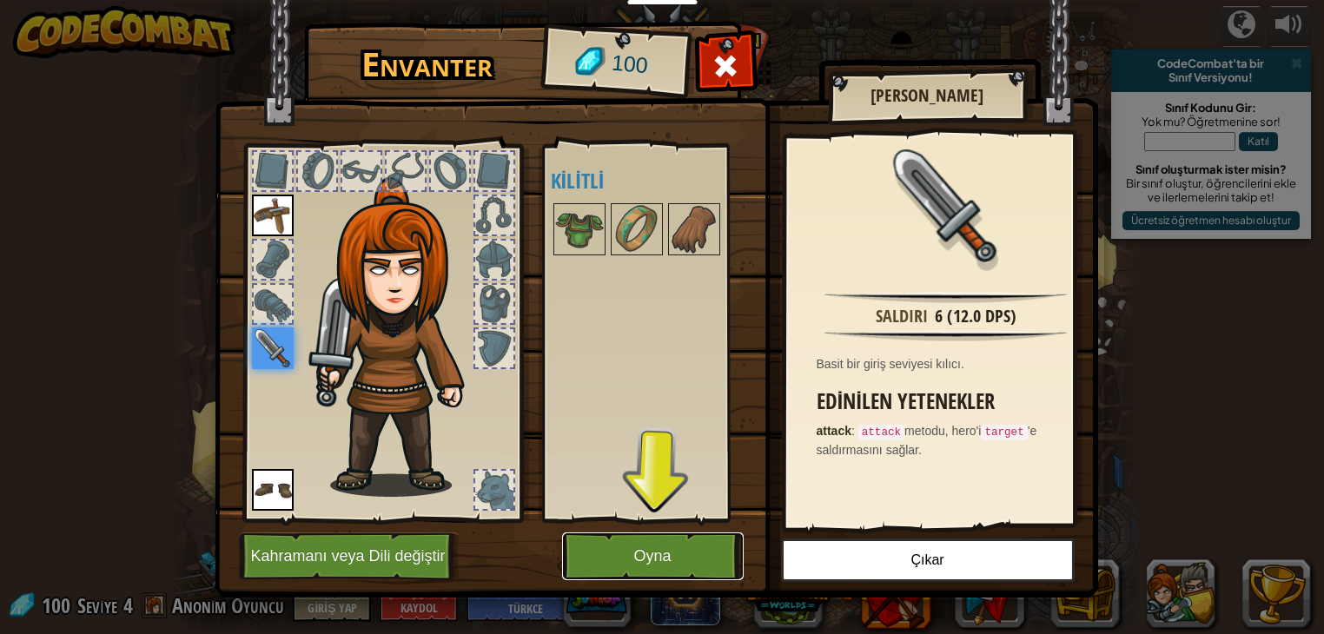
click at [702, 577] on button "Oyna" at bounding box center [653, 557] width 182 height 48
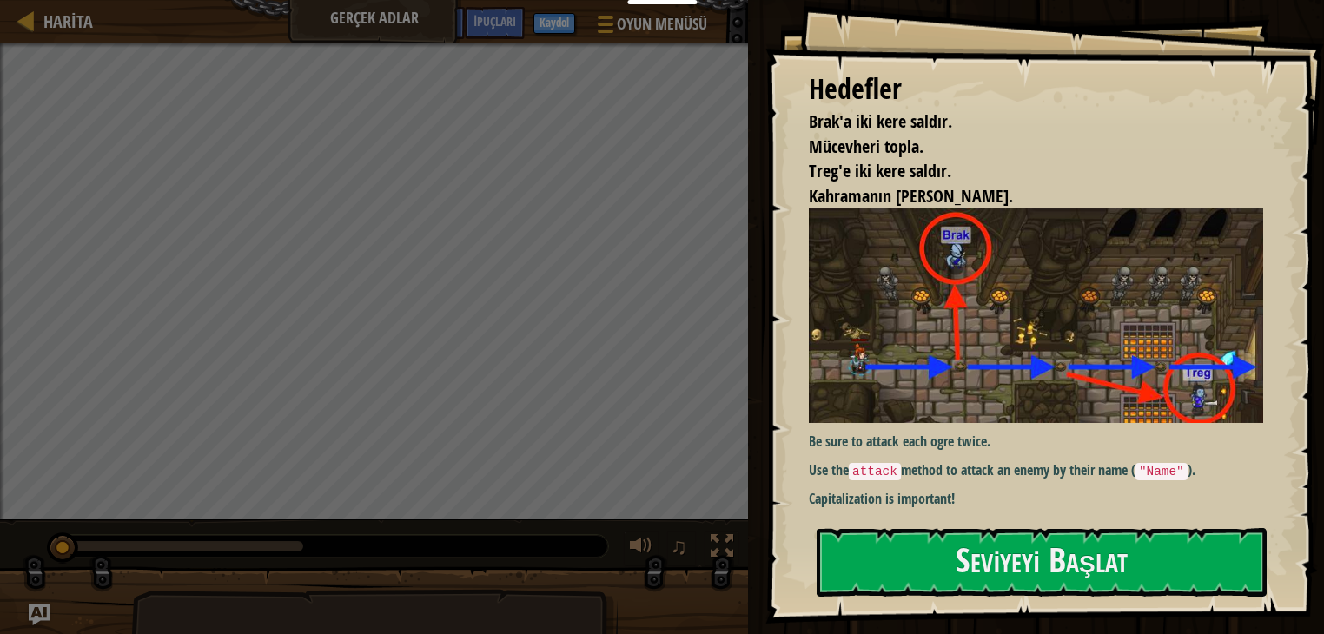
click at [1009, 515] on div "Hedefler Brak'a iki kere saldır. Mücevheri topla. Treg'e iki kere saldır. Kahra…" at bounding box center [1044, 312] width 559 height 624
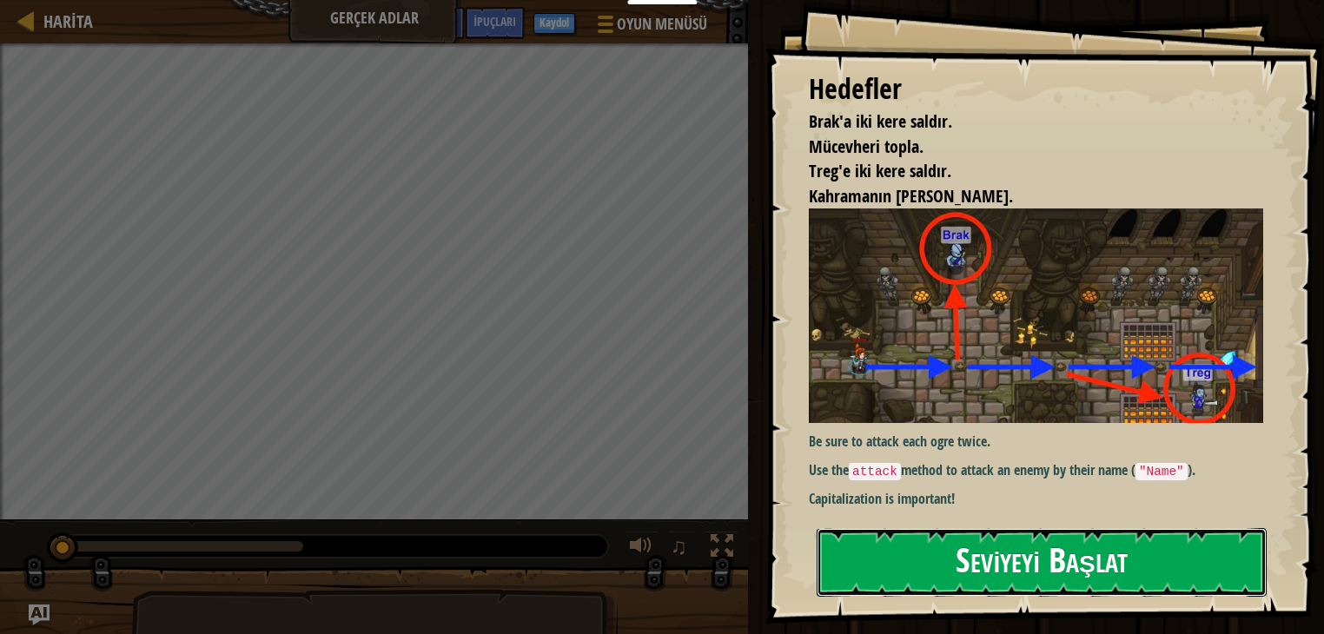
click at [1003, 546] on button "Seviyeyi Başlat" at bounding box center [1042, 562] width 450 height 69
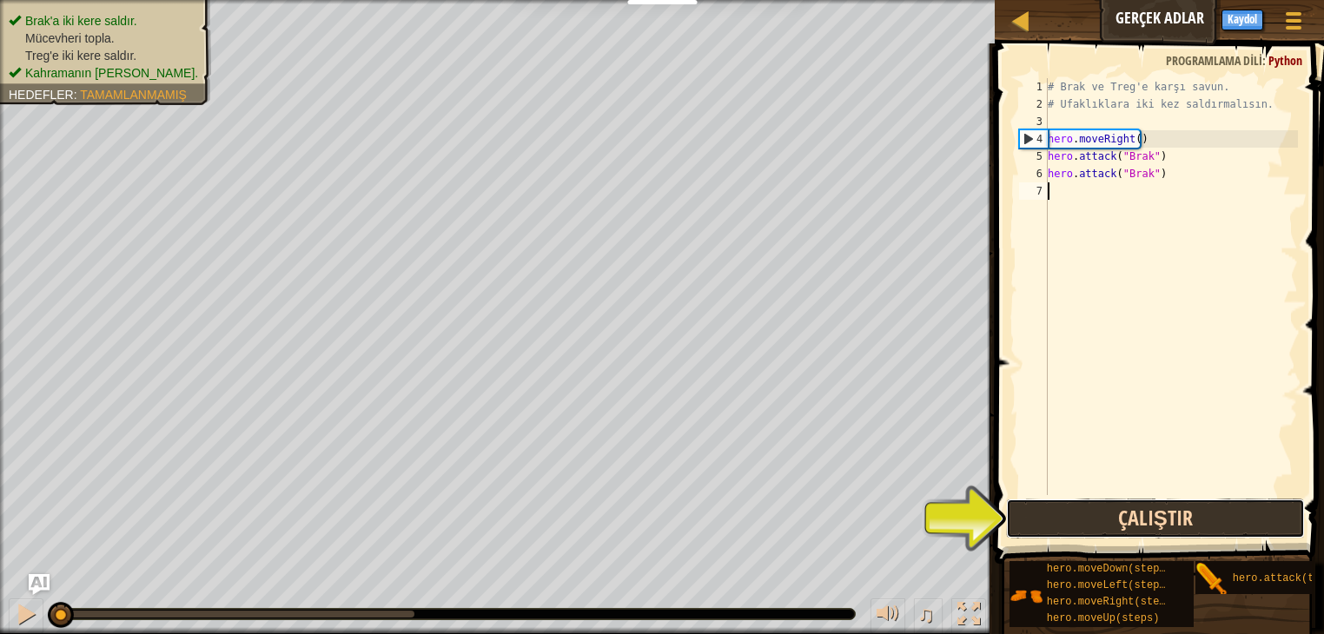
click at [1069, 526] on button "Çalıştır" at bounding box center [1155, 519] width 299 height 40
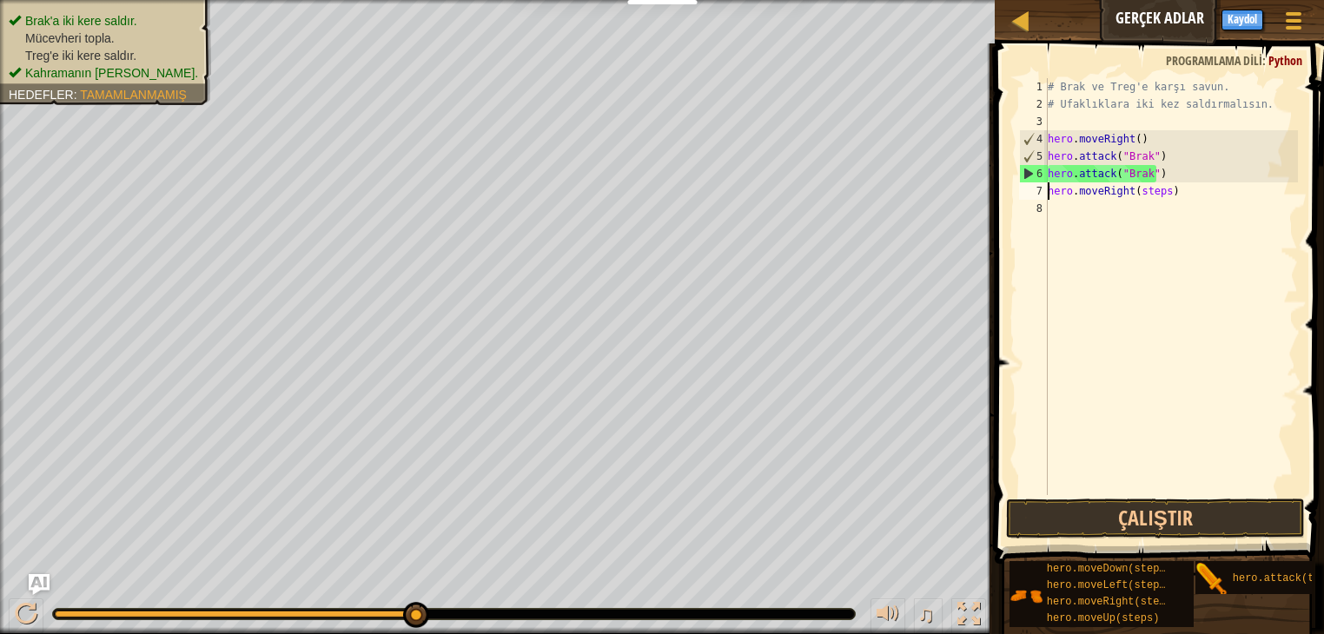
click at [1158, 195] on div "# Brak ve Treg'e karşı savun. # Ufaklıklara iki kez saldırmalısın. hero . moveR…" at bounding box center [1171, 304] width 254 height 452
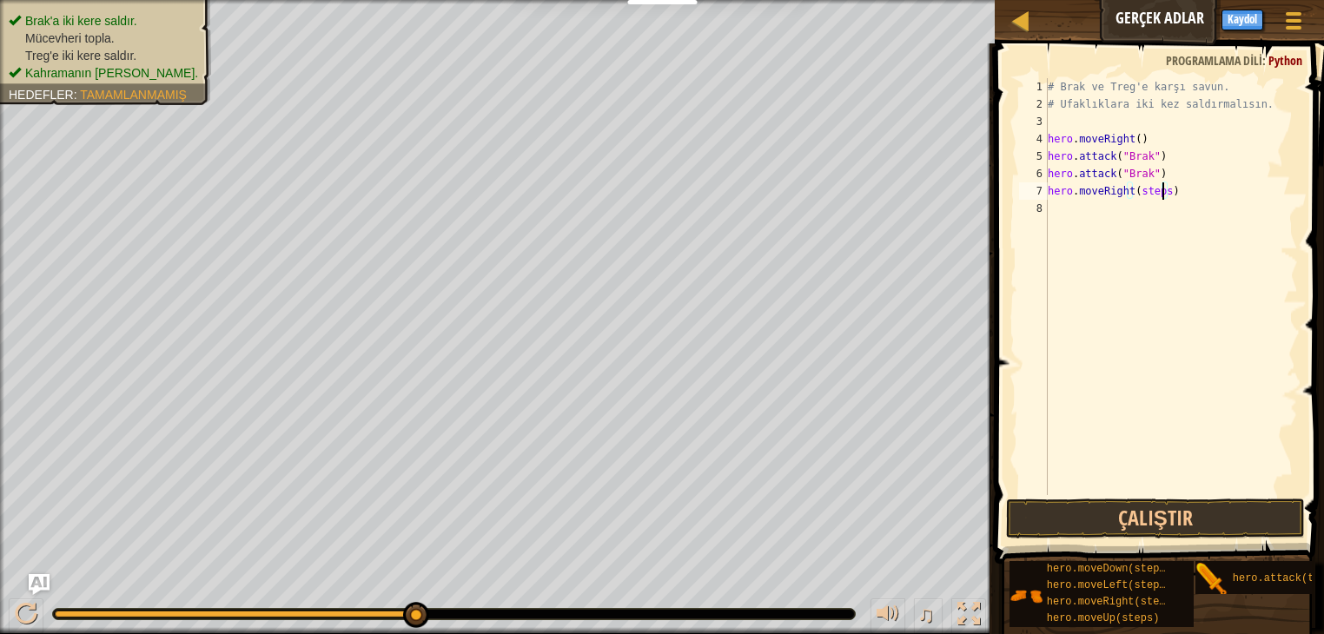
click at [1164, 194] on div "# Brak ve Treg'e karşı savun. # Ufaklıklara iki kez saldırmalısın. hero . moveR…" at bounding box center [1171, 304] width 254 height 452
click at [1190, 506] on button "Çalıştır" at bounding box center [1155, 519] width 299 height 40
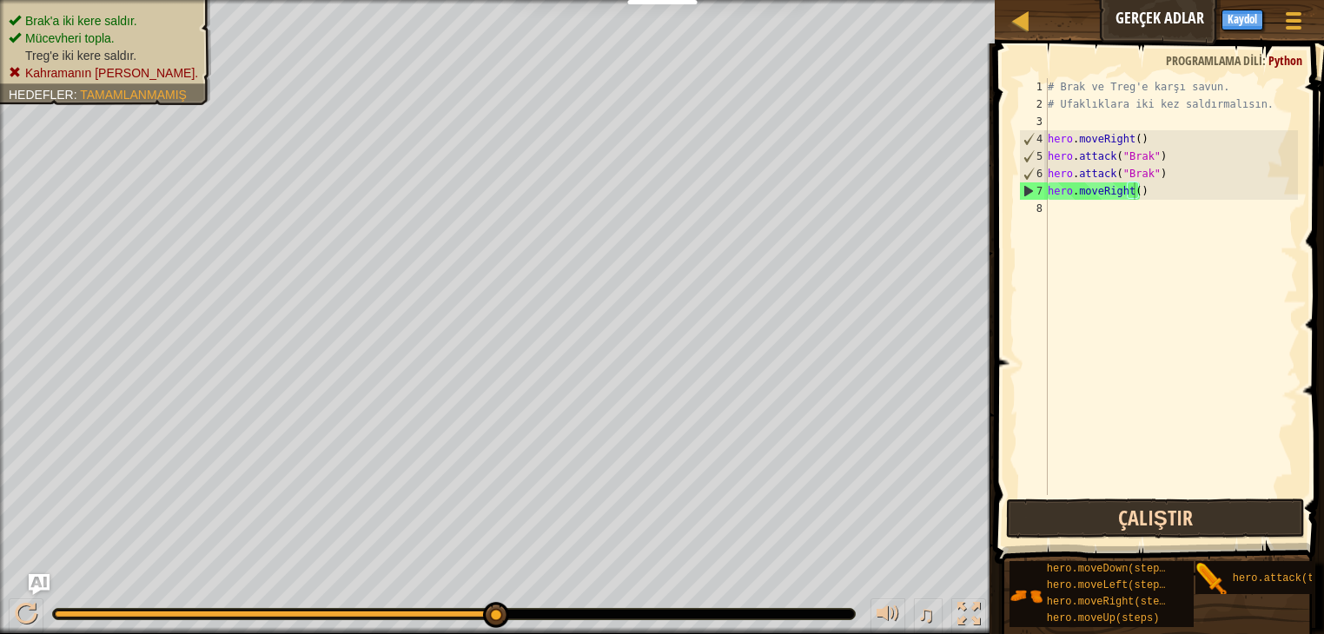
drag, startPoint x: 1227, startPoint y: 581, endPoint x: 1234, endPoint y: 572, distance: 12.3
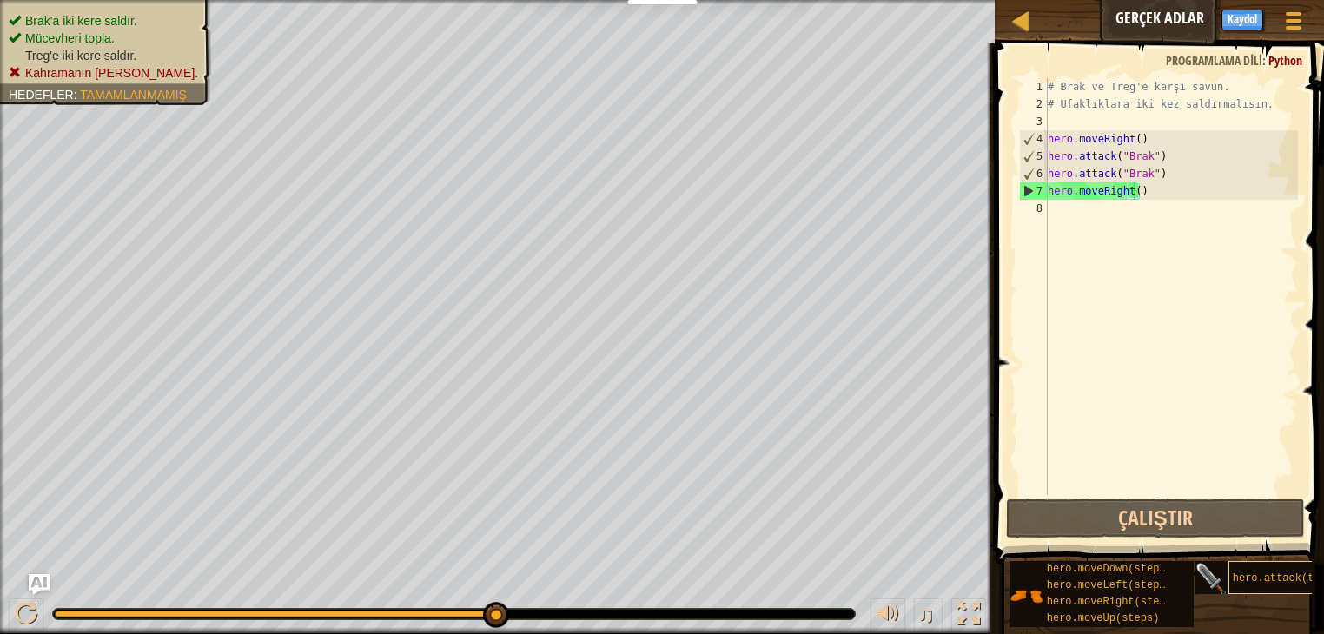
click at [1210, 525] on div "İpuçları hero.moveRight() 1 2 3 4 5 6 7 8 # Brak ve Treg'e karşı savun. # Ufakl…" at bounding box center [1156, 334] width 334 height 582
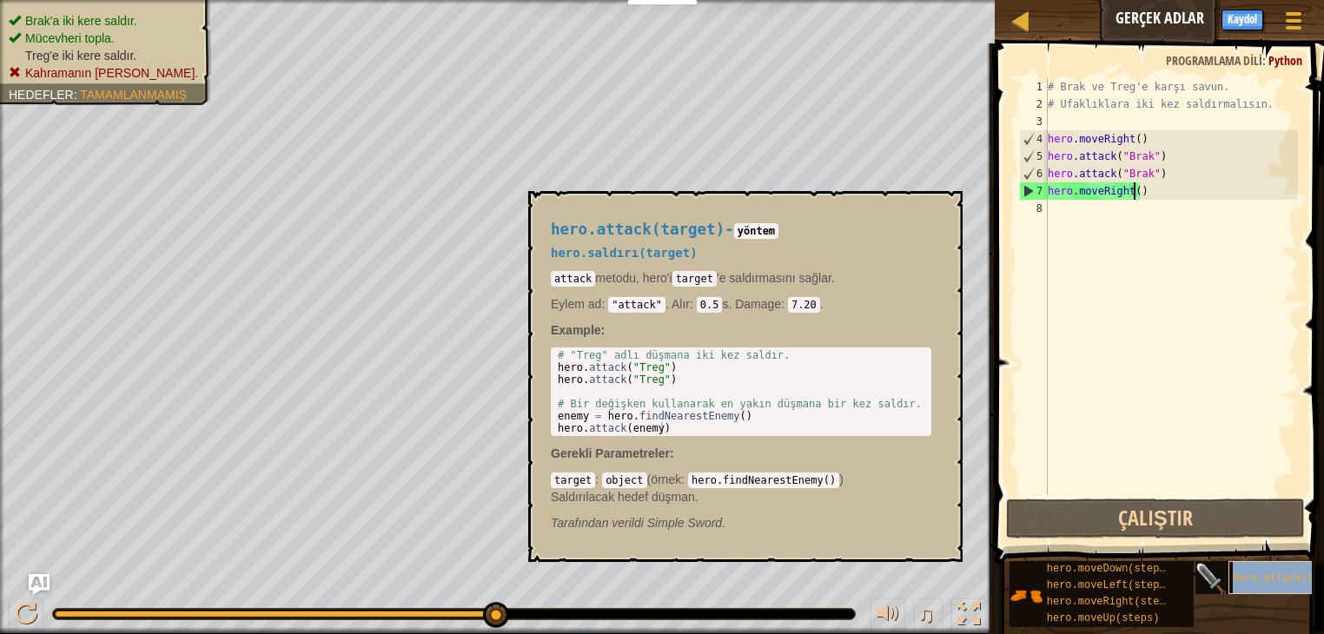
click at [1241, 576] on span "hero.attack(target)" at bounding box center [1292, 578] width 119 height 12
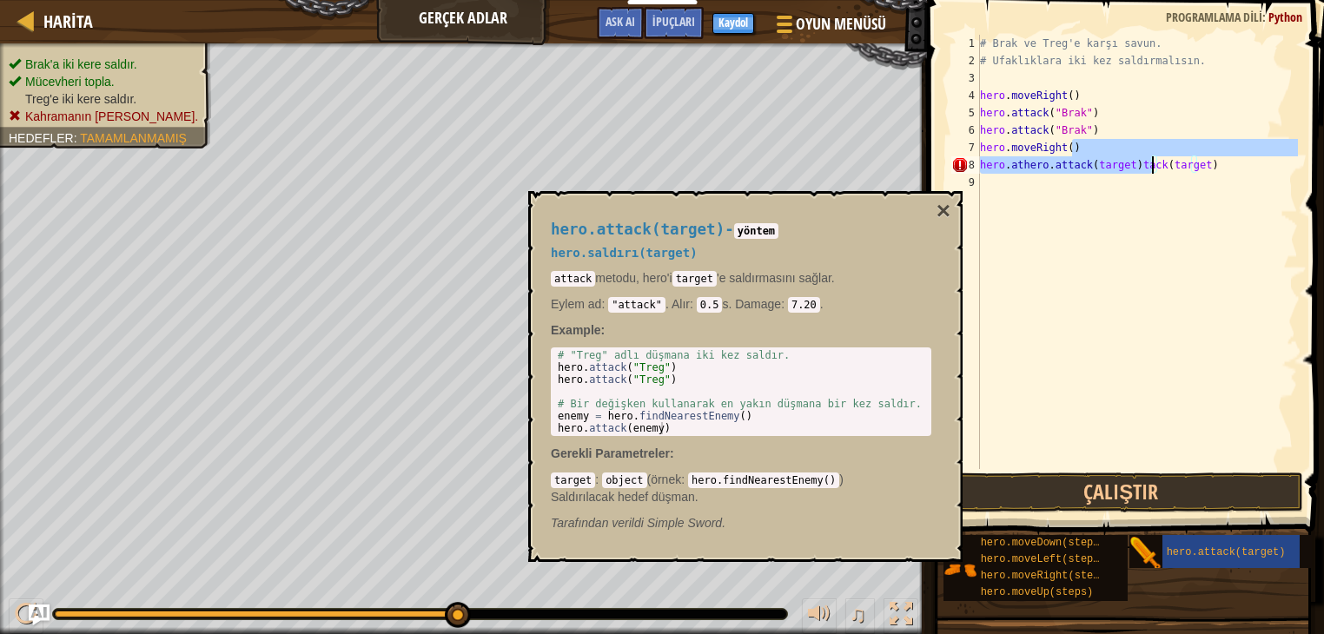
drag, startPoint x: 1151, startPoint y: 156, endPoint x: 1151, endPoint y: 179, distance: 23.5
click at [1151, 179] on div "# Brak ve Treg'e karşı savun. # Ufaklıklara iki kez saldırmalısın. hero . moveR…" at bounding box center [1136, 269] width 321 height 469
type textarea "hero.athero.attack(target)tack(target)"
click at [1171, 227] on div "# Brak ve Treg'e karşı savun. # Ufaklıklara iki kez saldırmalısın. hero . moveR…" at bounding box center [1136, 252] width 321 height 434
drag, startPoint x: 1133, startPoint y: 166, endPoint x: 1208, endPoint y: 178, distance: 76.6
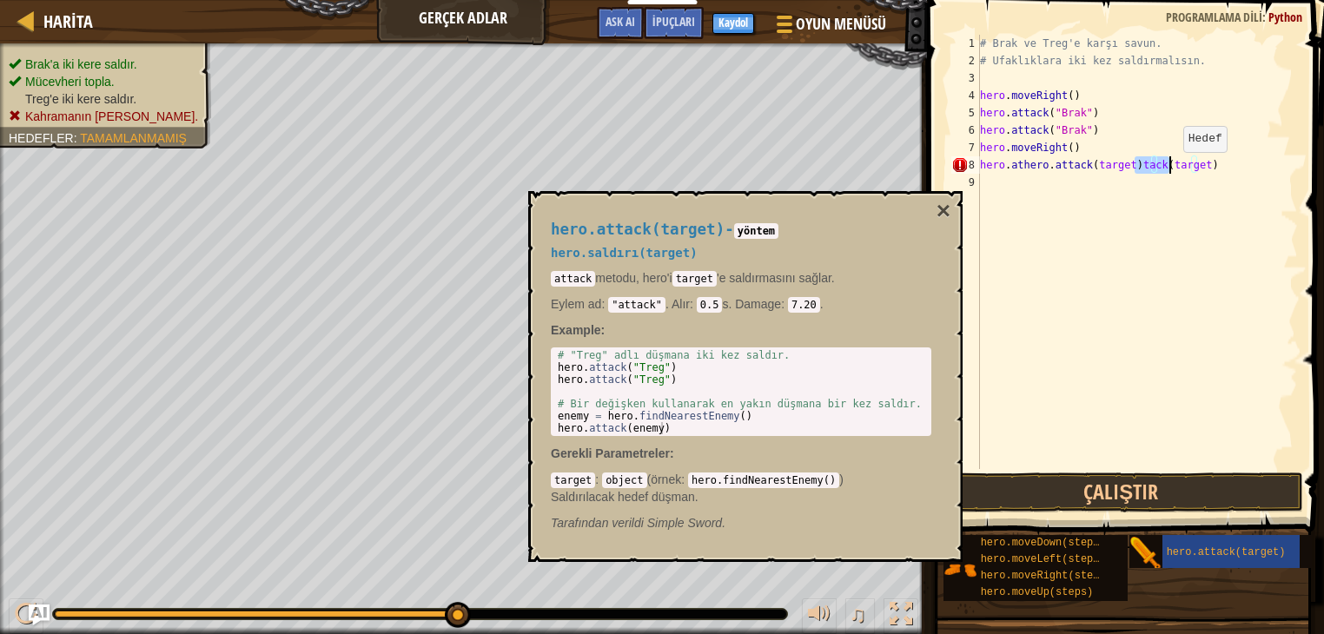
click at [1172, 170] on div "# Brak ve Treg'e karşı savun. # Ufaklıklara iki kez saldırmalısın. hero . moveR…" at bounding box center [1136, 269] width 321 height 469
type textarea "hero.athero.attack(target)tack(target)"
drag, startPoint x: 1192, startPoint y: 173, endPoint x: 1132, endPoint y: 175, distance: 60.0
click at [1132, 175] on div "# Brak ve Treg'e karşı savun. # Ufaklıklara iki kez saldırmalısın. hero . moveR…" at bounding box center [1136, 269] width 321 height 469
click at [1131, 162] on div "# Brak ve Treg'e karşı savun. # Ufaklıklara iki kez saldırmalısın. hero . moveR…" at bounding box center [1136, 269] width 321 height 469
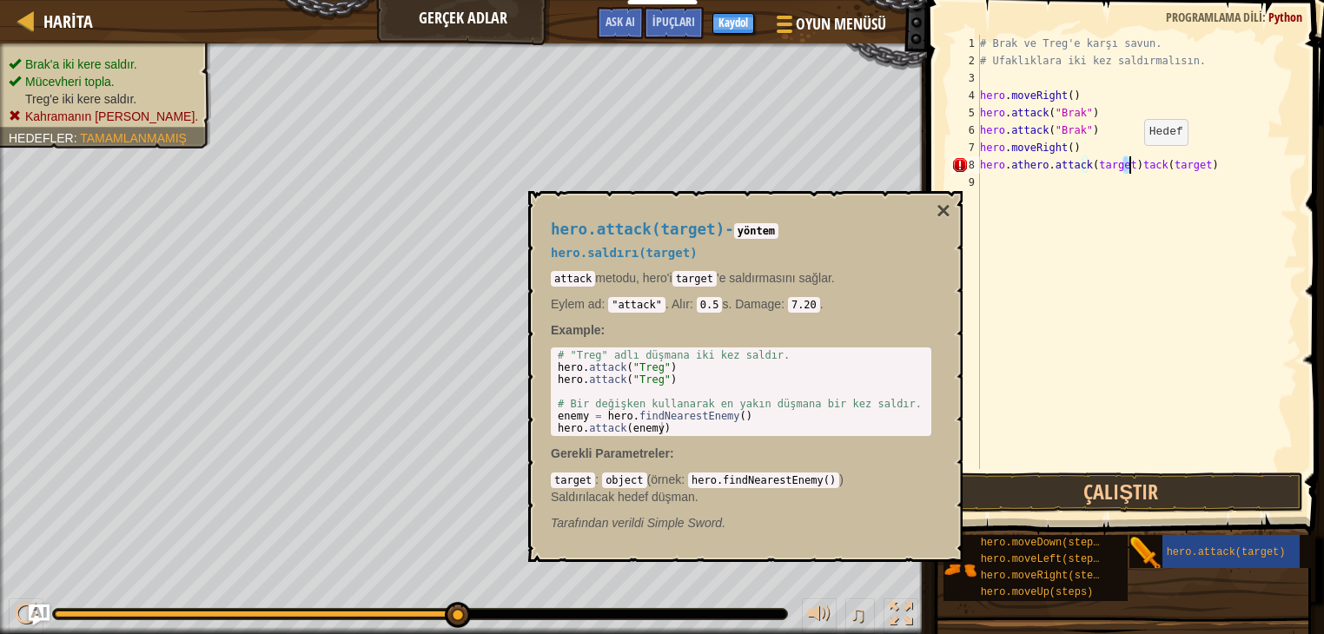
type textarea "hero.athero.attack(target)tack(target)"
click at [1132, 197] on div "# Brak ve Treg'e karşı savun. # Ufaklıklara iki kez saldırmalısın. hero . moveR…" at bounding box center [1136, 269] width 321 height 469
drag, startPoint x: 1129, startPoint y: 160, endPoint x: 1206, endPoint y: 161, distance: 76.5
click at [1206, 161] on div "# Brak ve Treg'e karşı savun. # Ufaklıklara iki kez saldırmalısın. hero . moveR…" at bounding box center [1136, 269] width 321 height 469
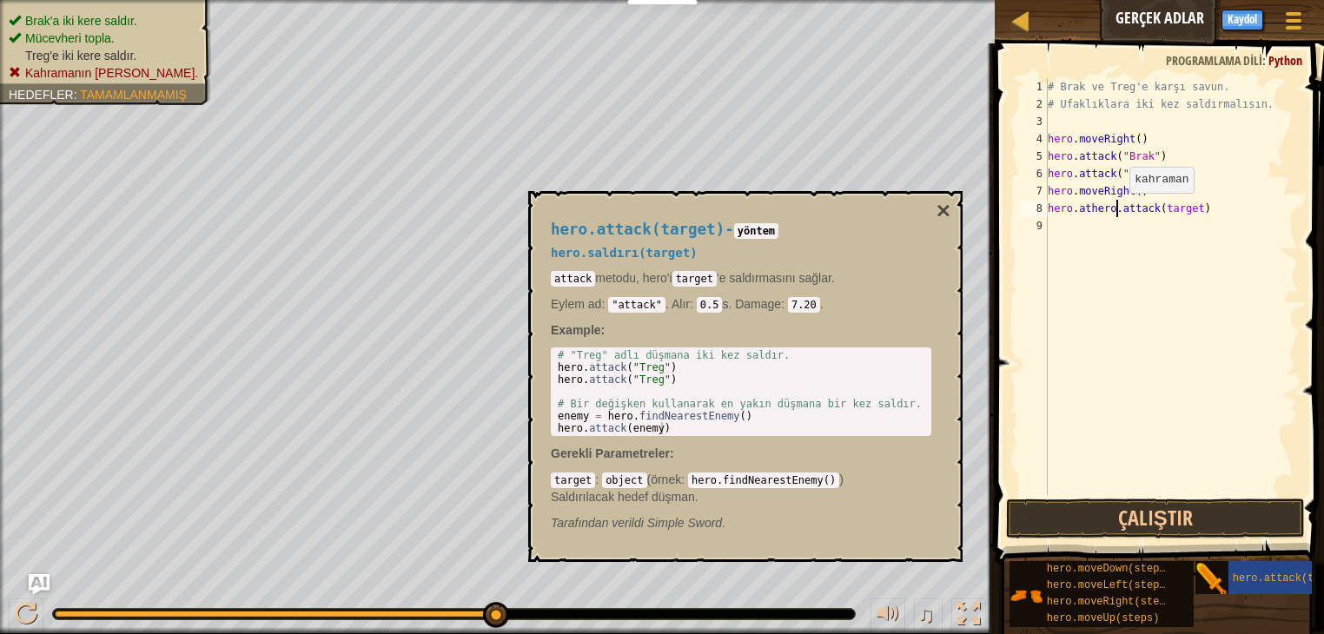
click at [1115, 209] on div "# Brak ve Treg'e karşı savun. # Ufaklıklara iki kez saldırmalısın. hero . moveR…" at bounding box center [1171, 304] width 254 height 452
drag, startPoint x: 1164, startPoint y: 209, endPoint x: 1108, endPoint y: 204, distance: 55.8
click at [1017, 222] on div "hero.athero.attack(target) 1 2 3 4 5 6 7 8 9 # Brak ve Treg'e karşı savun. # Uf…" at bounding box center [1157, 286] width 282 height 417
click at [1200, 207] on div "# Brak ve Treg'e karşı savun. # Ufaklıklara iki kez saldırmalısın. hero . moveR…" at bounding box center [1171, 286] width 254 height 417
type textarea "hero.athero.attack(target)"
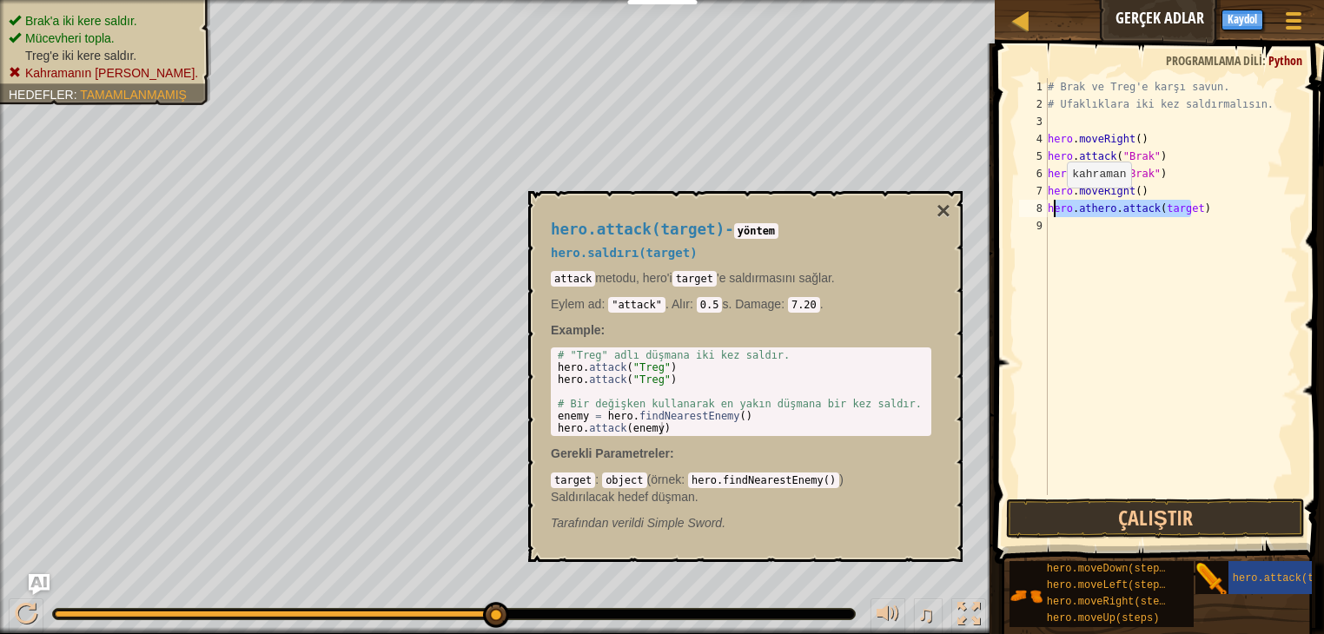
drag, startPoint x: 1194, startPoint y: 206, endPoint x: 1051, endPoint y: 205, distance: 142.5
click at [1051, 205] on div "# Brak ve Treg'e karşı savun. # Ufaklıklara iki kez saldırmalısın. hero . moveR…" at bounding box center [1171, 304] width 254 height 452
drag, startPoint x: 1197, startPoint y: 209, endPoint x: 1042, endPoint y: 211, distance: 155.5
click at [1042, 211] on div "hero.athero.attack(target) 1 2 3 4 5 6 7 8 9 # Brak ve Treg'e karşı savun. # Uf…" at bounding box center [1157, 286] width 282 height 417
click at [949, 195] on div "hero.attack(target) - yöntem hero.saldırı(target) attack metodu, hero'i target …" at bounding box center [745, 376] width 434 height 371
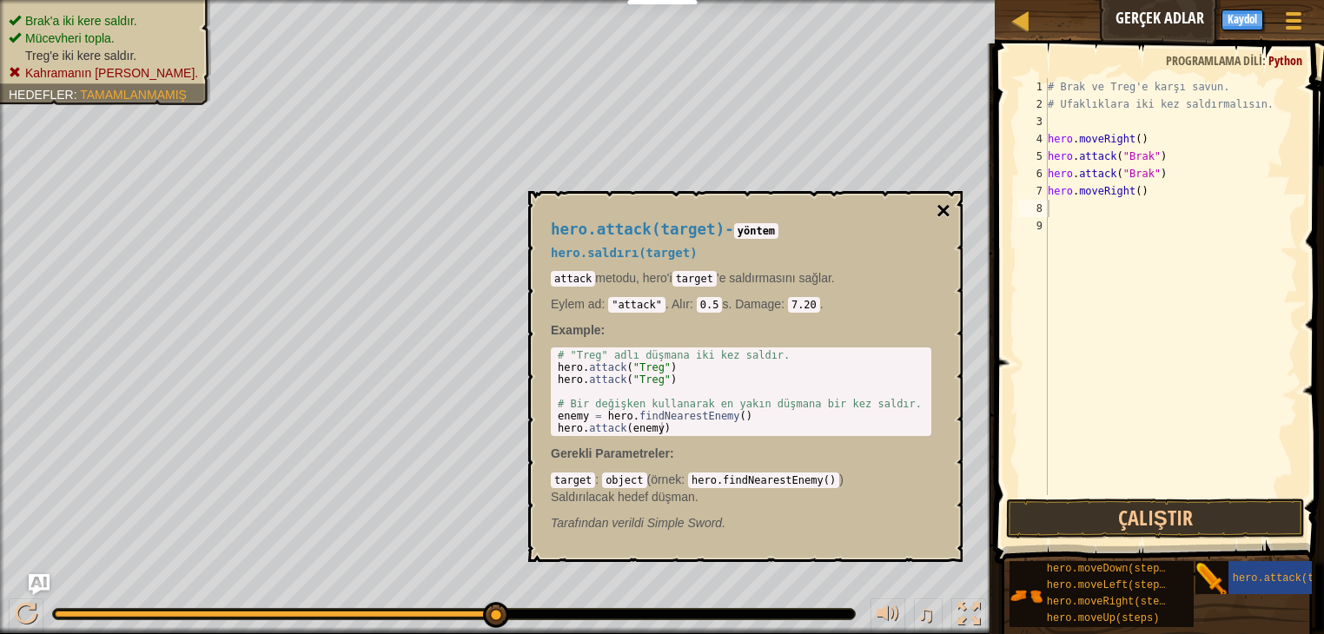
click at [936, 213] on button "×" at bounding box center [943, 211] width 14 height 24
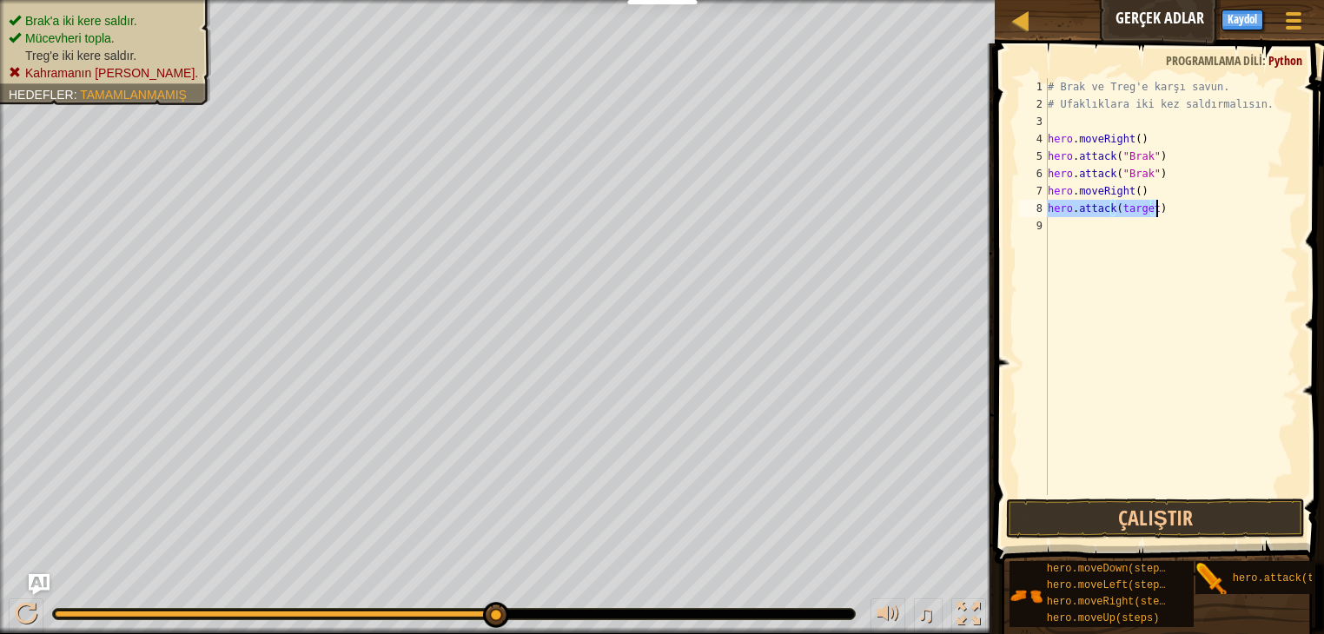
click at [1112, 541] on span at bounding box center [1160, 279] width 343 height 572
click at [1112, 528] on button "Çalıştır" at bounding box center [1155, 519] width 299 height 40
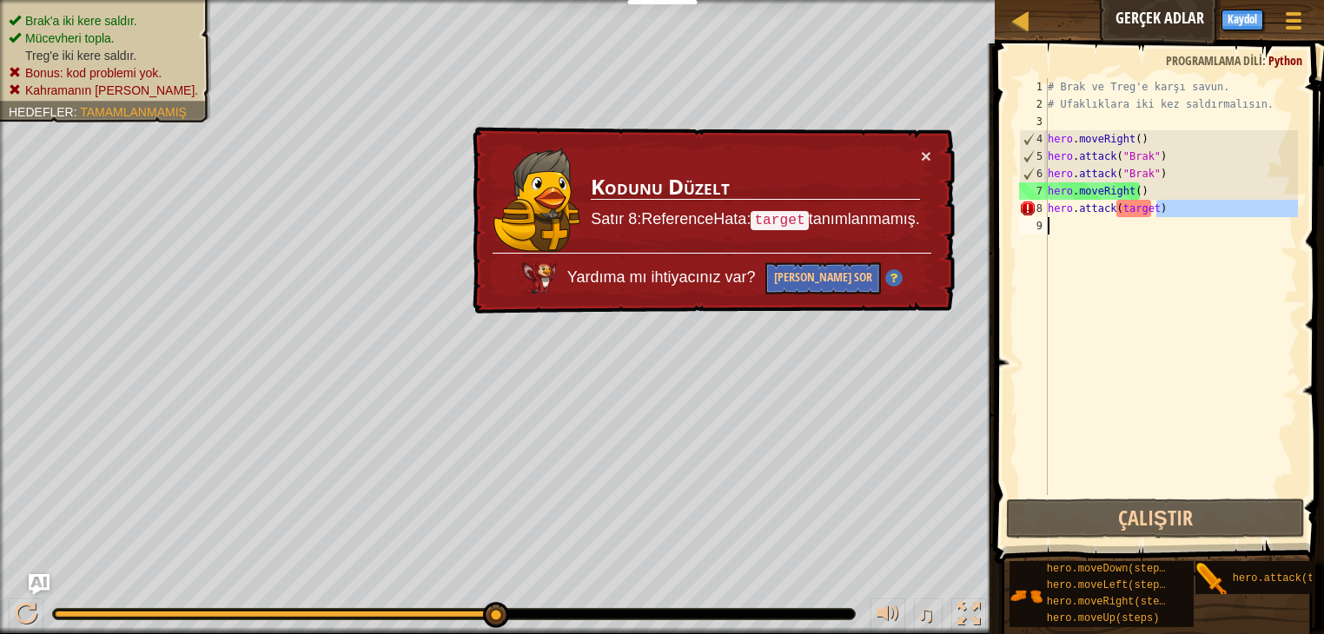
drag, startPoint x: 1164, startPoint y: 209, endPoint x: 1064, endPoint y: 210, distance: 99.9
click at [1063, 211] on div "# Brak ve Treg'e karşı savun. # Ufaklıklara iki kez saldırmalısın. hero . moveR…" at bounding box center [1171, 304] width 254 height 452
drag, startPoint x: 1050, startPoint y: 205, endPoint x: 1160, endPoint y: 196, distance: 109.8
click at [1172, 196] on div "# Brak ve Treg'e karşı savun. # Ufaklıklara iki kez saldırmalısın. hero . moveR…" at bounding box center [1171, 304] width 254 height 452
drag, startPoint x: 1175, startPoint y: 232, endPoint x: 1177, endPoint y: 247, distance: 15.0
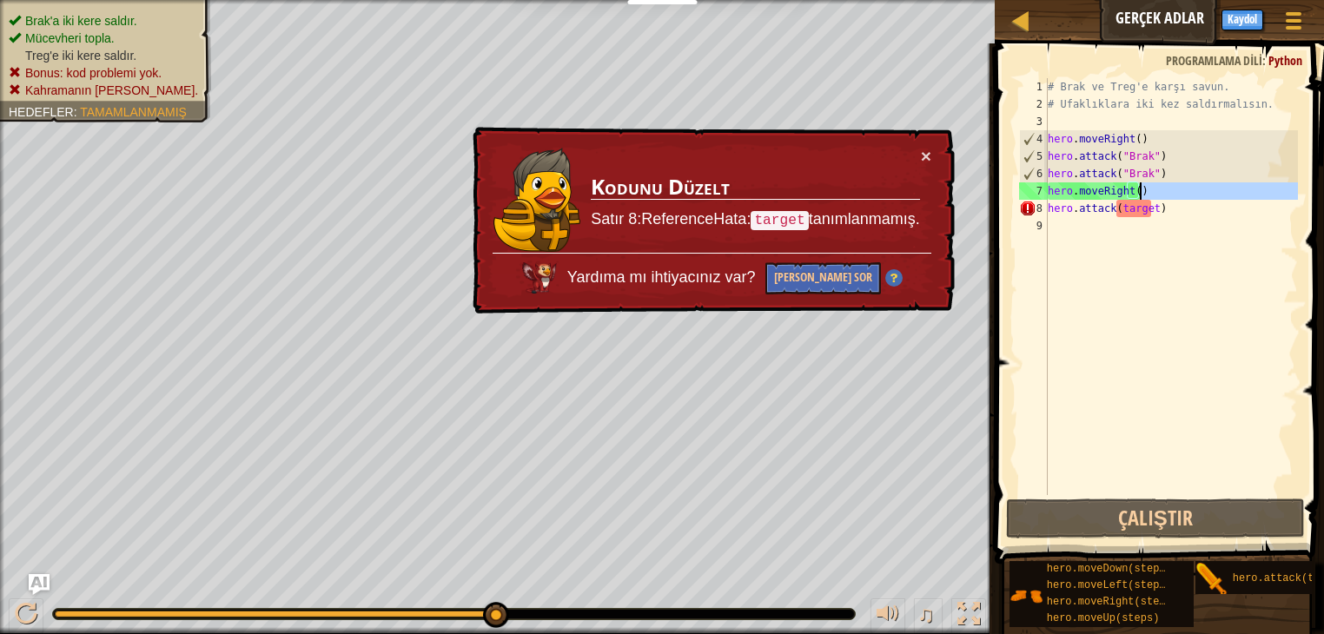
click at [1177, 245] on div "# Brak ve Treg'e karşı savun. # Ufaklıklara iki kez saldırmalısın. hero . moveR…" at bounding box center [1171, 304] width 254 height 452
click at [1120, 210] on div "# Brak ve Treg'e karşı savun. # Ufaklıklara iki kez saldırmalısın. hero . moveR…" at bounding box center [1171, 304] width 254 height 452
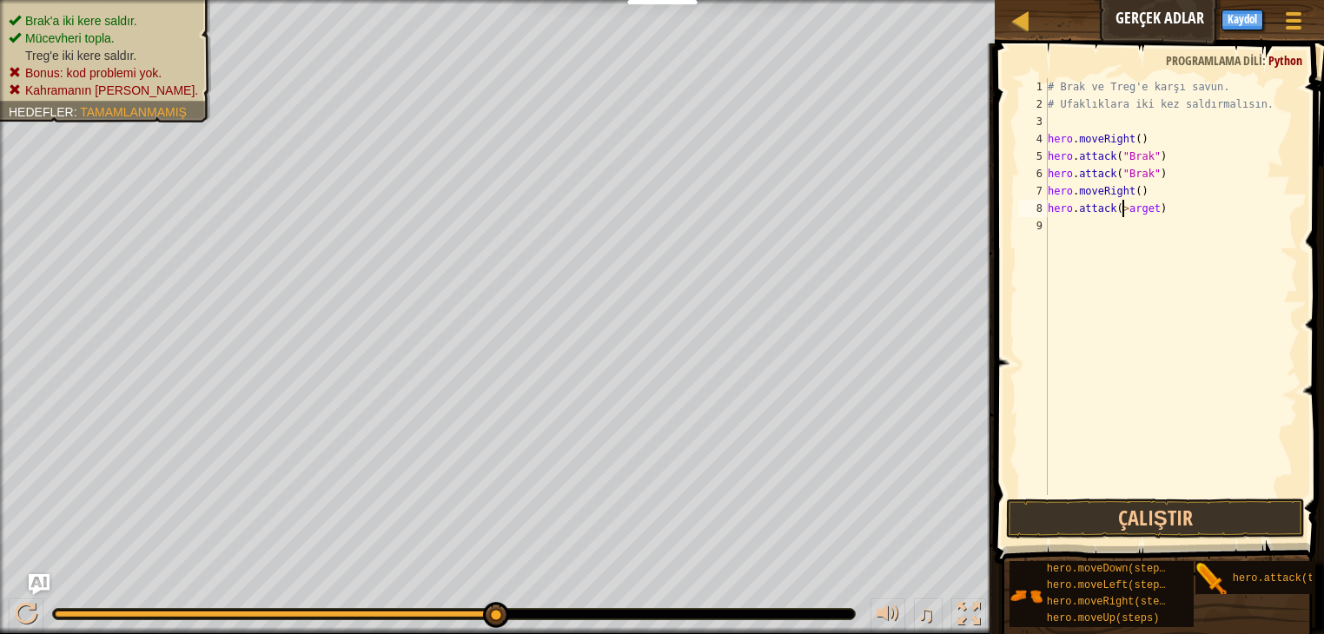
type textarea "hero.attack(>Target)"
click at [1148, 333] on div "# Brak ve Treg'e karşı savun. # Ufaklıklara iki kez saldırmalısın. hero . moveR…" at bounding box center [1171, 304] width 254 height 452
click at [1126, 500] on button "Çalıştır" at bounding box center [1155, 519] width 299 height 40
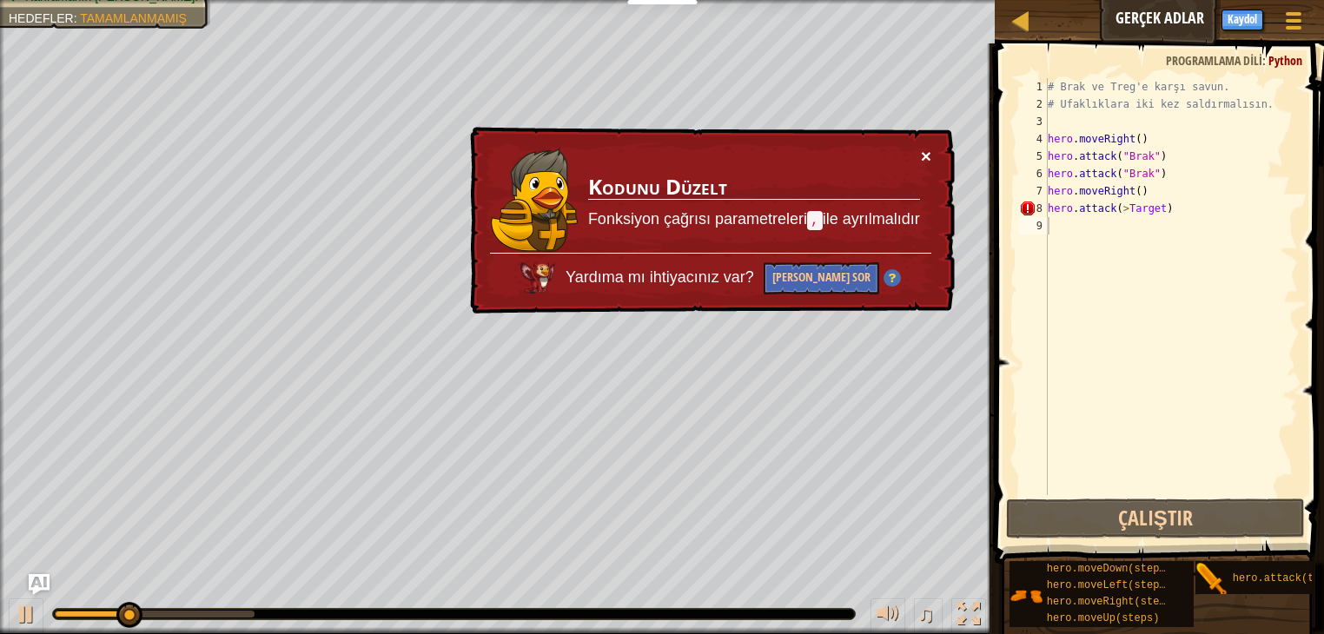
drag, startPoint x: 924, startPoint y: 147, endPoint x: 989, endPoint y: 169, distance: 68.1
click at [924, 147] on button "×" at bounding box center [926, 156] width 10 height 18
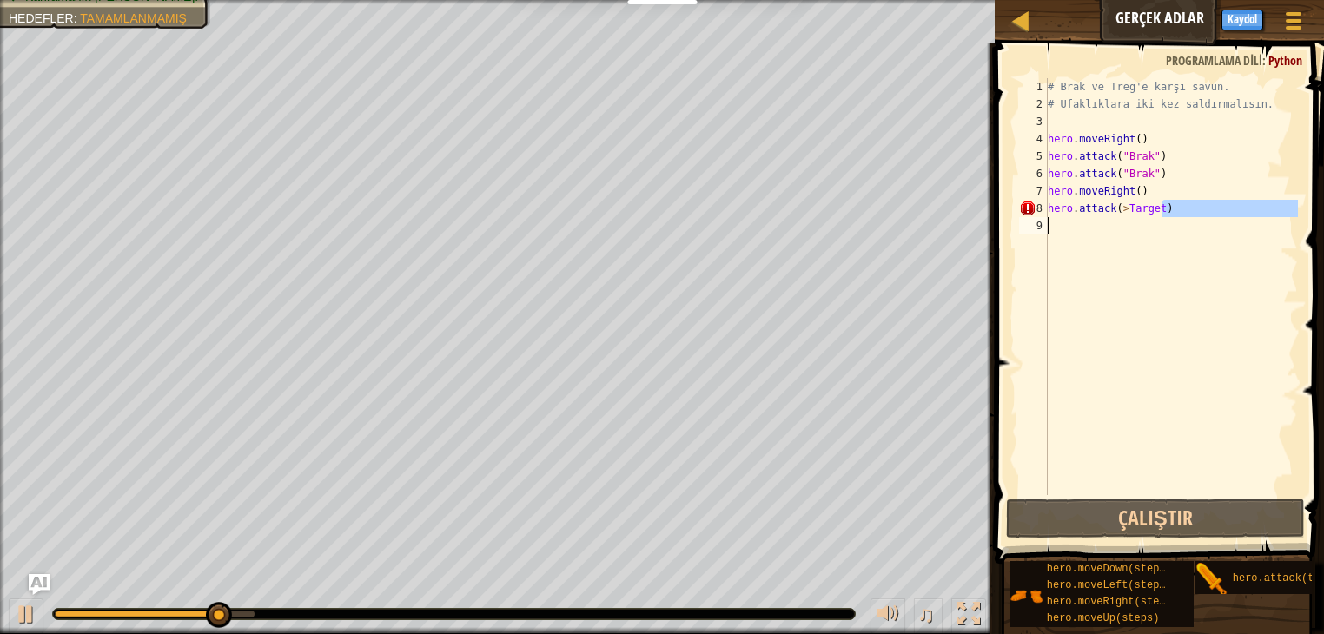
drag, startPoint x: 1150, startPoint y: 206, endPoint x: 1090, endPoint y: 233, distance: 65.7
click at [1053, 242] on div "# Brak ve Treg'e karşı savun. # Ufaklıklara iki kez saldırmalısın. hero . moveR…" at bounding box center [1171, 304] width 254 height 452
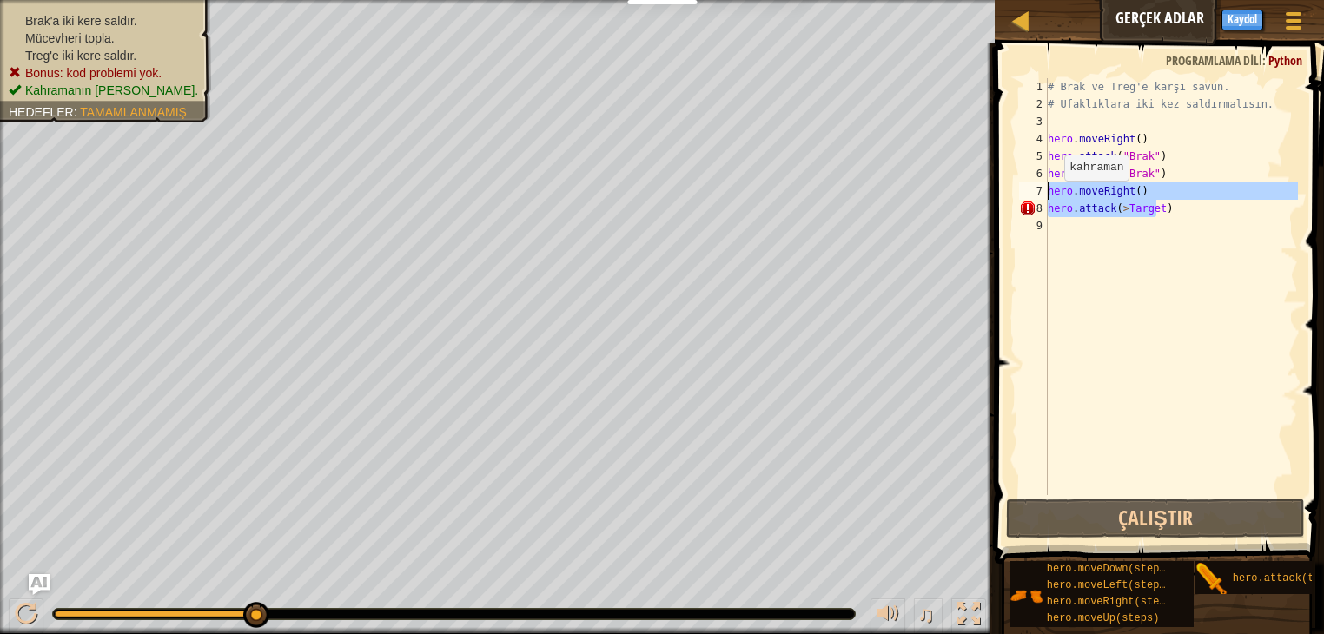
drag, startPoint x: 1154, startPoint y: 208, endPoint x: 1042, endPoint y: 198, distance: 111.6
click at [1042, 198] on div "hero.attack(>Target) 1 2 3 4 5 6 7 8 9 # Brak ve Treg'e karşı savun. # Ufaklıkl…" at bounding box center [1157, 286] width 282 height 417
type textarea "hero.moveRight() hero.attack(>Target)"
click at [1170, 322] on div "# Brak ve Treg'e karşı savun. # Ufaklıklara iki kez saldırmalısın. hero . moveR…" at bounding box center [1171, 304] width 254 height 452
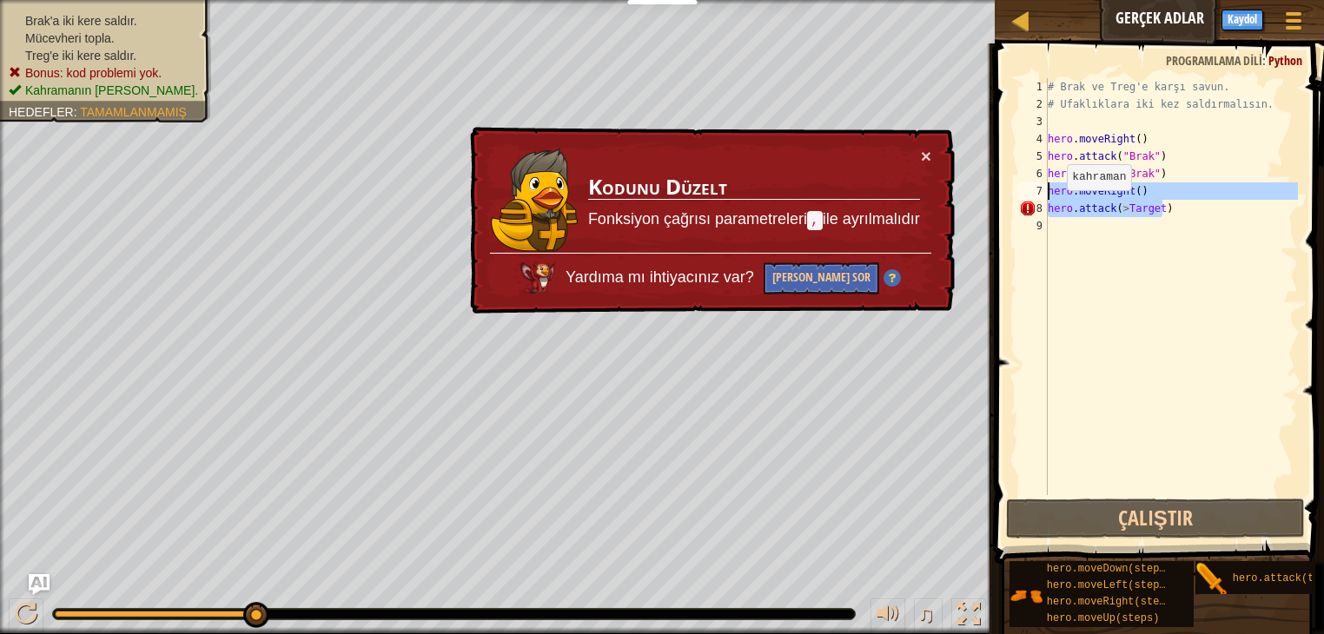
drag, startPoint x: 1161, startPoint y: 208, endPoint x: 993, endPoint y: 199, distance: 168.8
click at [993, 199] on div "1 2 3 4 5 6 7 8 9 # Brak ve Treg'e karşı savun. # Ufaklıklara iki kez saldırmal…" at bounding box center [1156, 338] width 334 height 572
type textarea "hero.moveRight() hero.attack(>Target)"
drag, startPoint x: 1098, startPoint y: 220, endPoint x: 1115, endPoint y: 223, distance: 16.9
click at [1100, 220] on div "# Brak ve Treg'e karşı savun. # Ufaklıklara iki kez saldırmalısın. hero . moveR…" at bounding box center [1171, 304] width 254 height 452
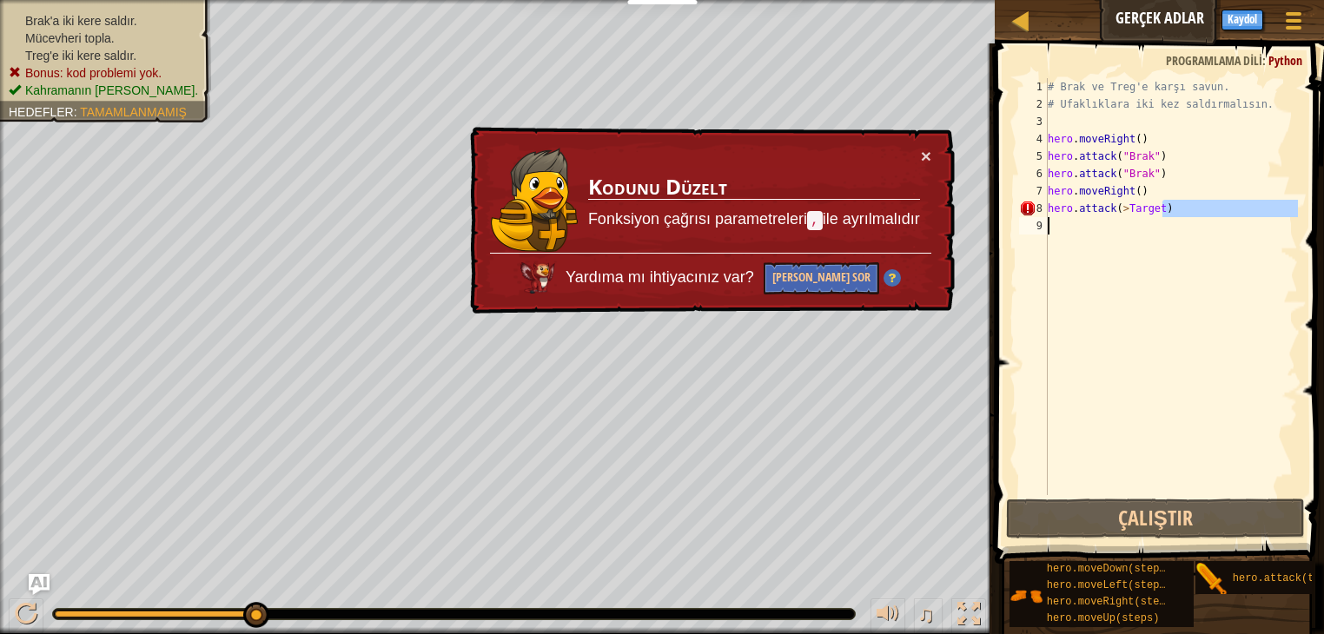
drag, startPoint x: 1159, startPoint y: 207, endPoint x: 1115, endPoint y: 223, distance: 47.3
click at [1067, 227] on div "# Brak ve Treg'e karşı savun. # Ufaklıklara iki kez saldırmalısın. hero . moveR…" at bounding box center [1171, 304] width 254 height 452
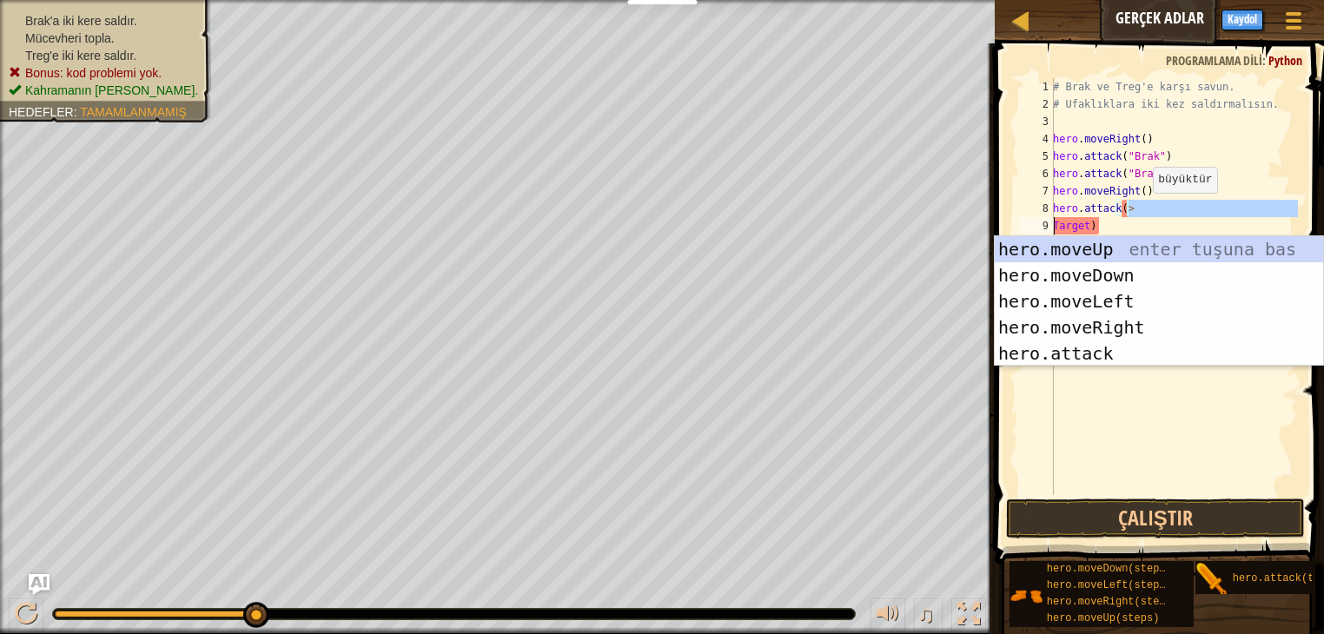
type textarea "hero.attack(>Target)"
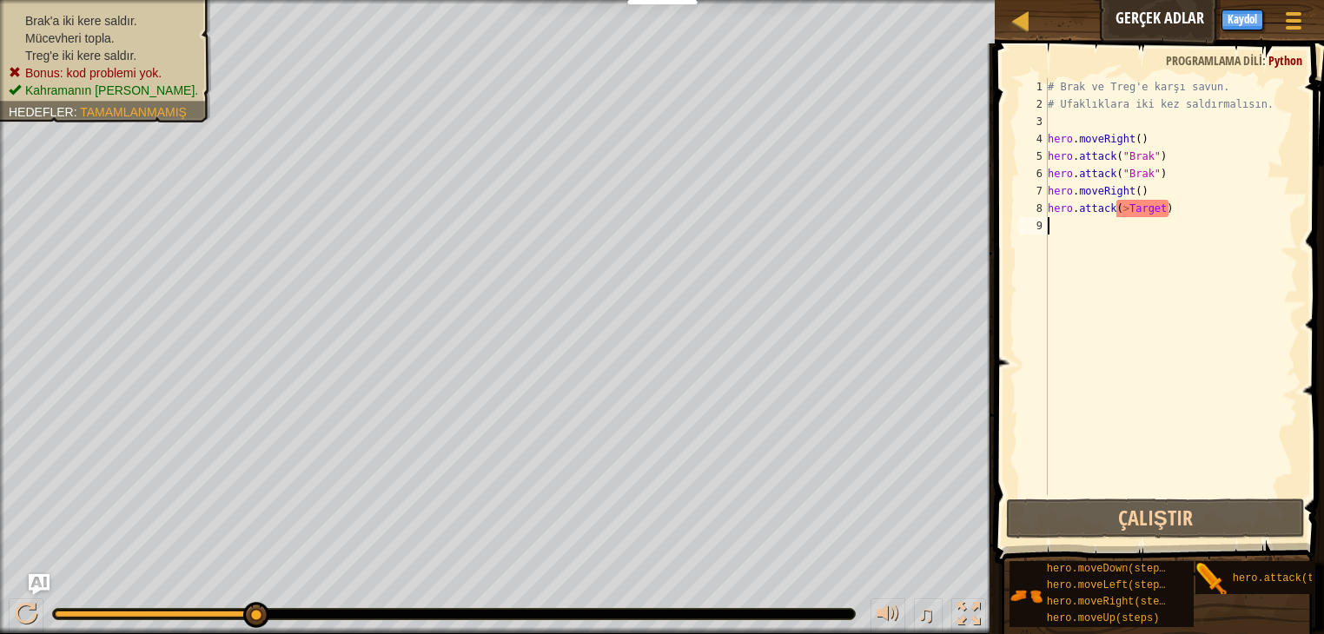
click at [1164, 218] on div "# Brak ve Treg'e karşı savun. # Ufaklıklara iki kez saldırmalısın. hero . moveR…" at bounding box center [1171, 304] width 254 height 452
click at [1168, 208] on div "# Brak ve Treg'e karşı savun. # Ufaklıklara iki kez saldırmalısın. hero . moveR…" at bounding box center [1171, 304] width 254 height 452
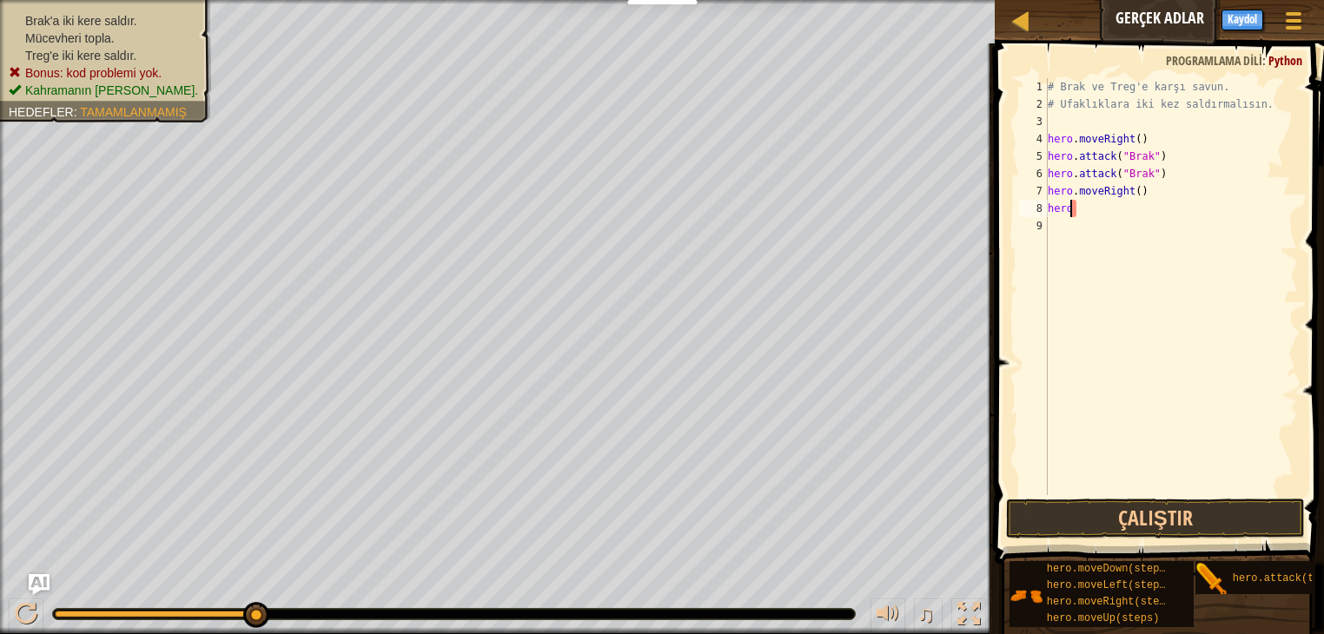
type textarea "h"
click at [1256, 596] on div "hero.moveDown(steps) hero.moveLeft(steps) hero.moveRight(steps) hero.moveUp(ste…" at bounding box center [1160, 594] width 303 height 68
click at [1119, 201] on div "# Brak ve Treg'e karşı savun. # Ufaklıklara iki kez saldırmalısın. hero . moveR…" at bounding box center [1171, 286] width 254 height 417
click at [1119, 209] on div "# Brak ve Treg'e karşı savun. # Ufaklıklara iki kez saldırmalısın. hero . moveR…" at bounding box center [1171, 304] width 254 height 452
click at [1120, 209] on div "# Brak ve Treg'e karşı savun. # Ufaklıklara iki kez saldırmalısın. hero . moveR…" at bounding box center [1171, 304] width 254 height 452
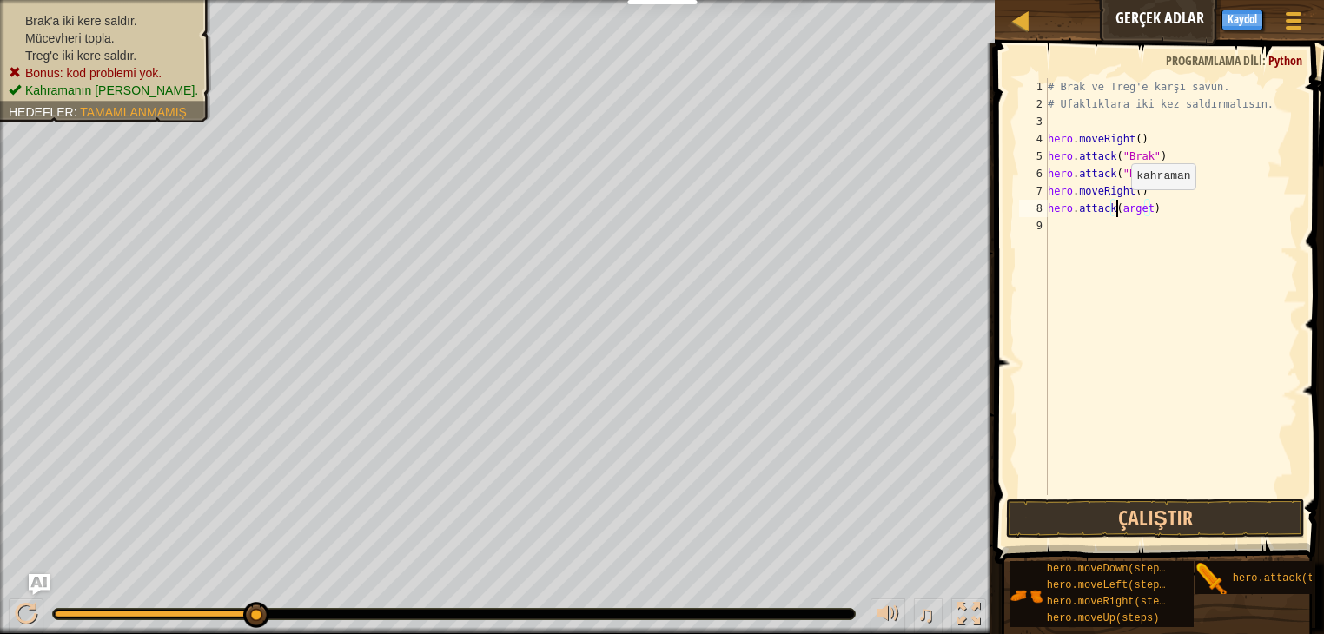
type textarea "hero.attack(Target)"
click at [1152, 432] on div "# Brak ve Treg'e karşı savun. # Ufaklıklara iki kez saldırmalısın. hero . moveR…" at bounding box center [1171, 304] width 254 height 452
click at [1127, 228] on div "# Brak ve Treg'e karşı savun. # Ufaklıklara iki kez saldırmalısın. hero . moveR…" at bounding box center [1173, 304] width 248 height 452
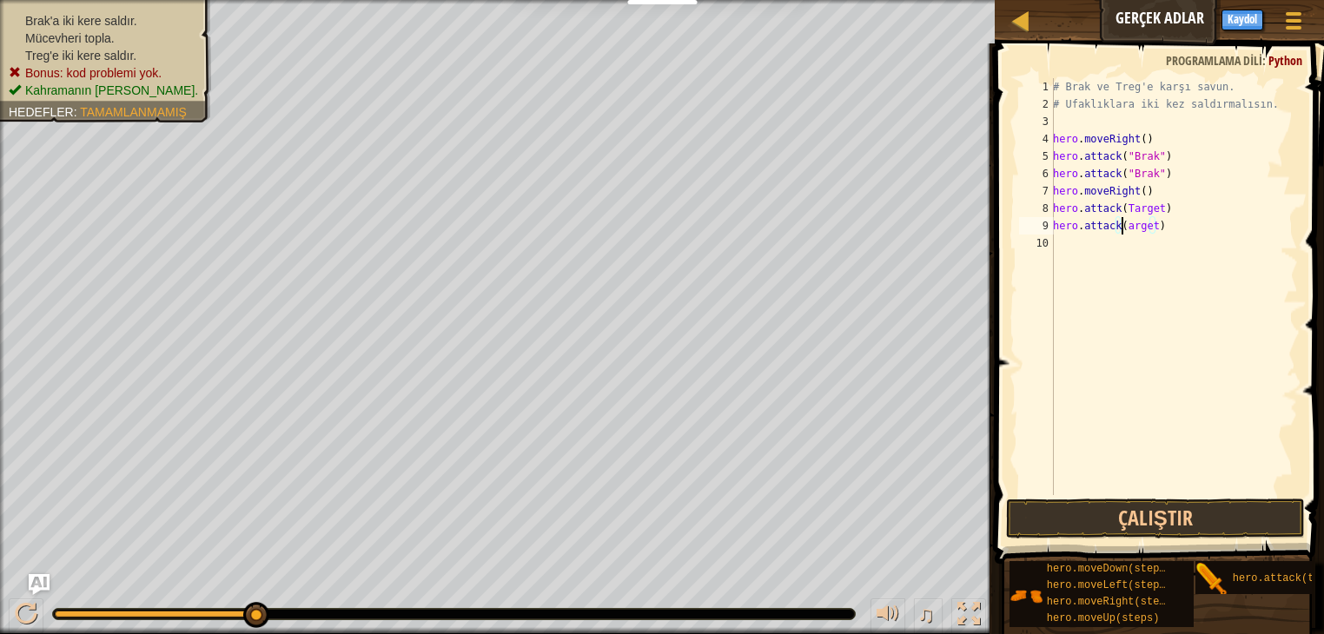
type textarea "hero.attack(Target)"
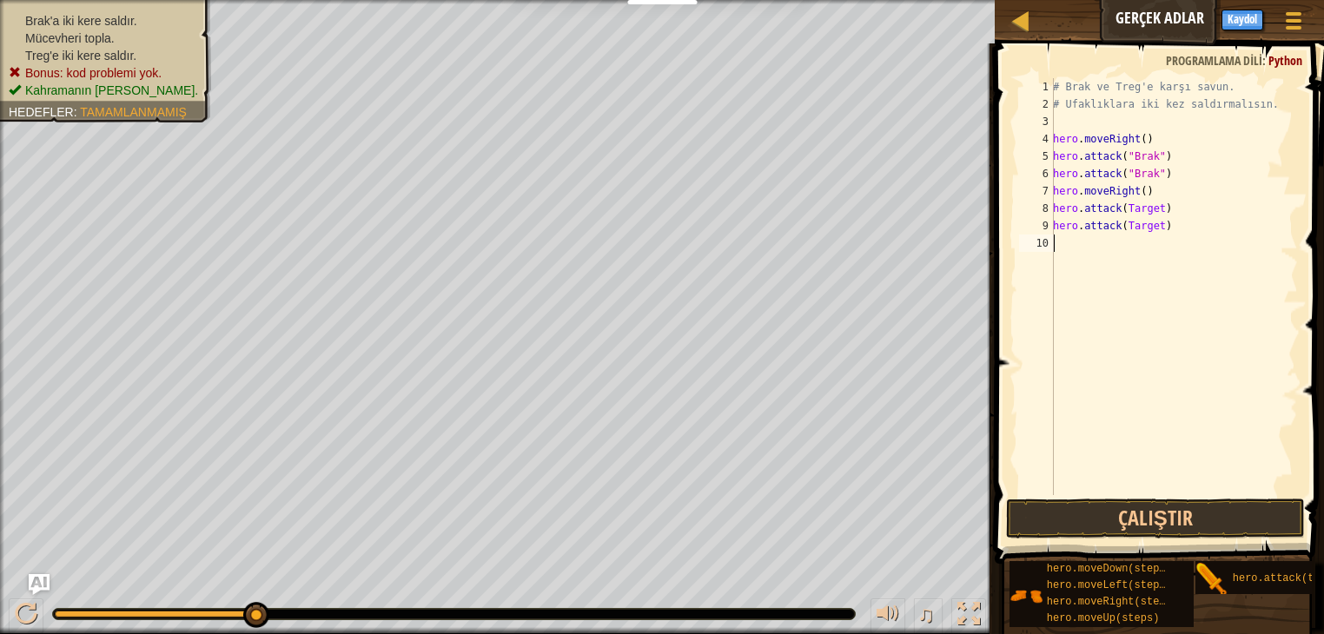
scroll to position [8, 0]
click at [1128, 541] on span at bounding box center [1160, 279] width 343 height 572
click at [1136, 519] on button "Çalıştır" at bounding box center [1155, 519] width 299 height 40
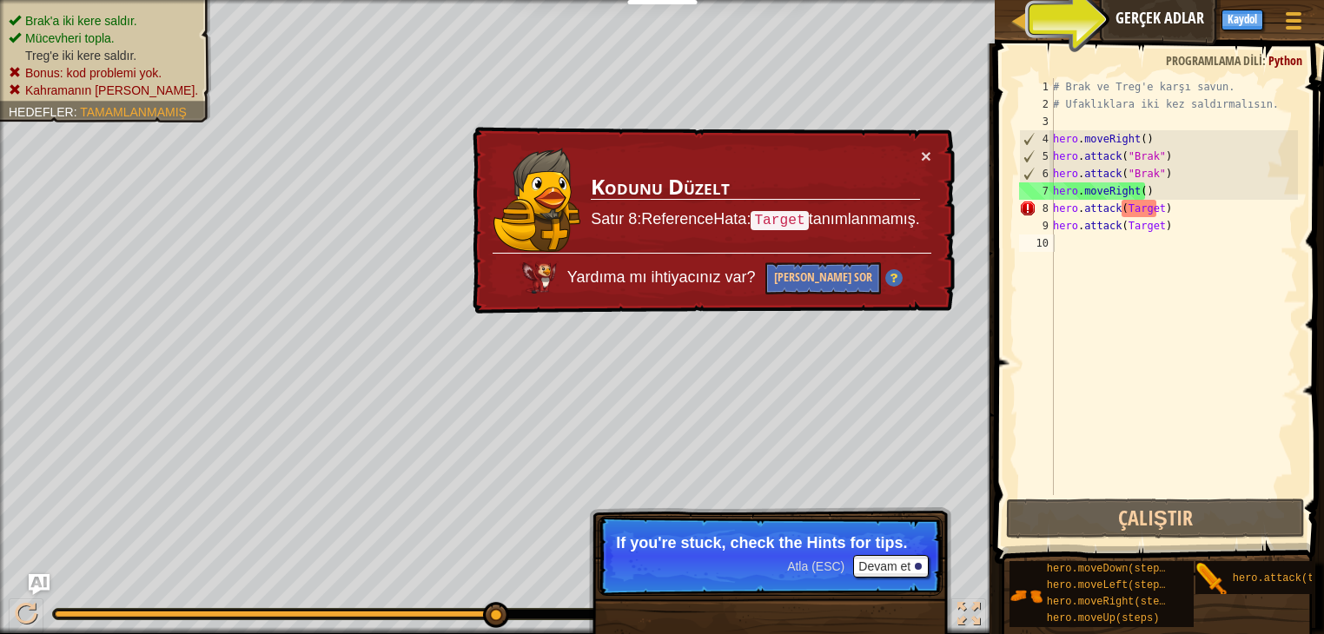
click at [916, 157] on td "Kodunu Düzelt Satır 8:ReferenceHata: Target tanımlanmamış." at bounding box center [755, 200] width 330 height 106
click at [924, 156] on button "×" at bounding box center [926, 156] width 10 height 18
drag, startPoint x: 1161, startPoint y: 216, endPoint x: 1062, endPoint y: 215, distance: 99.0
click at [1056, 215] on div "# Brak ve Treg'e karşı savun. # Ufaklıklara iki kez saldırmalısın. hero . moveR…" at bounding box center [1173, 304] width 248 height 452
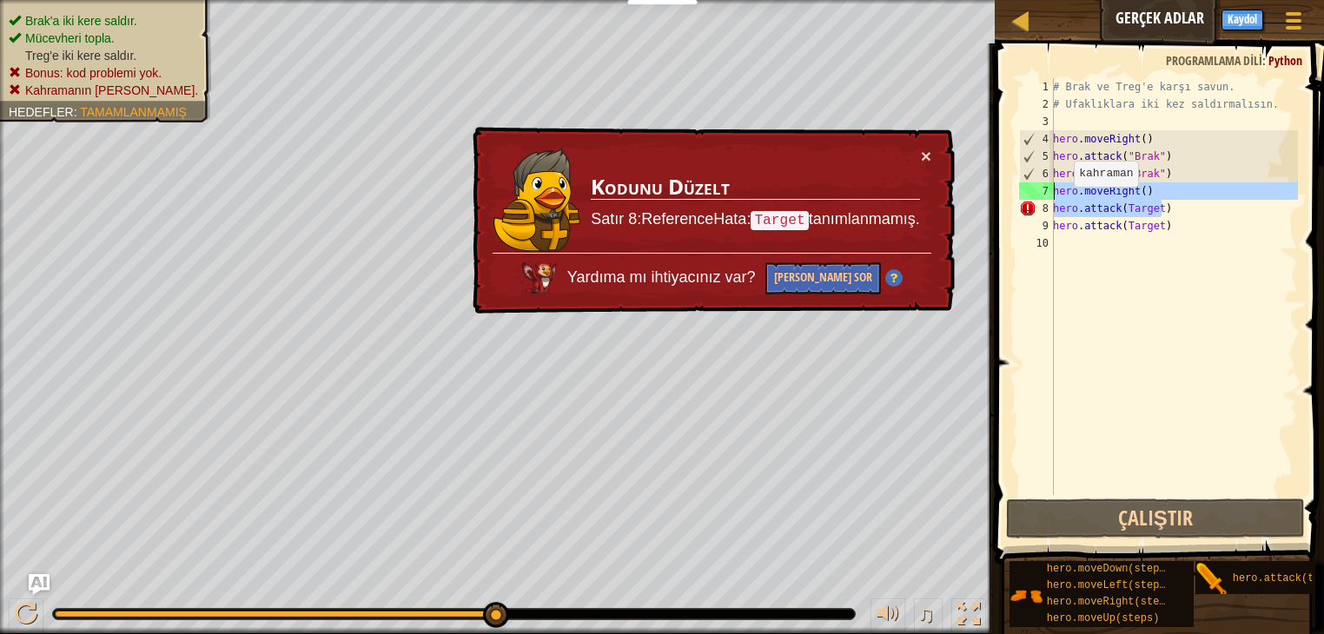
drag, startPoint x: 1168, startPoint y: 216, endPoint x: 1042, endPoint y: 199, distance: 127.2
click at [1042, 199] on div "hero.attack(Target) 1 2 3 4 5 6 7 8 9 10 # Brak ve Treg'e karşı savun. # Ufaklı…" at bounding box center [1157, 286] width 282 height 417
type textarea "hero.attack(Target)"
drag, startPoint x: 1251, startPoint y: 269, endPoint x: 1240, endPoint y: 270, distance: 11.3
click at [1244, 272] on div "# Brak ve Treg'e karşı savun. # Ufaklıklara iki kez saldırmalısın. hero . moveR…" at bounding box center [1173, 304] width 248 height 452
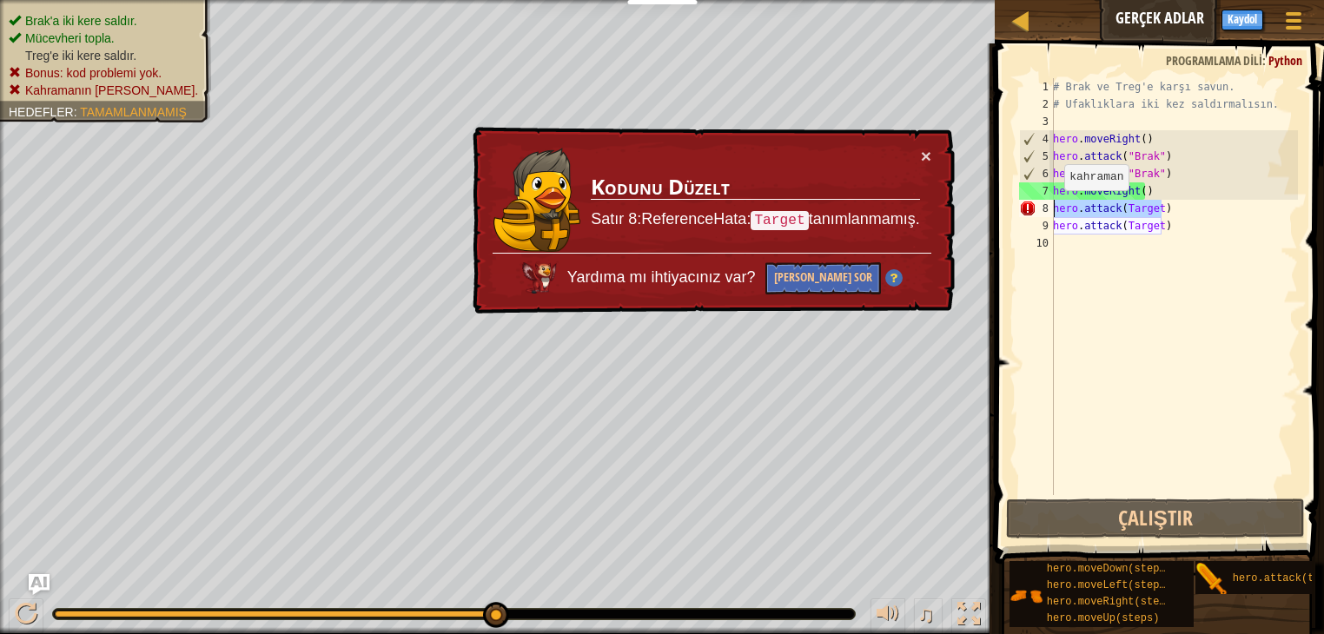
drag, startPoint x: 1157, startPoint y: 214, endPoint x: 1044, endPoint y: 208, distance: 113.1
click at [1044, 208] on div "1 2 3 4 5 6 7 8 9 10 # Brak ve Treg'e karşı savun. # Ufaklıklara iki kez saldır…" at bounding box center [1157, 286] width 282 height 417
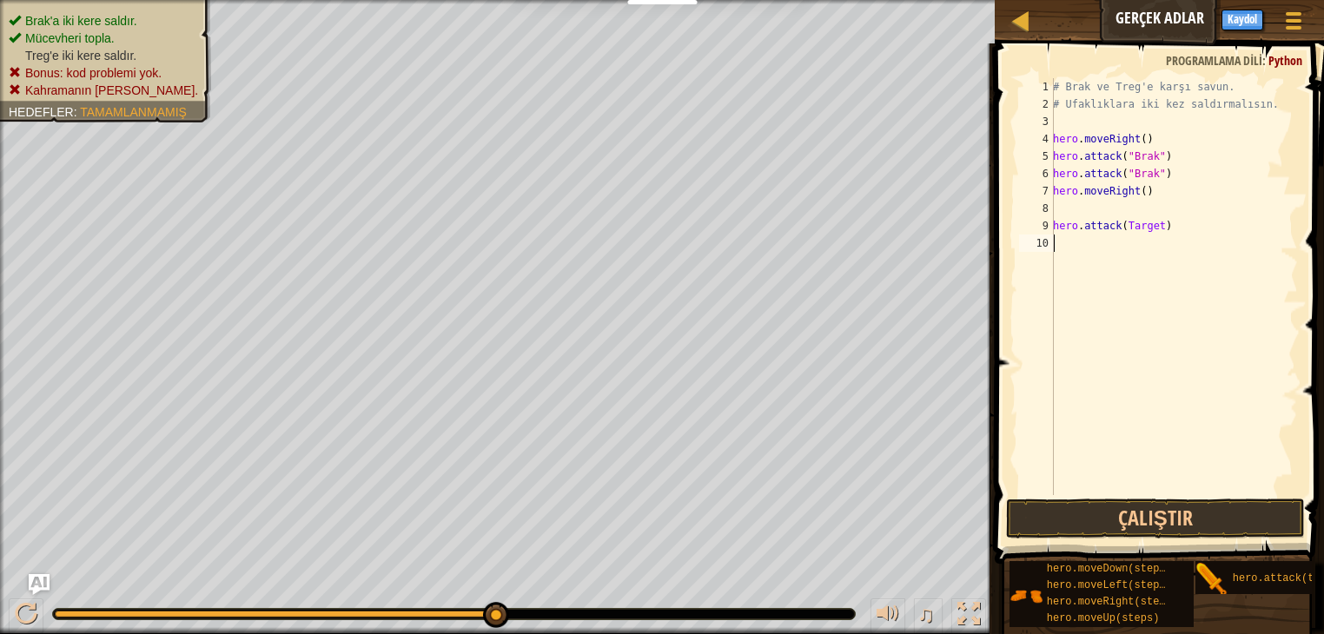
drag, startPoint x: 1111, startPoint y: 272, endPoint x: 1095, endPoint y: 244, distance: 31.9
click at [1111, 272] on div "# Brak ve Treg'e karşı savun. # Ufaklıklara iki kez saldırmalısın. hero . moveR…" at bounding box center [1173, 304] width 248 height 452
click at [1079, 223] on div "# Brak ve Treg'e karşı savun. # Ufaklıklara iki kez saldırmalısın. hero . moveR…" at bounding box center [1173, 304] width 248 height 452
type textarea "hero.attack(Target)"
